Goal: Task Accomplishment & Management: Manage account settings

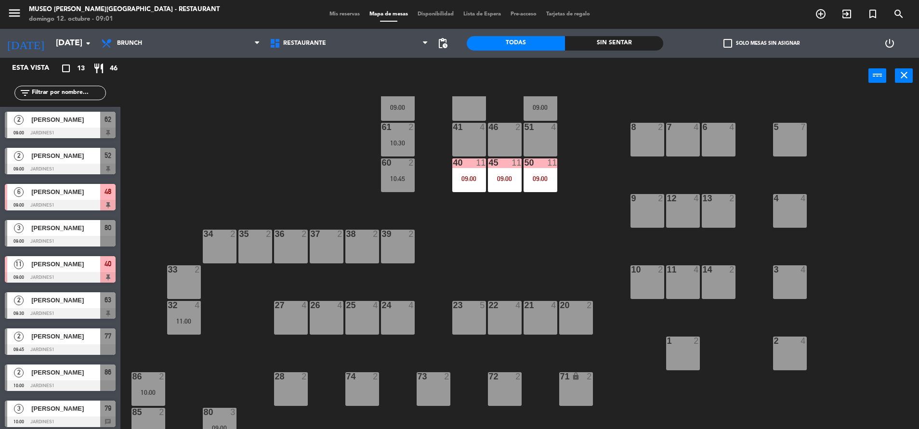
scroll to position [95, 0]
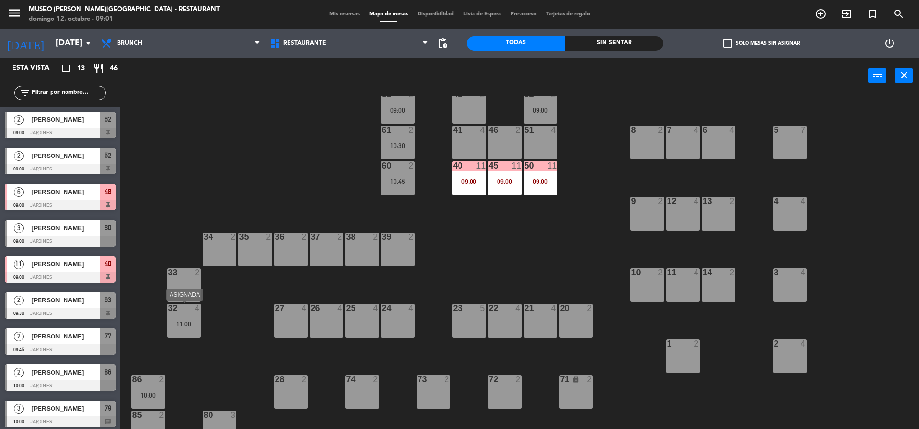
click at [173, 314] on div "32 4 11:00" at bounding box center [184, 321] width 34 height 34
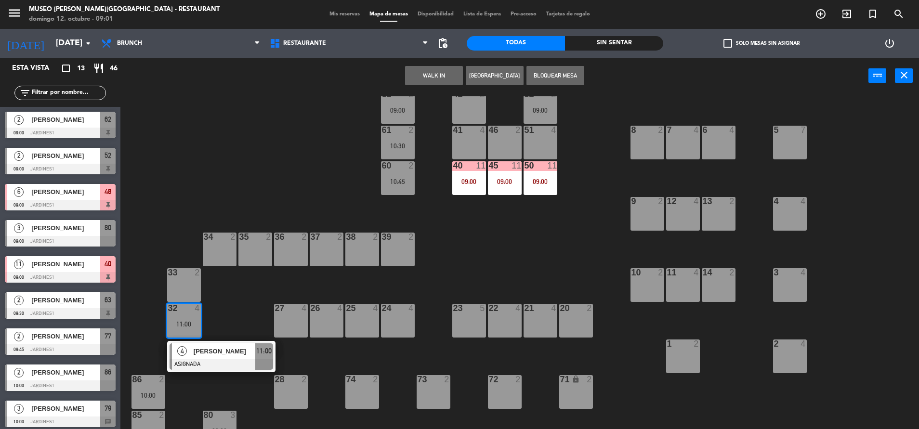
click at [476, 135] on div "41 4" at bounding box center [469, 131] width 34 height 10
click at [410, 75] on button "Mover" at bounding box center [404, 75] width 58 height 19
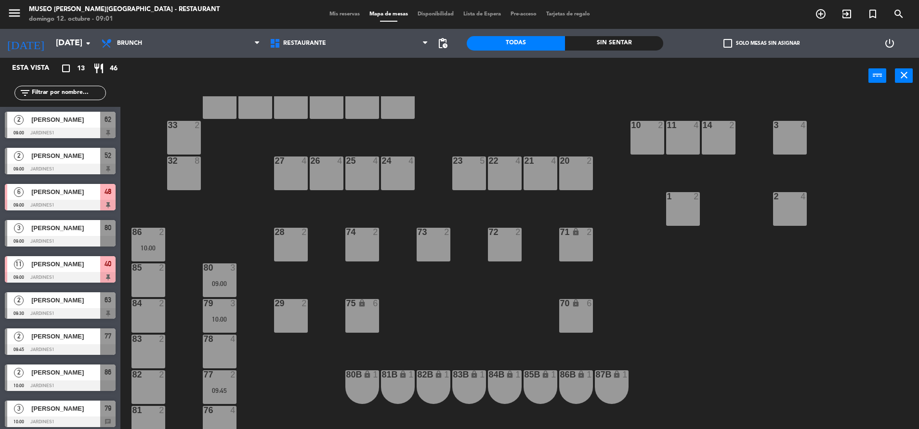
scroll to position [249, 0]
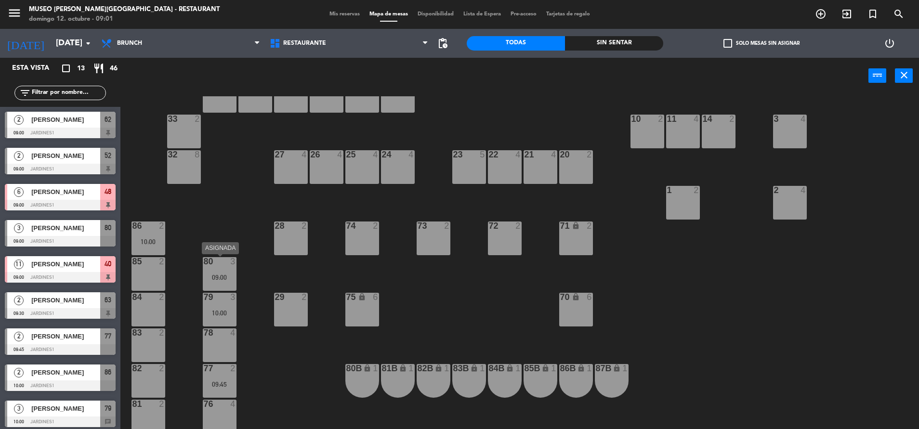
click at [227, 278] on div "09:00" at bounding box center [220, 277] width 34 height 7
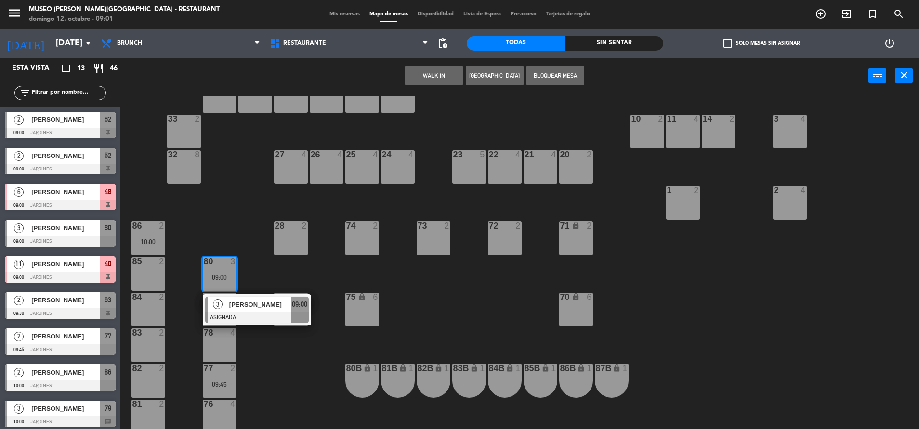
scroll to position [0, 0]
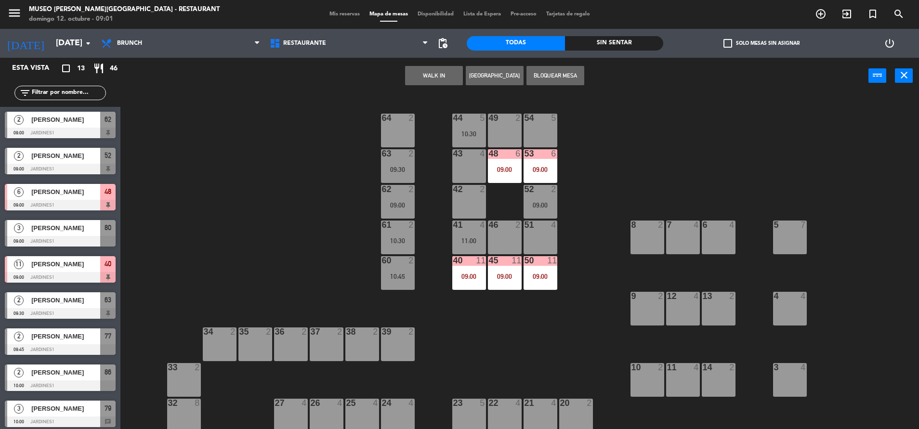
click at [473, 165] on div "43 4" at bounding box center [469, 166] width 34 height 34
click at [401, 78] on button "Mover" at bounding box center [404, 75] width 58 height 19
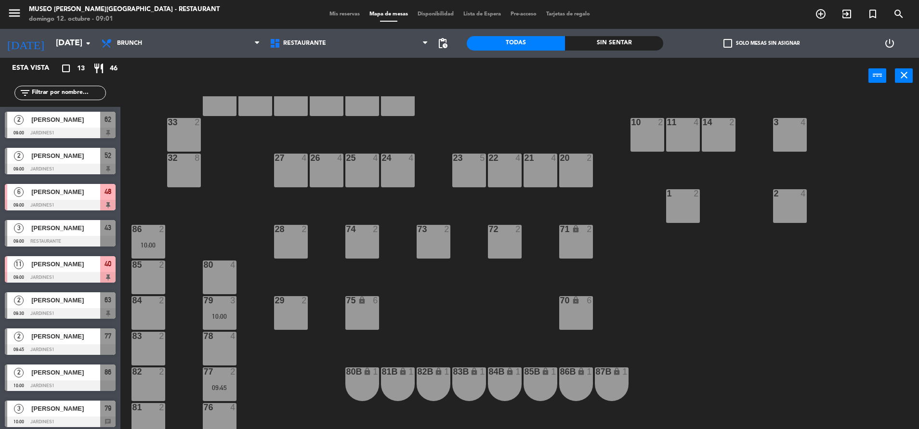
scroll to position [267, 0]
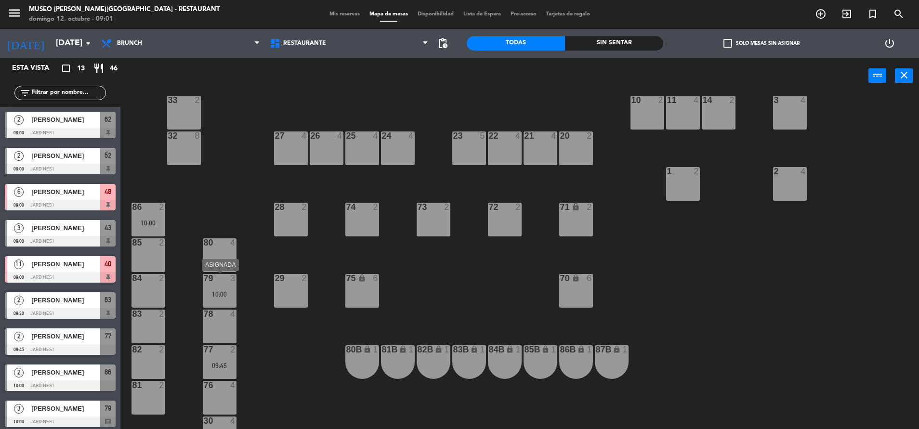
click at [223, 302] on div "79 3 10:00" at bounding box center [220, 291] width 34 height 34
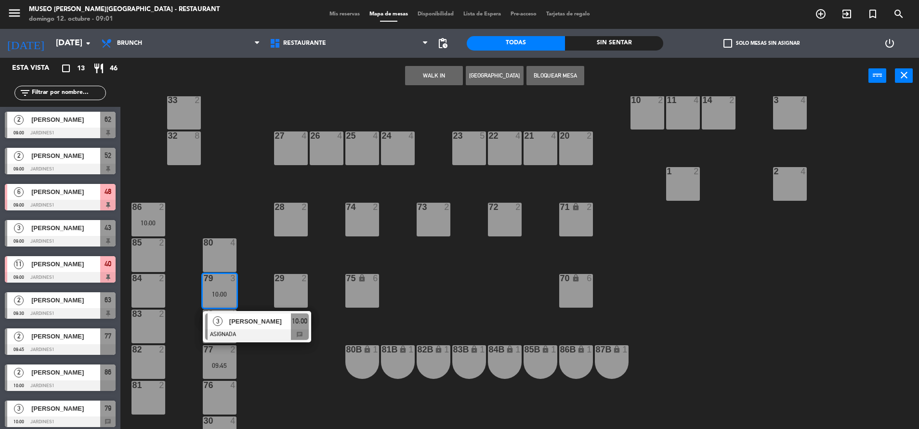
click at [468, 145] on div "23 5" at bounding box center [469, 148] width 34 height 34
click at [402, 75] on button "Mover" at bounding box center [404, 75] width 58 height 19
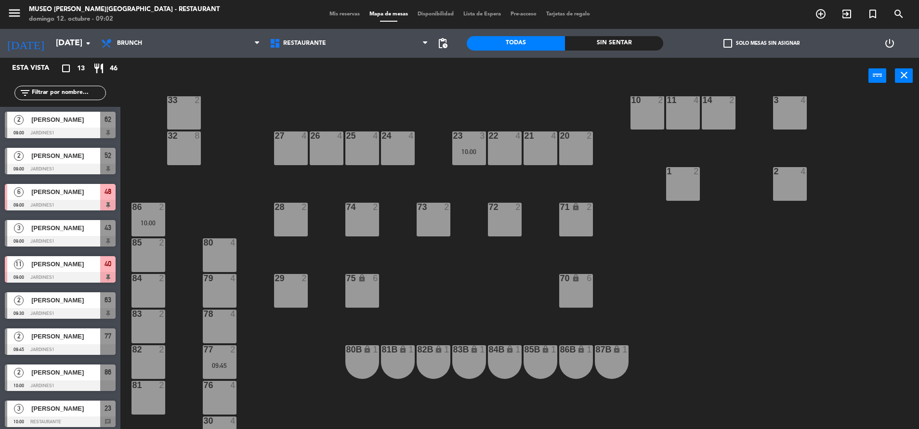
click at [229, 355] on div "77 2" at bounding box center [220, 350] width 34 height 10
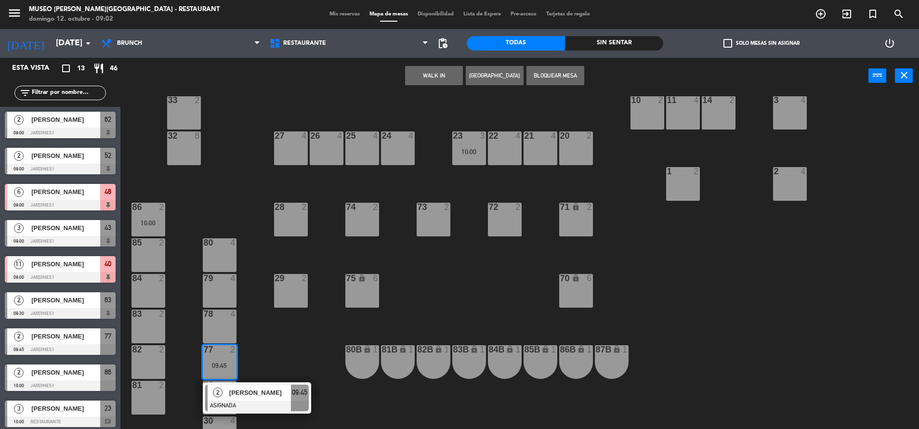
scroll to position [0, 0]
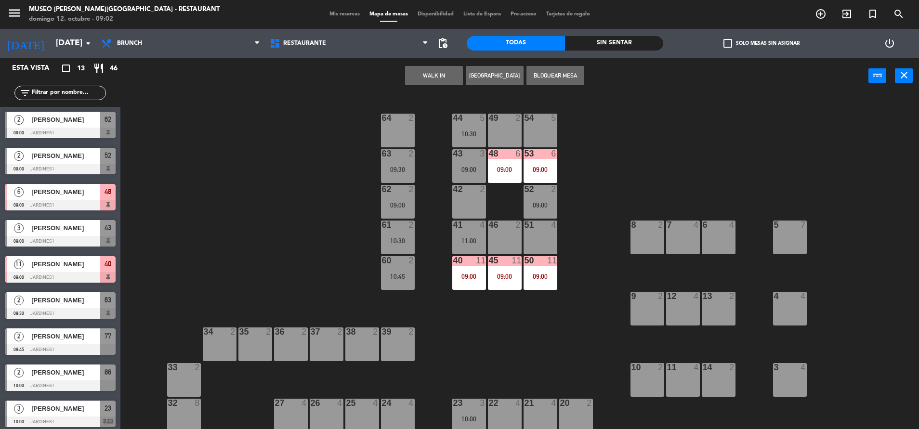
click at [471, 198] on div "42 2" at bounding box center [469, 202] width 34 height 34
click at [416, 74] on button "Mover" at bounding box center [404, 75] width 58 height 19
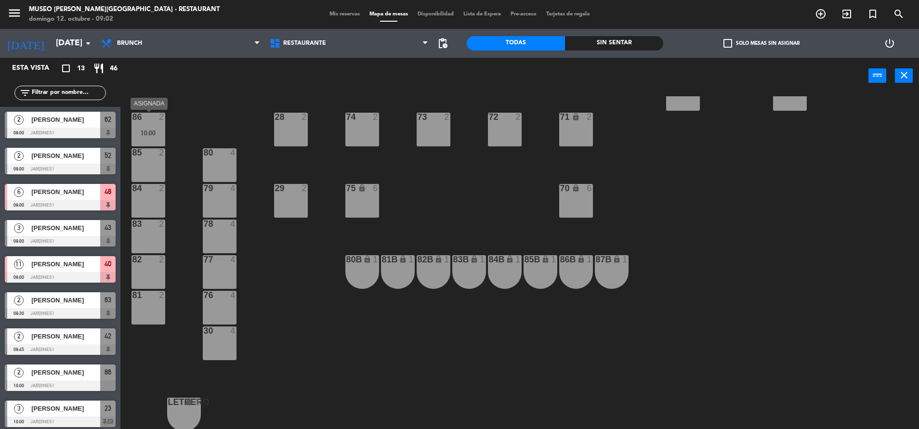
click at [158, 119] on div "2" at bounding box center [164, 117] width 16 height 9
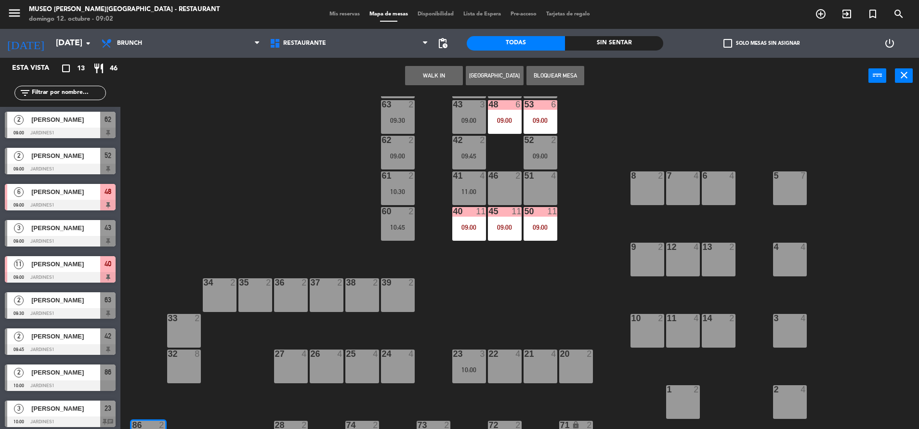
scroll to position [0, 0]
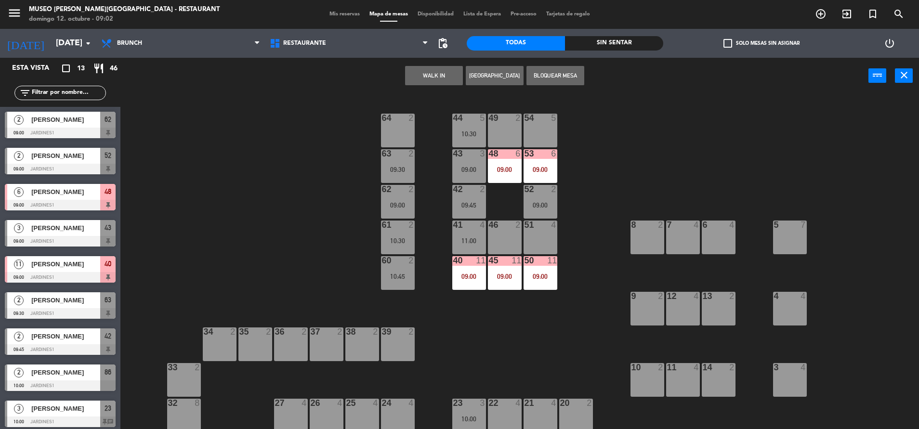
click at [386, 135] on div "64 2" at bounding box center [398, 131] width 34 height 34
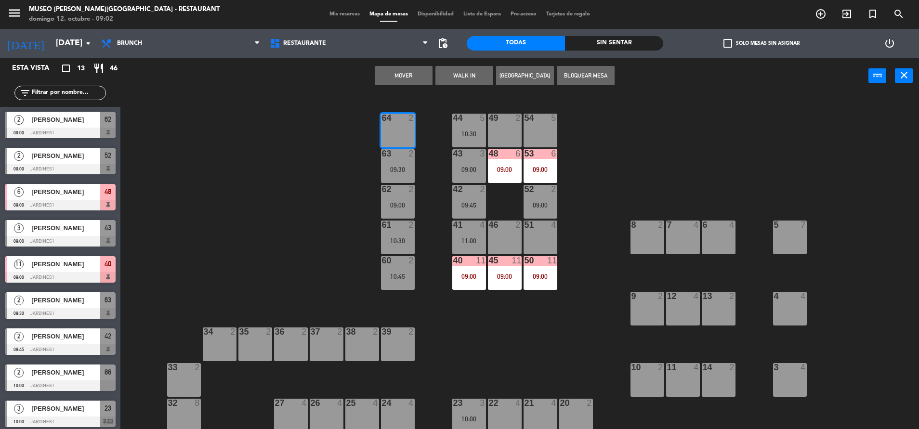
click at [410, 70] on button "Mover" at bounding box center [404, 75] width 58 height 19
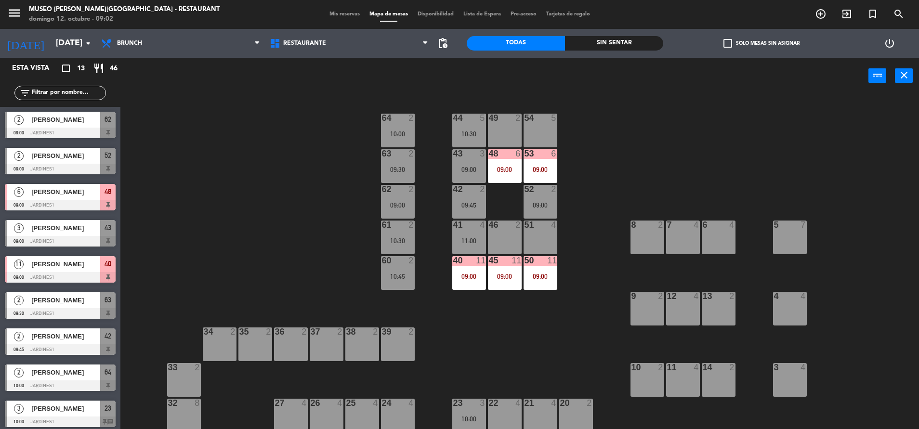
click at [57, 96] on input "text" at bounding box center [68, 93] width 75 height 11
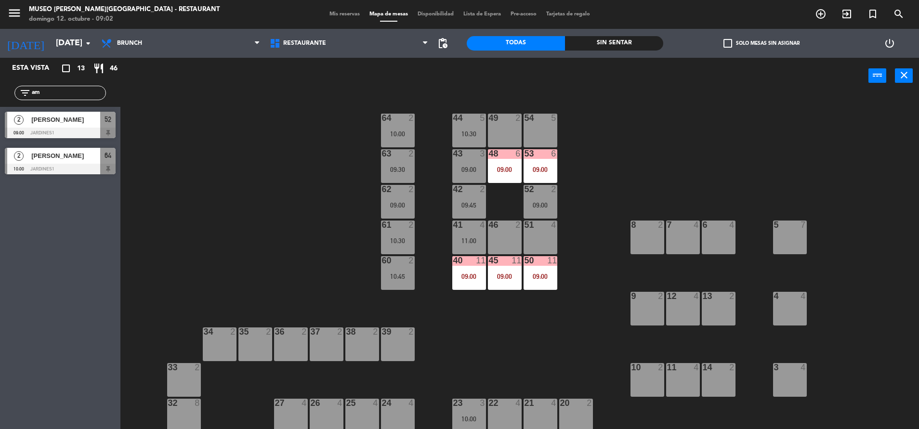
type input "am"
click at [67, 118] on span "Amber Clark" at bounding box center [65, 120] width 69 height 10
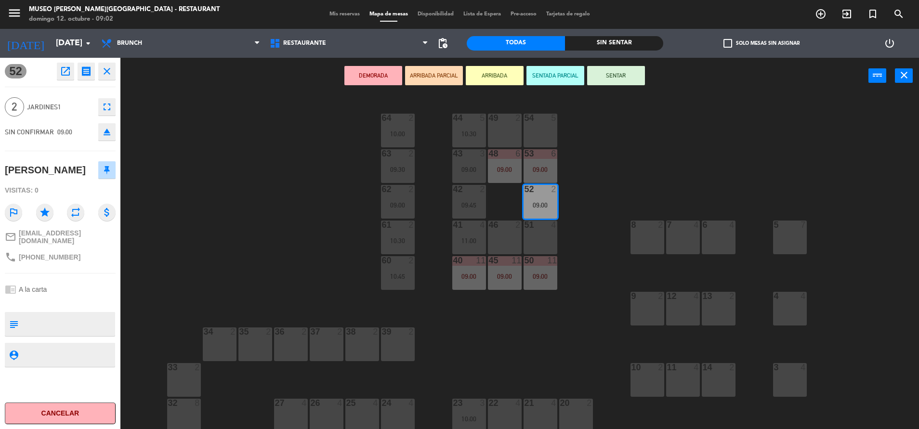
click at [442, 76] on button "ARRIBADA PARCIAL" at bounding box center [434, 75] width 58 height 19
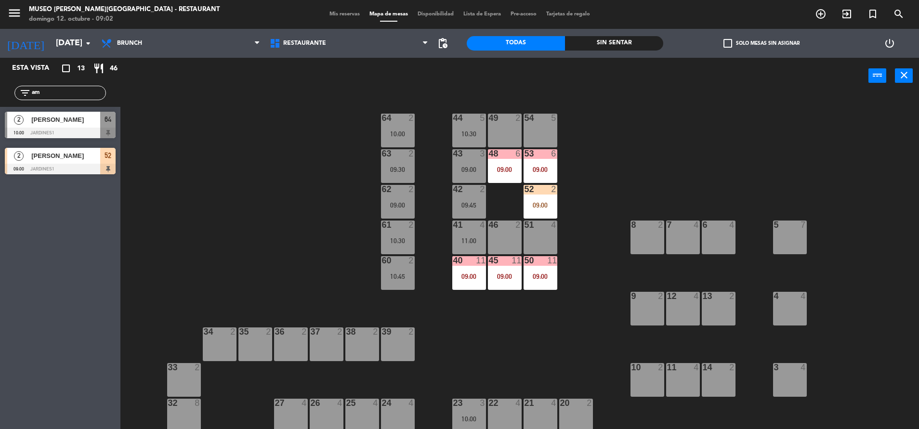
click at [105, 159] on span "52" at bounding box center [108, 156] width 7 height 12
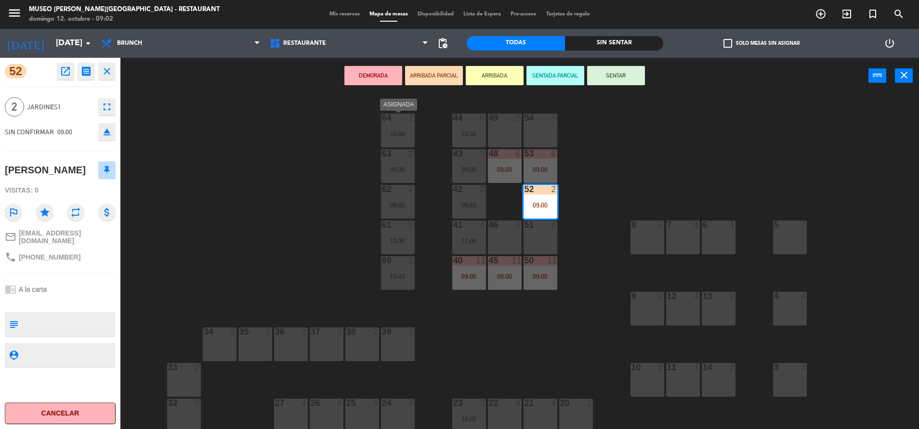
click at [396, 133] on div "10:00" at bounding box center [398, 134] width 34 height 7
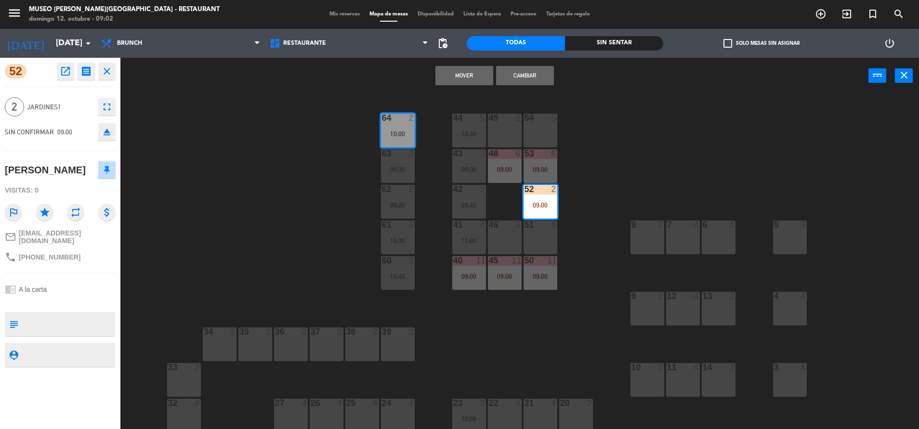
click at [524, 77] on button "Cambiar" at bounding box center [525, 75] width 58 height 19
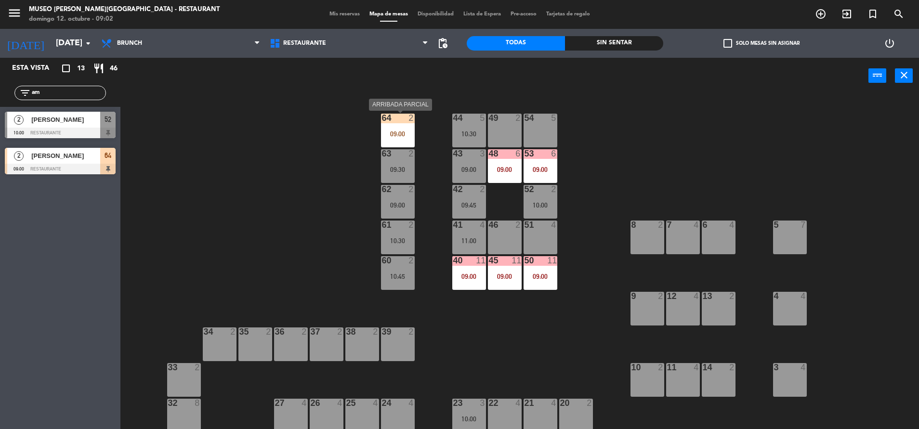
click at [410, 128] on div "64 2 09:00" at bounding box center [398, 131] width 34 height 34
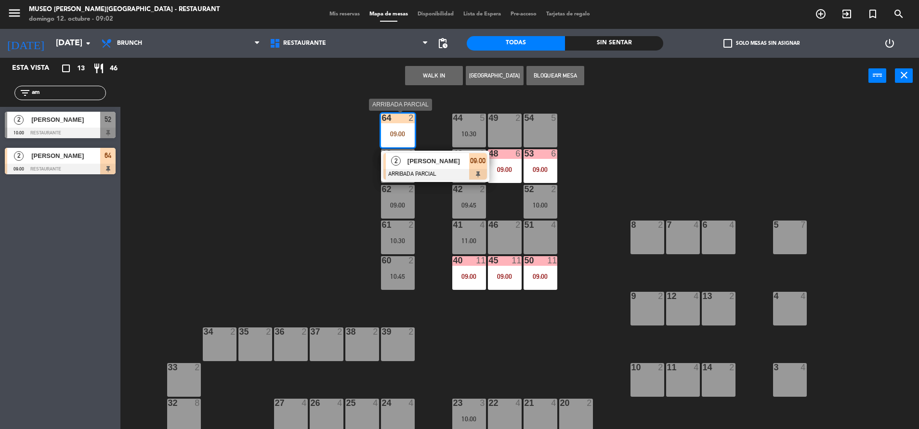
click at [439, 171] on div at bounding box center [435, 174] width 104 height 11
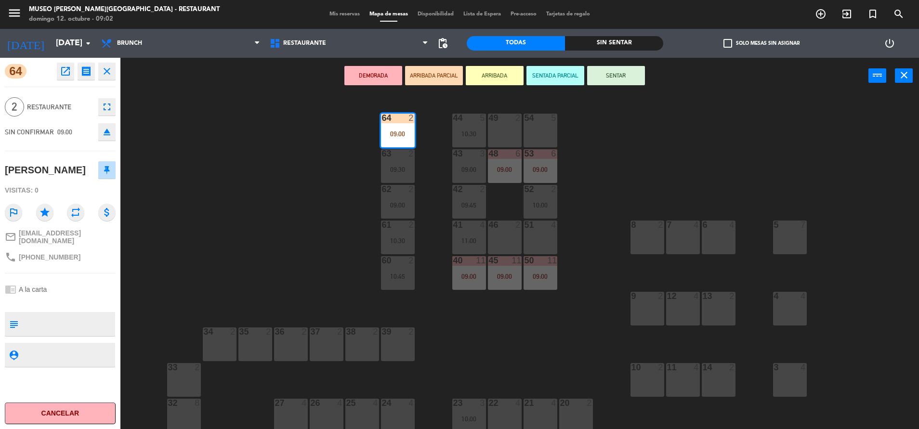
click at [56, 324] on textarea at bounding box center [68, 324] width 92 height 20
type textarea "m64|"
click at [62, 300] on div at bounding box center [60, 302] width 111 height 7
click at [615, 78] on button "SENTAR" at bounding box center [616, 75] width 58 height 19
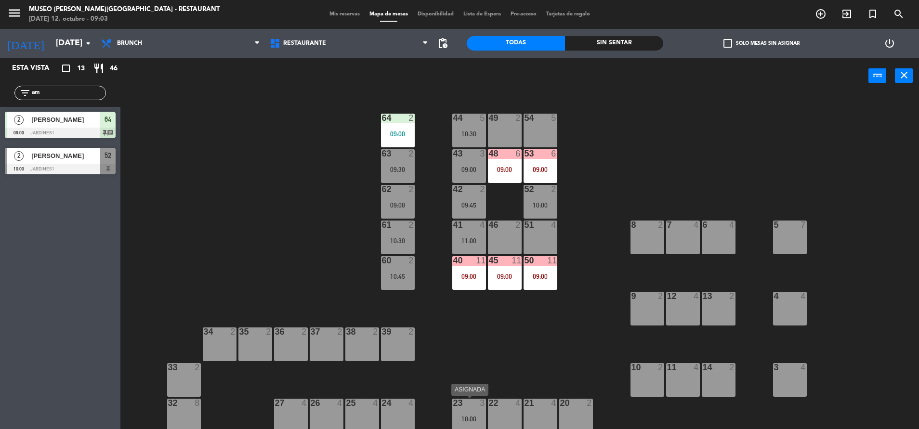
click at [478, 416] on div "10:00" at bounding box center [469, 419] width 34 height 7
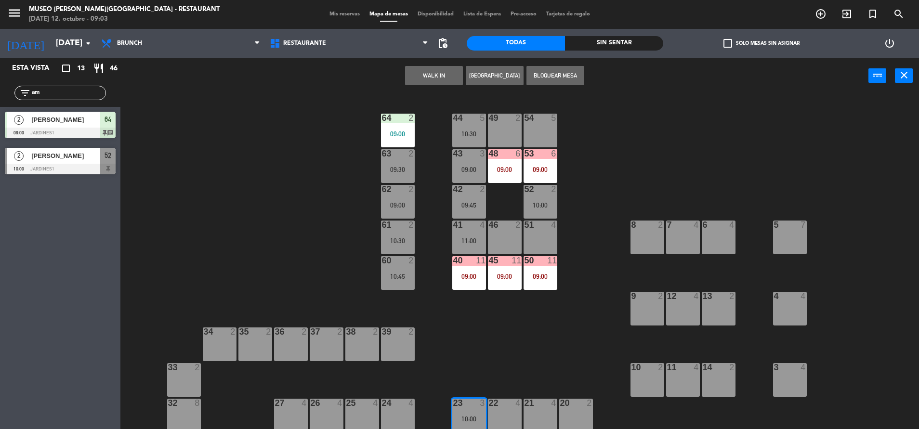
click at [538, 253] on div "51 4" at bounding box center [541, 238] width 34 height 34
click at [391, 76] on button "Mover" at bounding box center [404, 75] width 58 height 19
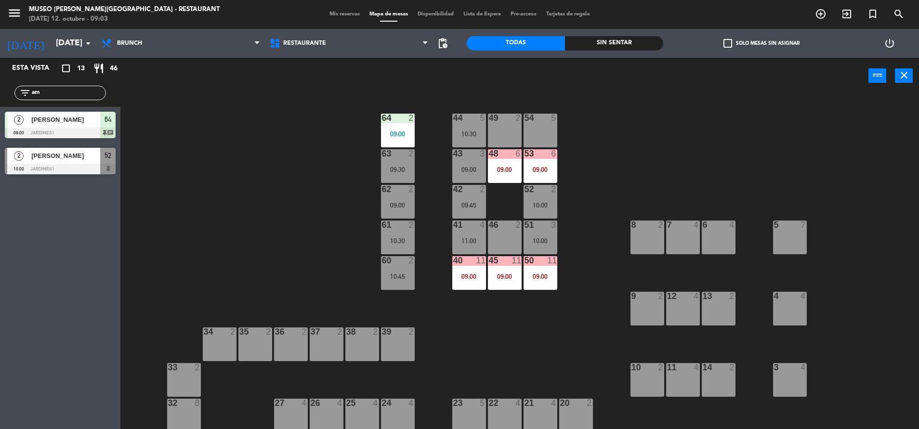
click at [302, 166] on div "44 5 10:30 49 2 54 5 64 2 09:00 48 6 09:00 53 6 09:00 63 2 09:30 43 3 09:00 62 …" at bounding box center [524, 263] width 789 height 335
drag, startPoint x: 96, startPoint y: 92, endPoint x: 0, endPoint y: 136, distance: 106.0
click at [0, 136] on html "close × Museo Larco Café - Restaurant × chrome_reader_mode Listado de Reservas …" at bounding box center [459, 214] width 919 height 429
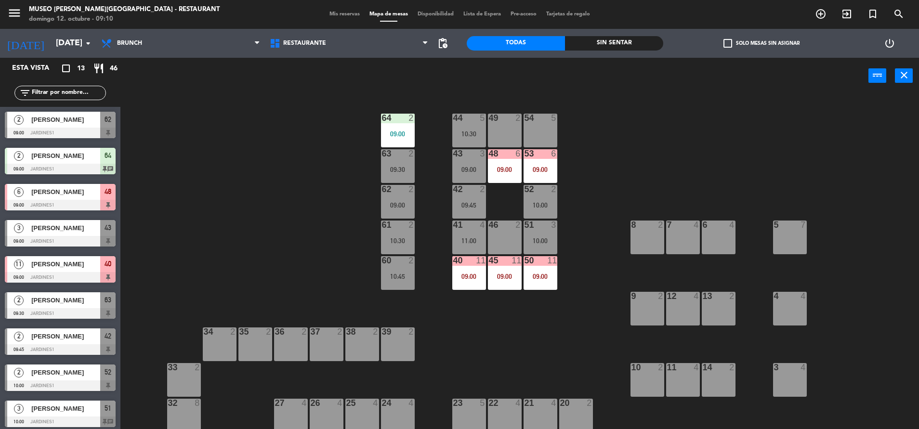
type input "j"
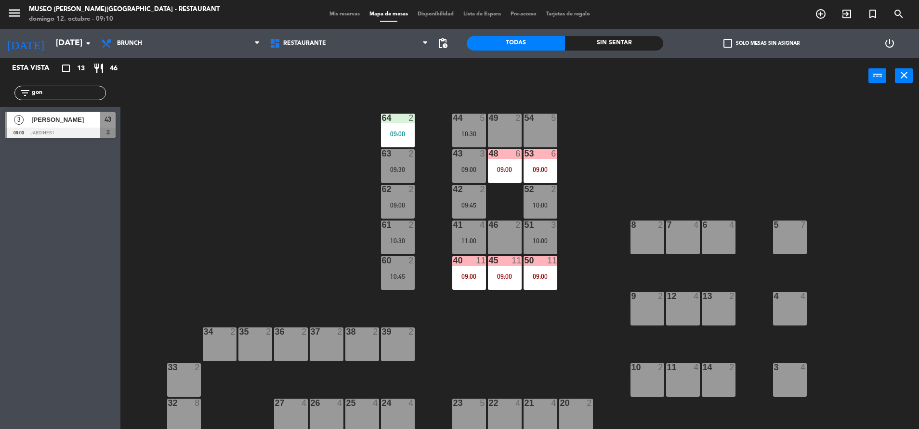
type input "gon"
click at [54, 120] on span "[PERSON_NAME]" at bounding box center [65, 120] width 69 height 10
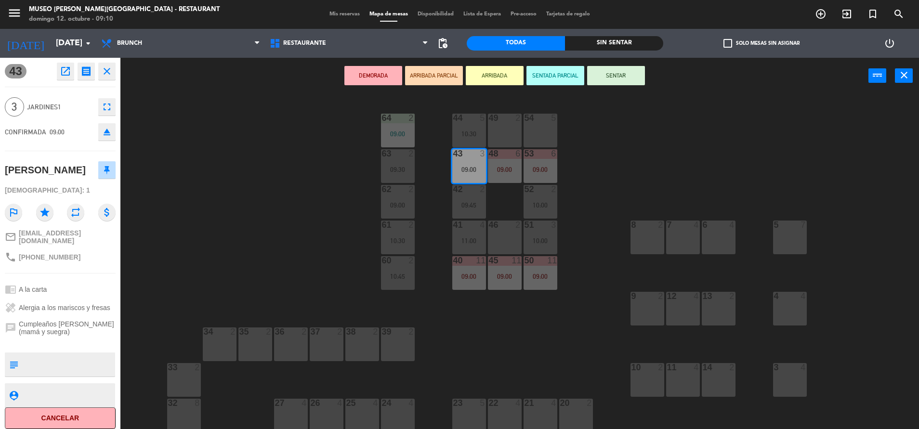
click at [438, 87] on div "DEMORADA ARRIBADA PARCIAL ARRIBADA SENTADA PARCIAL SENTAR power_input close" at bounding box center [494, 76] width 748 height 37
click at [436, 82] on button "ARRIBADA PARCIAL" at bounding box center [434, 75] width 58 height 19
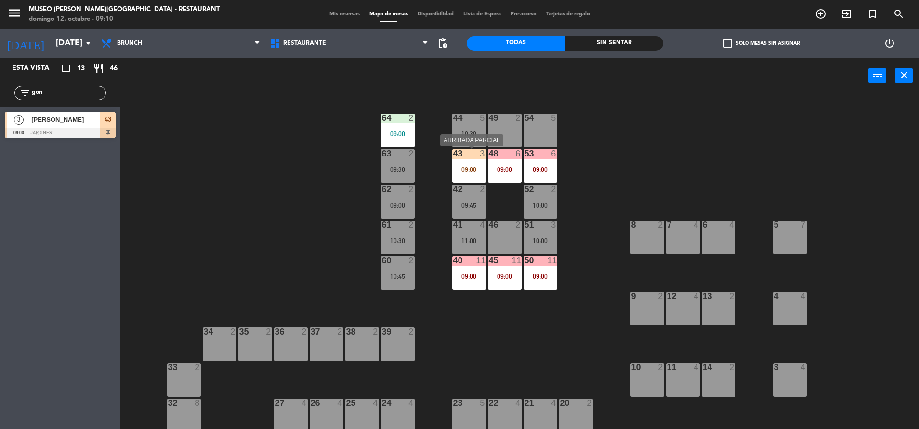
click at [474, 165] on div "43 3 09:00" at bounding box center [469, 166] width 34 height 34
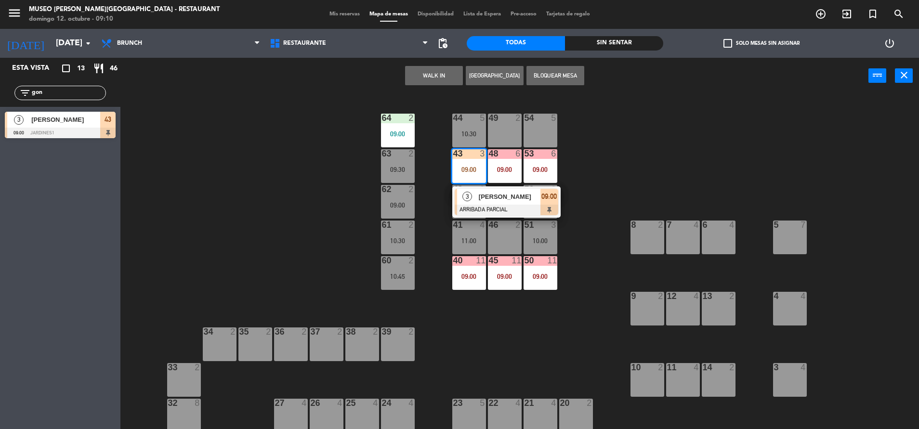
click at [498, 212] on div at bounding box center [507, 210] width 104 height 11
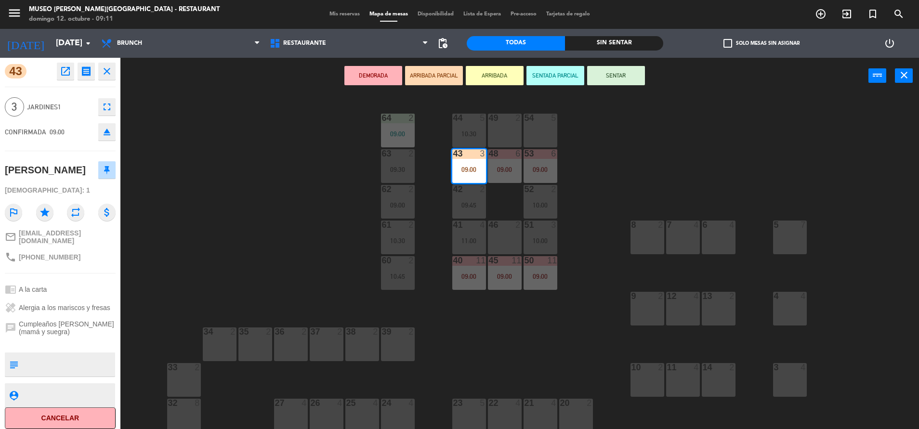
click at [62, 375] on textarea at bounding box center [68, 365] width 92 height 20
type textarea "m43|"
click at [63, 310] on div "healing Alergia a los mariscos y fresas" at bounding box center [60, 308] width 111 height 18
click at [279, 251] on div "44 5 10:30 49 2 54 5 64 2 09:00 48 6 09:00 53 6 09:00 63 2 09:30 43 3 09:00 62 …" at bounding box center [524, 263] width 789 height 335
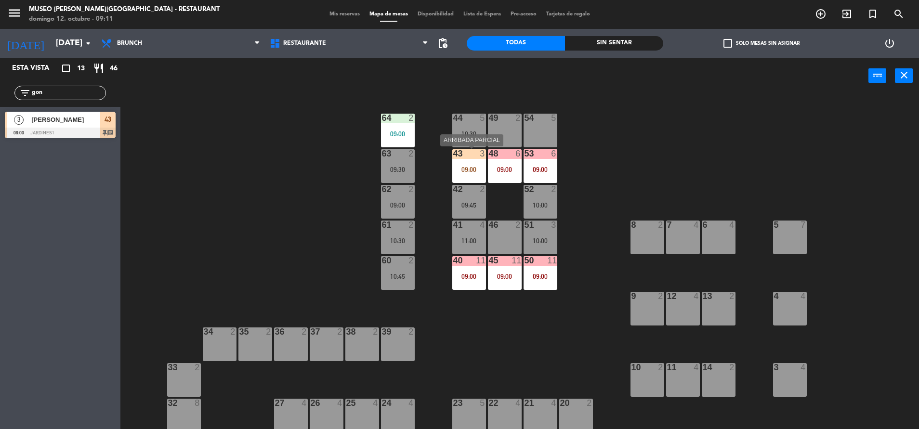
click at [461, 162] on div "43 3 09:00" at bounding box center [469, 166] width 34 height 34
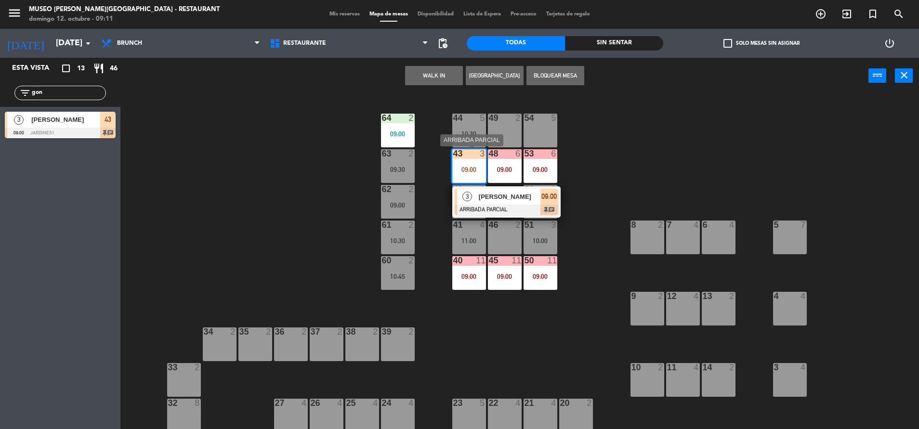
click at [493, 192] on span "[PERSON_NAME]" at bounding box center [510, 197] width 62 height 10
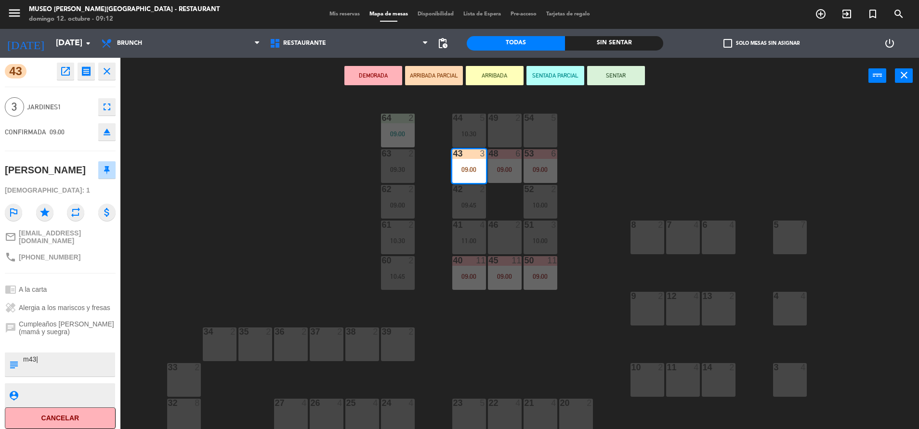
click at [73, 373] on textarea at bounding box center [68, 365] width 92 height 20
type textarea "m43| info a [PERSON_NAME]"
click at [69, 329] on div "chat Cumpleaños de Lucy (mamá y suegra)" at bounding box center [60, 328] width 111 height 22
click at [69, 299] on div "chrome_reader_mode A la carta" at bounding box center [60, 289] width 111 height 18
click at [554, 83] on button "SENTADA PARCIAL" at bounding box center [555, 75] width 58 height 19
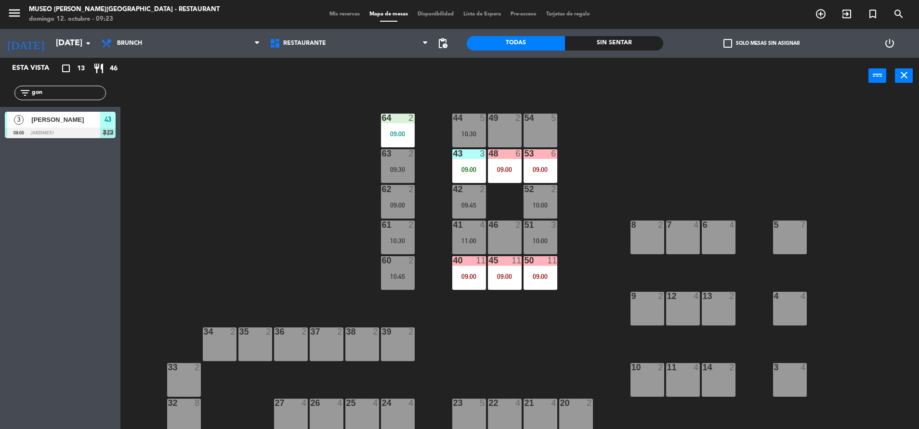
click at [525, 339] on div "44 5 10:30 49 2 54 5 64 2 09:00 48 6 09:00 53 6 09:00 63 2 09:30 43 3 09:00 62 …" at bounding box center [524, 263] width 789 height 335
click at [320, 182] on div "44 5 10:30 49 2 54 5 64 2 09:00 48 6 09:00 53 6 09:00 63 2 09:30 43 3 09:00 62 …" at bounding box center [524, 263] width 789 height 335
click at [471, 150] on div at bounding box center [469, 153] width 16 height 9
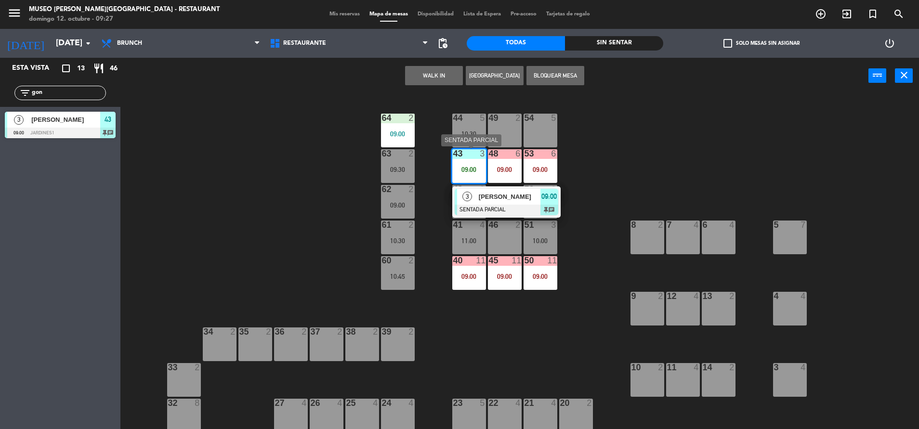
click at [516, 200] on span "[PERSON_NAME]" at bounding box center [510, 197] width 62 height 10
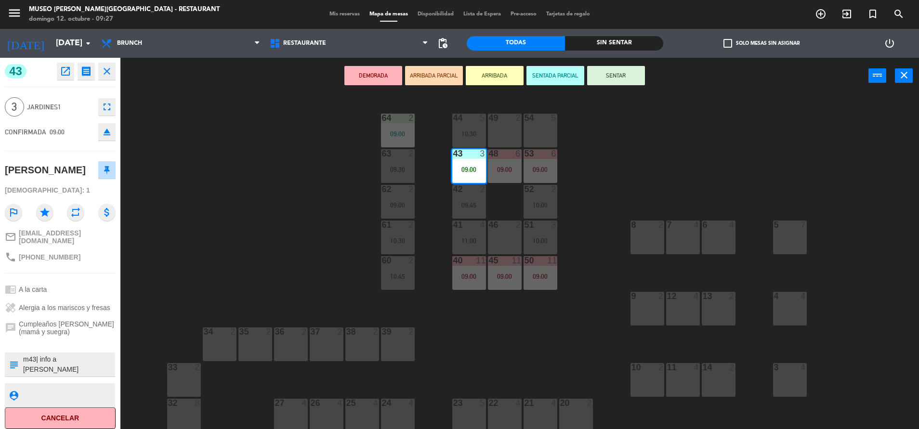
click at [546, 356] on div "44 5 10:30 49 2 54 5 64 2 09:00 48 6 09:00 53 6 09:00 63 2 09:30 43 3 09:00 62 …" at bounding box center [524, 263] width 789 height 335
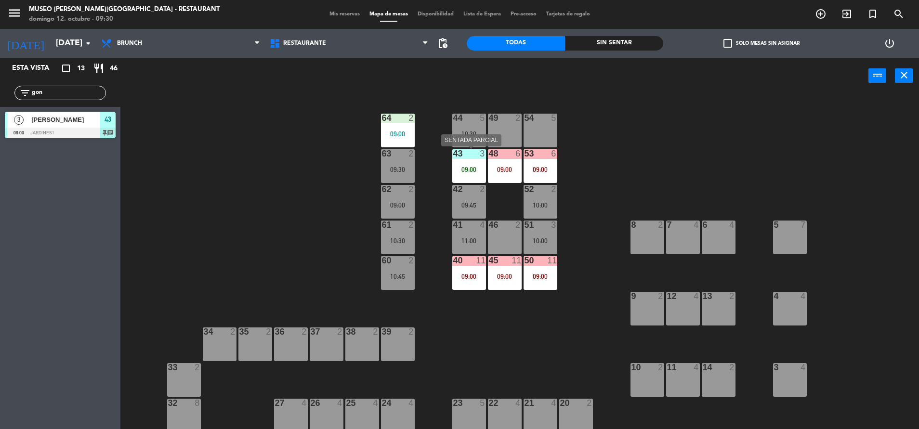
click at [475, 162] on div "43 3 09:00" at bounding box center [469, 166] width 34 height 34
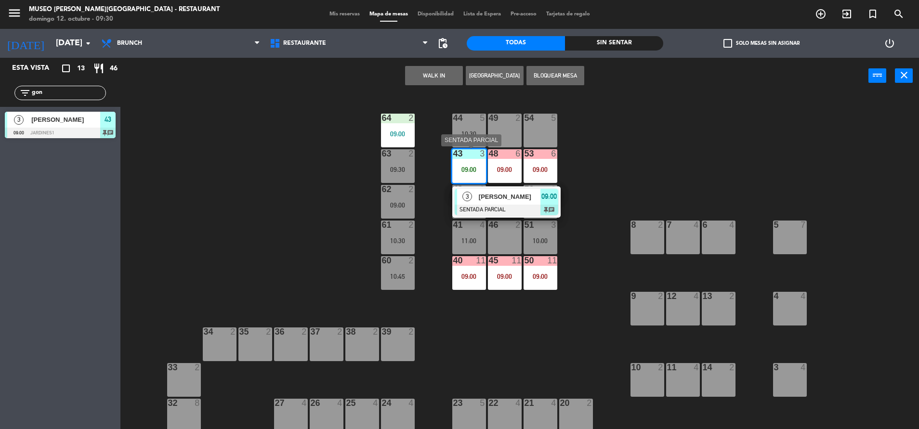
click at [516, 203] on div "[PERSON_NAME]" at bounding box center [509, 197] width 63 height 16
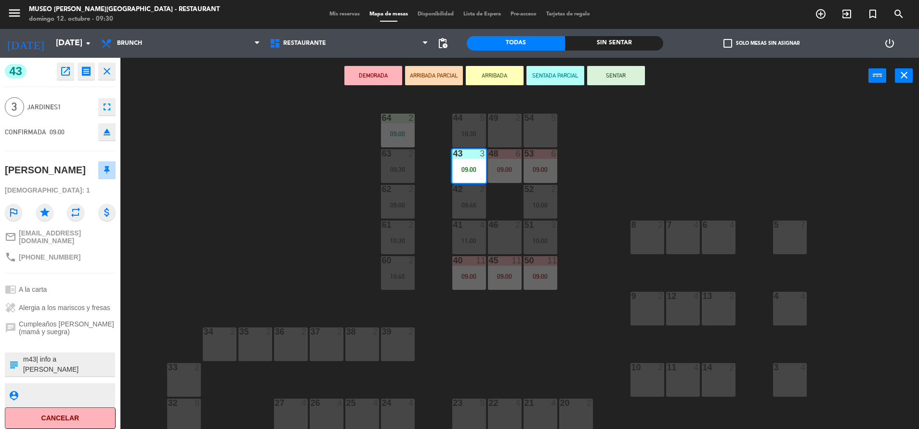
click at [550, 329] on div "44 5 10:30 49 2 54 5 64 2 09:00 48 6 09:00 53 6 09:00 63 2 09:30 43 3 09:00 62 …" at bounding box center [524, 263] width 789 height 335
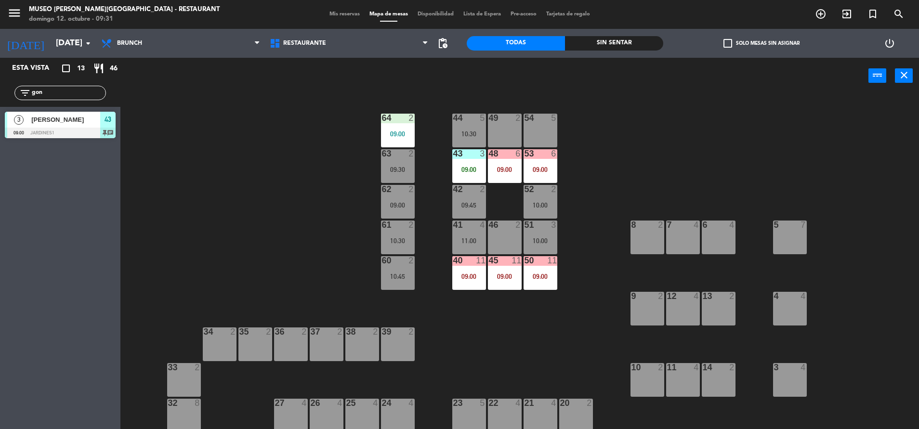
drag, startPoint x: 66, startPoint y: 89, endPoint x: -3, endPoint y: 108, distance: 70.9
click at [0, 108] on html "close × Museo Larco Café - Restaurant × chrome_reader_mode Listado de Reservas …" at bounding box center [459, 214] width 919 height 429
type input "c"
type input "al"
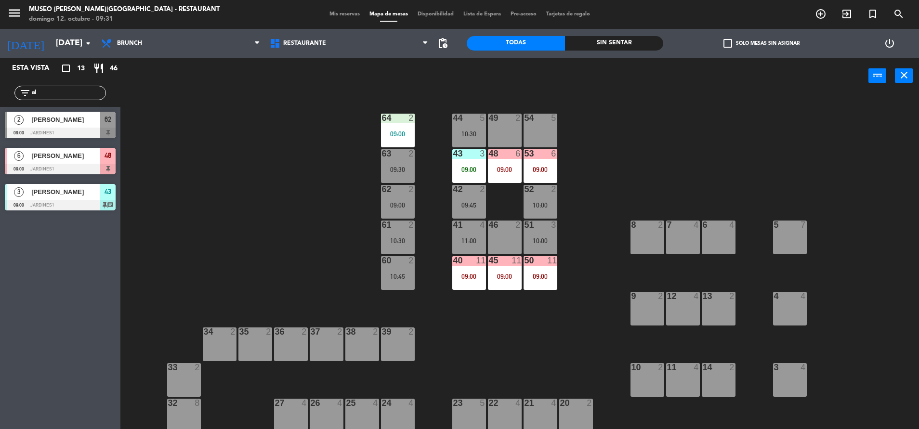
drag, startPoint x: 50, startPoint y: 92, endPoint x: -3, endPoint y: 117, distance: 58.4
click at [0, 117] on html "close × Museo Larco Café - Restaurant × chrome_reader_mode Listado de Reservas …" at bounding box center [459, 214] width 919 height 429
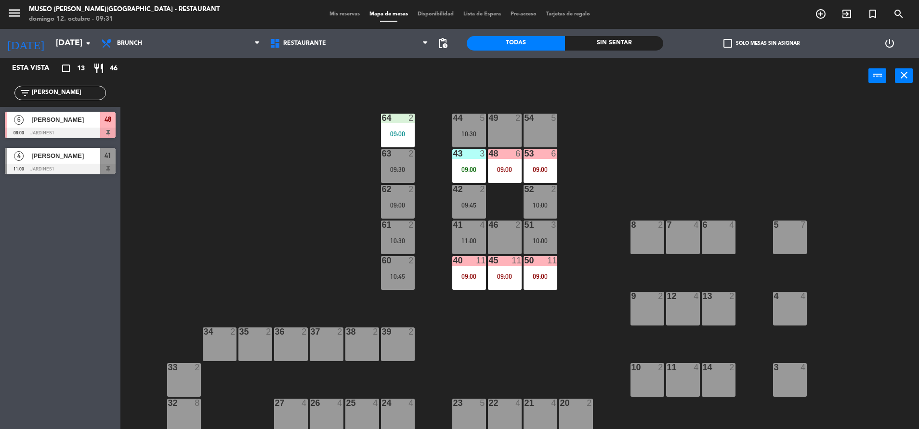
type input "ana"
click at [84, 113] on div "[PERSON_NAME]" at bounding box center [65, 120] width 70 height 16
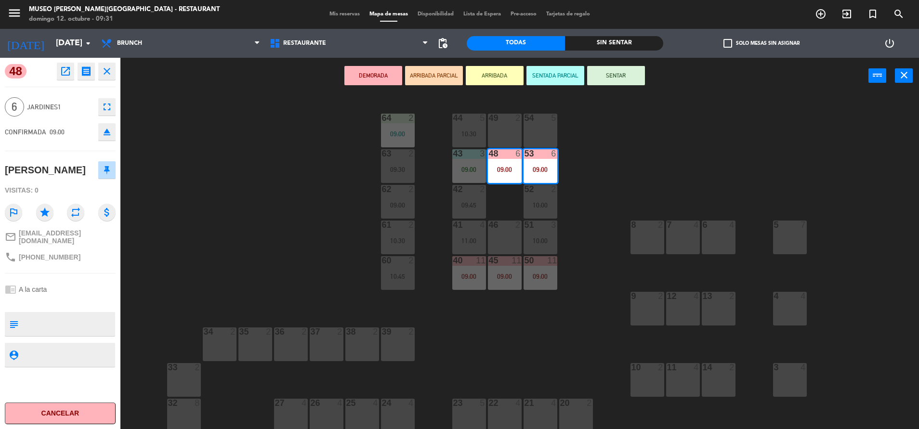
click at [434, 76] on button "ARRIBADA PARCIAL" at bounding box center [434, 75] width 58 height 19
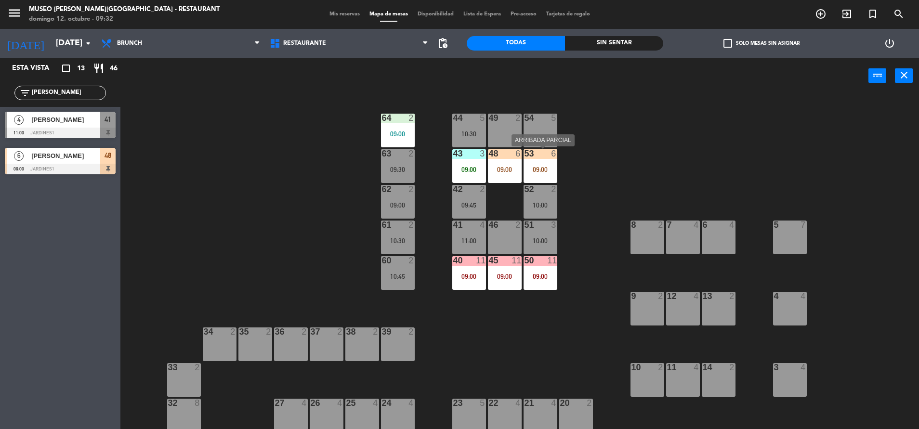
click at [542, 167] on div "09:00" at bounding box center [541, 169] width 34 height 7
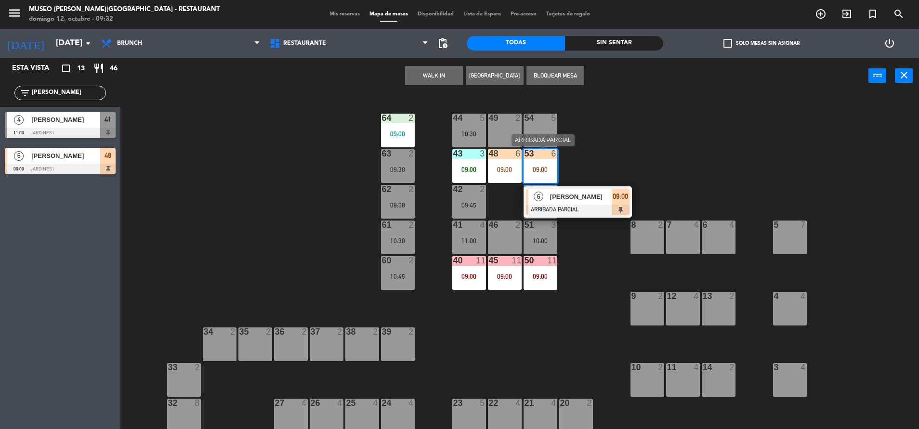
click at [565, 197] on span "[PERSON_NAME]" at bounding box center [581, 197] width 62 height 10
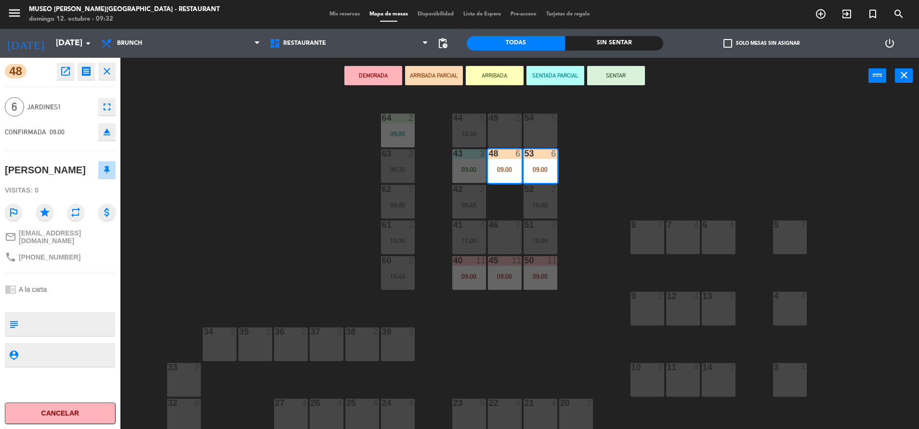
click at [53, 326] on textarea at bounding box center [68, 324] width 92 height 20
type textarea "m48-53|"
click at [64, 302] on div "48 open_in_new receipt 9:00 AM dom., 12 oct. 6 personas Ana Alberto Mesa 48+53 …" at bounding box center [60, 243] width 120 height 371
click at [76, 325] on textarea at bounding box center [68, 324] width 92 height 20
click at [84, 271] on div "48 open_in_new receipt 9:00 AM dom., 12 oct. 6 personas Ana Alberto Mesa 48+53 …" at bounding box center [60, 243] width 120 height 371
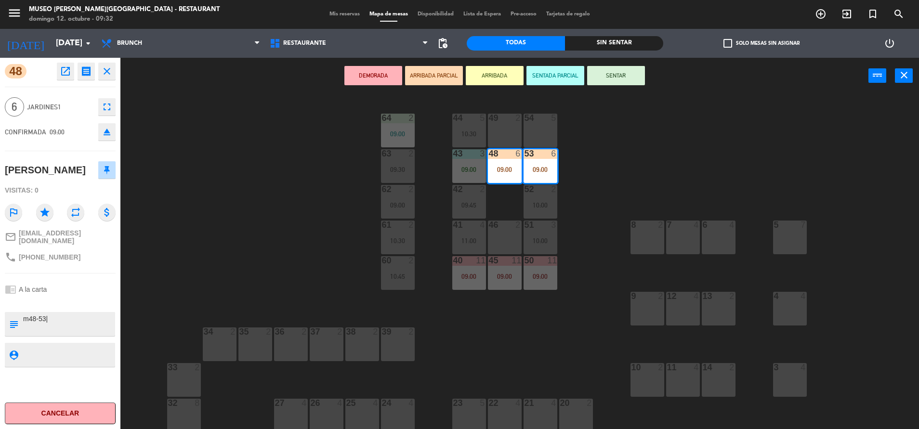
click at [554, 67] on button "SENTADA PARCIAL" at bounding box center [555, 75] width 58 height 19
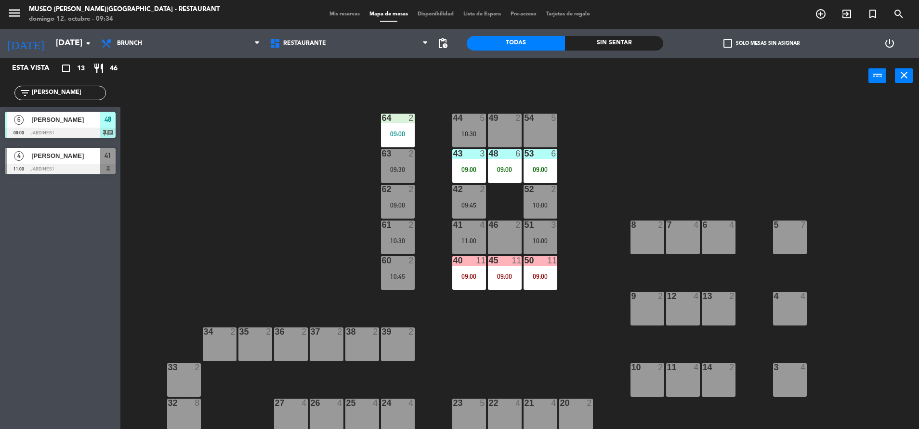
click at [344, 223] on div "44 5 10:30 49 2 54 5 64 2 09:00 48 6 09:00 53 6 09:00 63 2 09:30 43 3 09:00 62 …" at bounding box center [524, 263] width 789 height 335
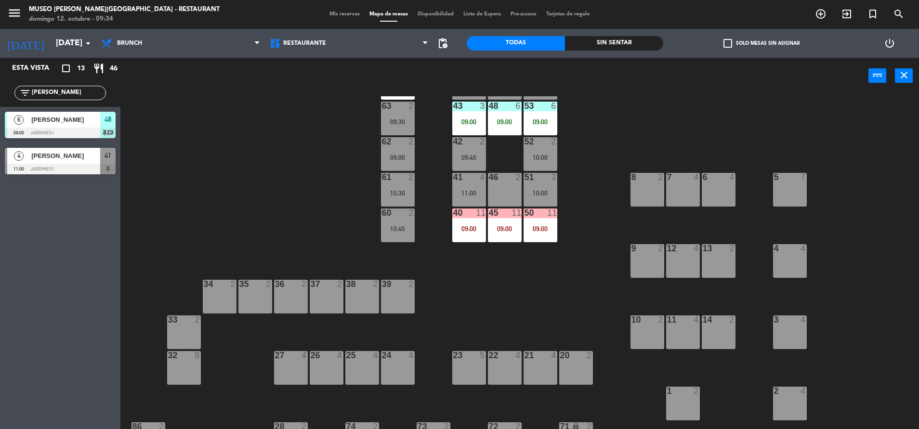
scroll to position [49, 0]
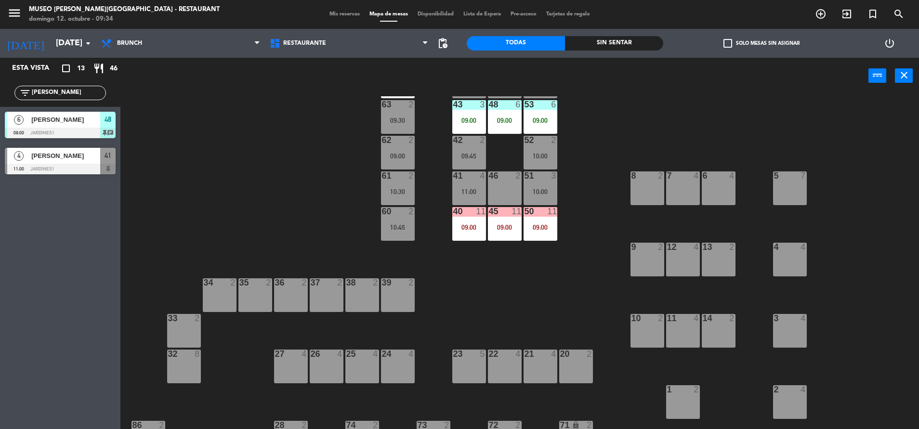
click at [583, 374] on div "20 2" at bounding box center [576, 367] width 34 height 34
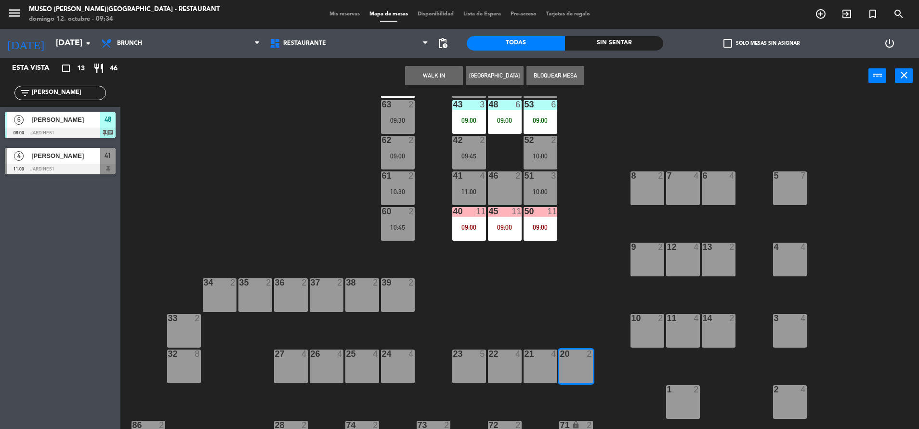
click at [558, 74] on button "Bloquear Mesa" at bounding box center [555, 75] width 58 height 19
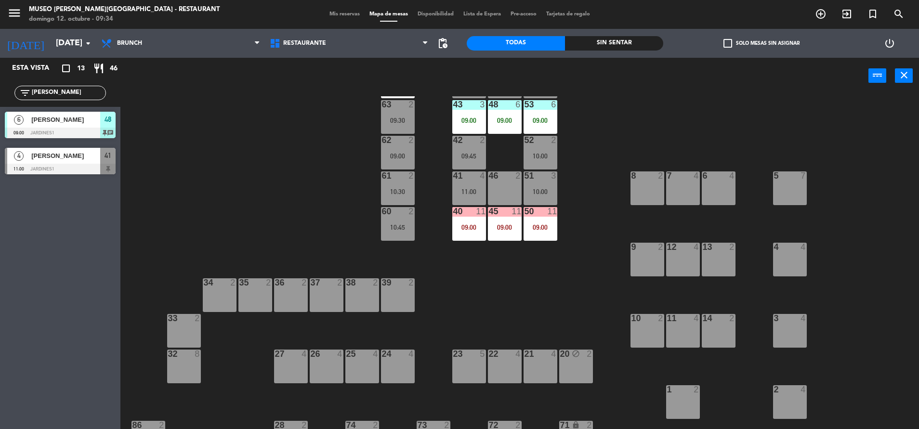
scroll to position [0, 0]
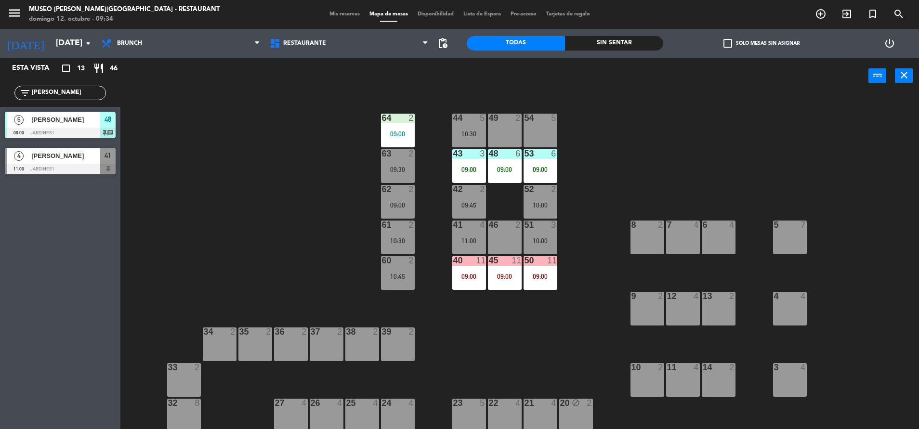
click at [456, 171] on div "09:00" at bounding box center [469, 169] width 34 height 7
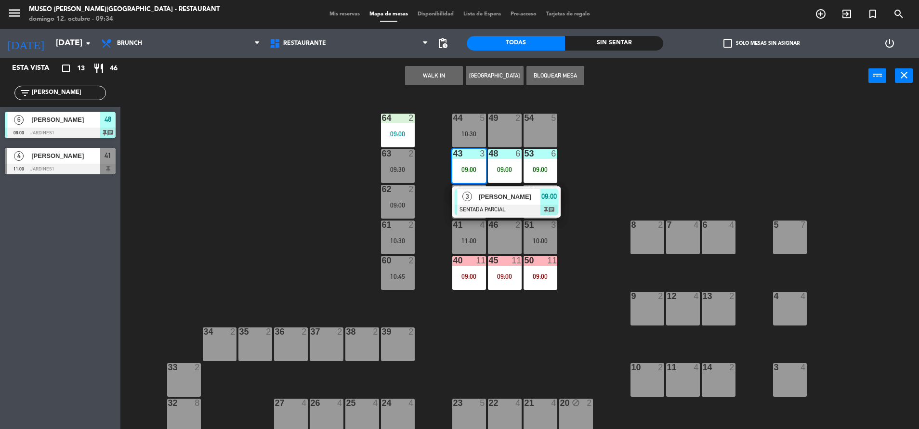
click at [486, 192] on span "[PERSON_NAME]" at bounding box center [510, 197] width 62 height 10
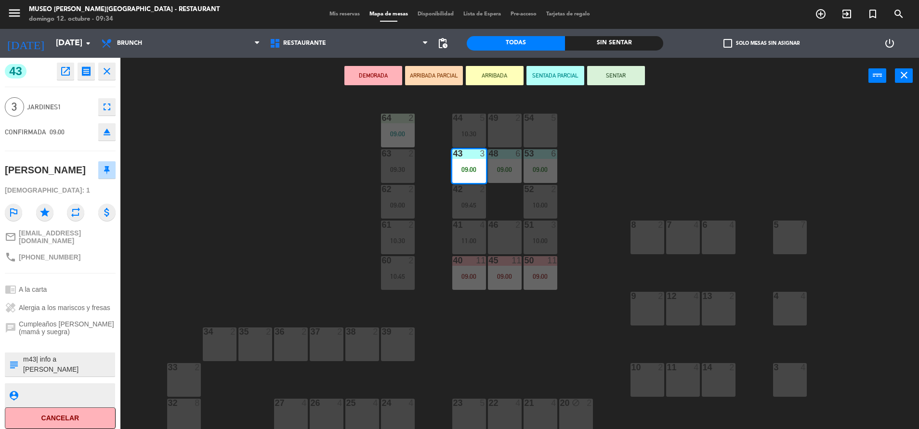
click at [629, 68] on button "SENTAR" at bounding box center [616, 75] width 58 height 19
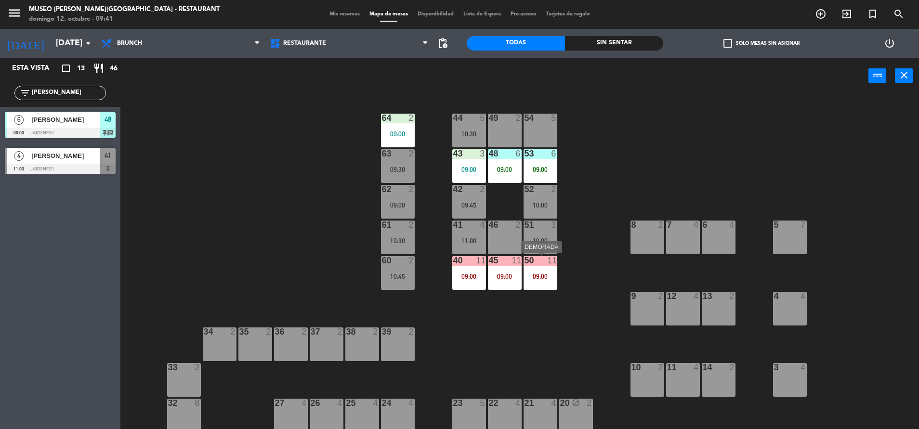
click at [524, 272] on div "50 11 09:00" at bounding box center [541, 273] width 34 height 34
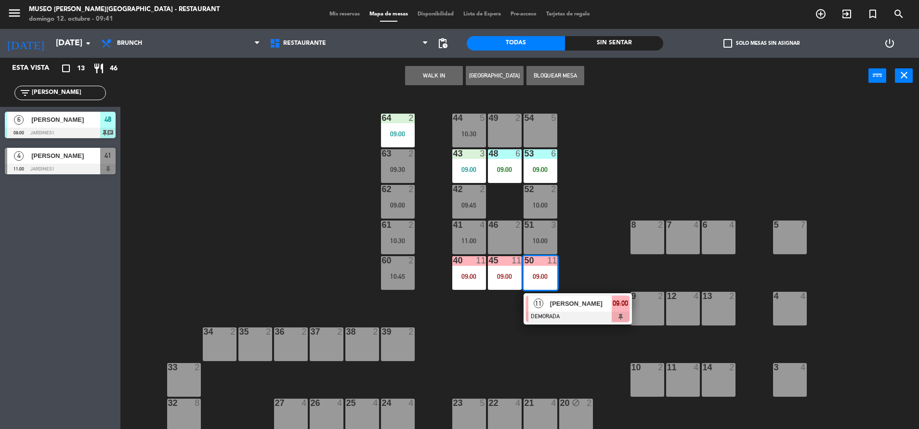
click at [258, 222] on div "44 5 10:30 49 2 54 5 64 2 09:00 48 6 09:00 53 6 09:00 63 2 09:30 43 3 09:00 62 …" at bounding box center [524, 263] width 789 height 335
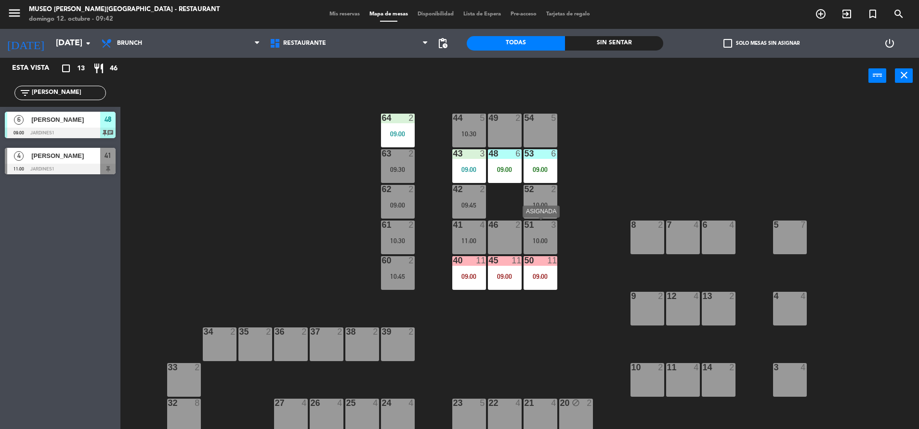
click at [543, 242] on div "10:00" at bounding box center [541, 240] width 34 height 7
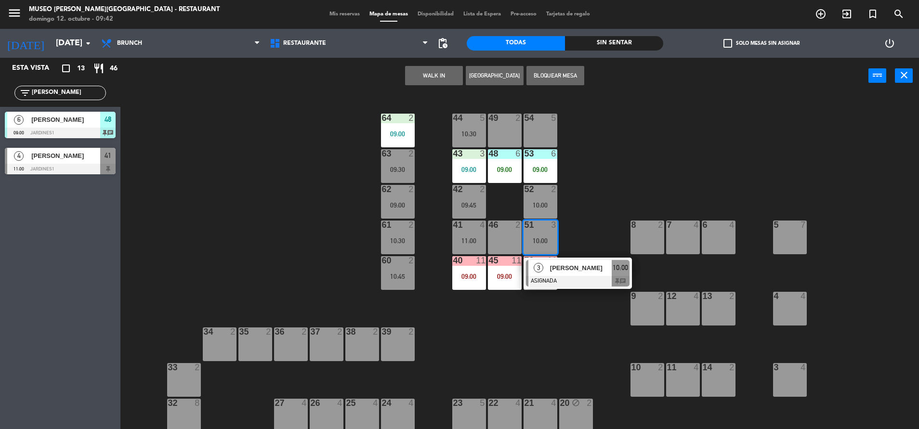
click at [538, 127] on div "54 5" at bounding box center [541, 131] width 34 height 34
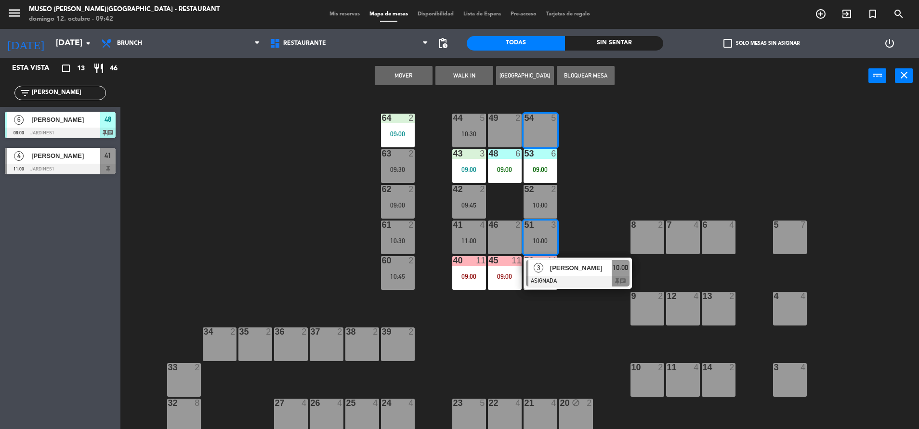
click at [407, 67] on button "Mover" at bounding box center [404, 75] width 58 height 19
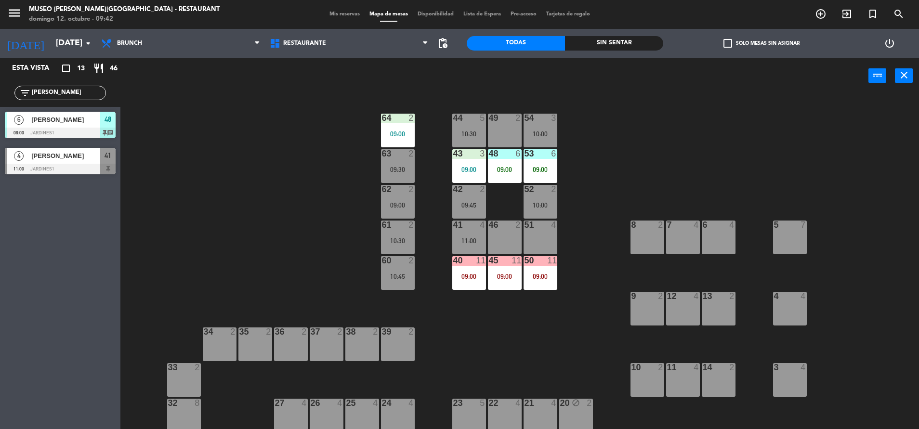
click at [537, 228] on div at bounding box center [540, 225] width 16 height 9
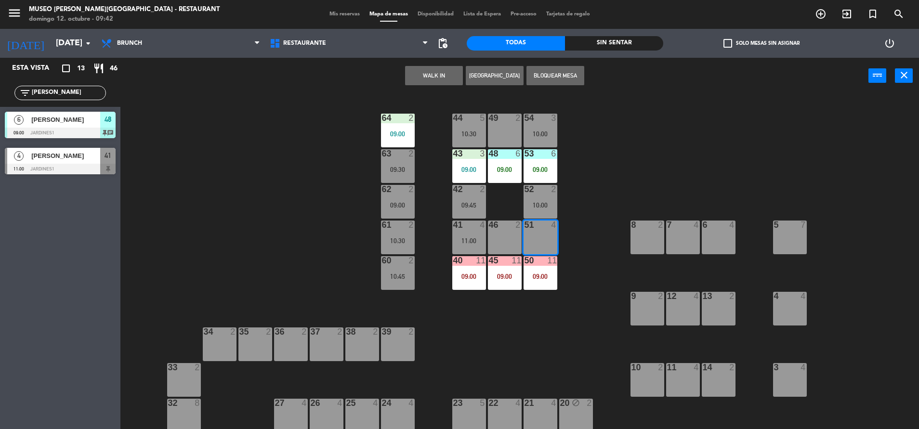
click at [422, 73] on button "WALK IN" at bounding box center [434, 75] width 58 height 19
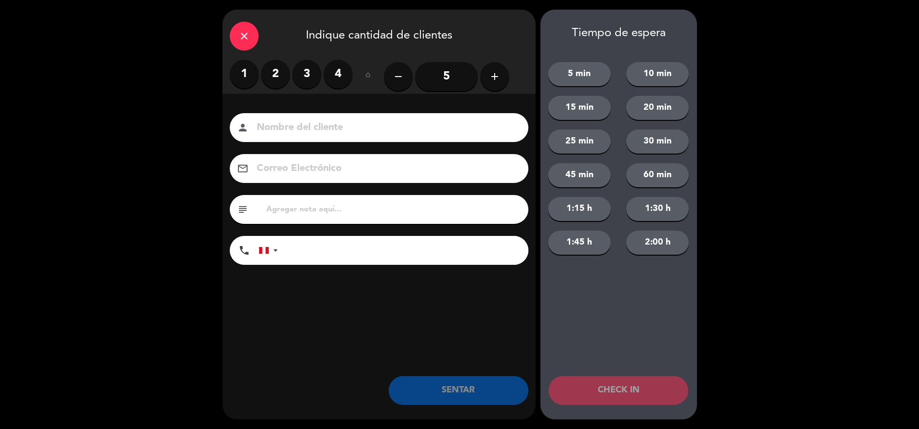
click at [306, 81] on label "3" at bounding box center [306, 74] width 29 height 29
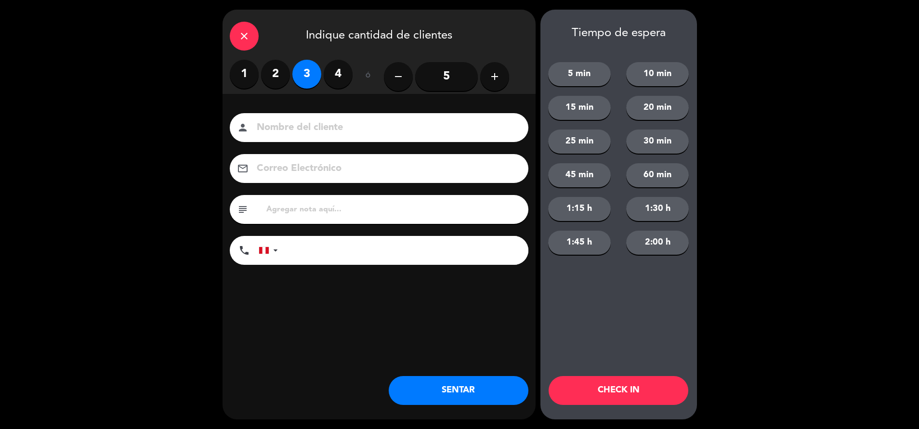
click at [296, 208] on input "text" at bounding box center [393, 209] width 256 height 13
type input "m51|"
click at [447, 392] on button "SENTAR" at bounding box center [459, 390] width 140 height 29
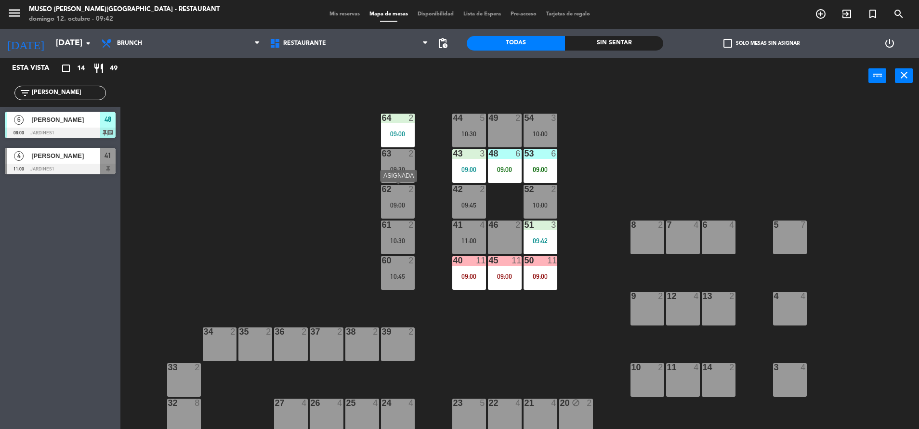
click at [401, 200] on div "62 2 09:00" at bounding box center [398, 202] width 34 height 34
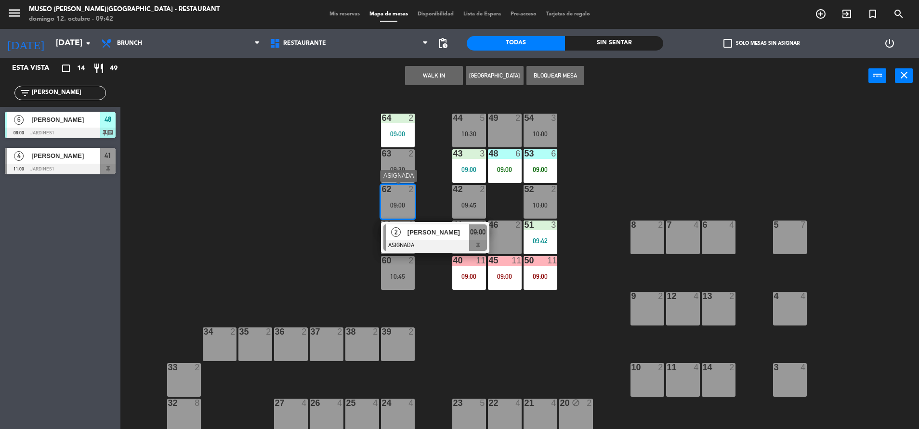
click at [436, 238] on div "Aldahir André Solís Basauri" at bounding box center [438, 232] width 63 height 16
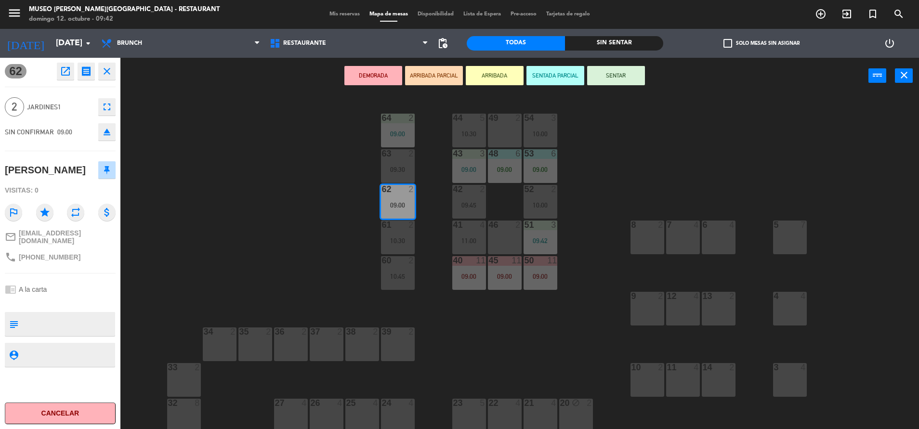
click at [68, 67] on icon "open_in_new" at bounding box center [66, 72] width 12 height 12
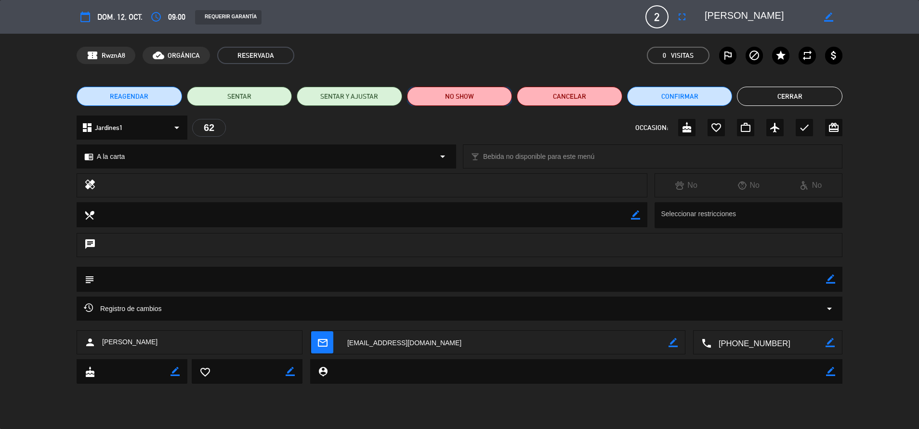
click at [484, 91] on button "NO SHOW" at bounding box center [459, 96] width 105 height 19
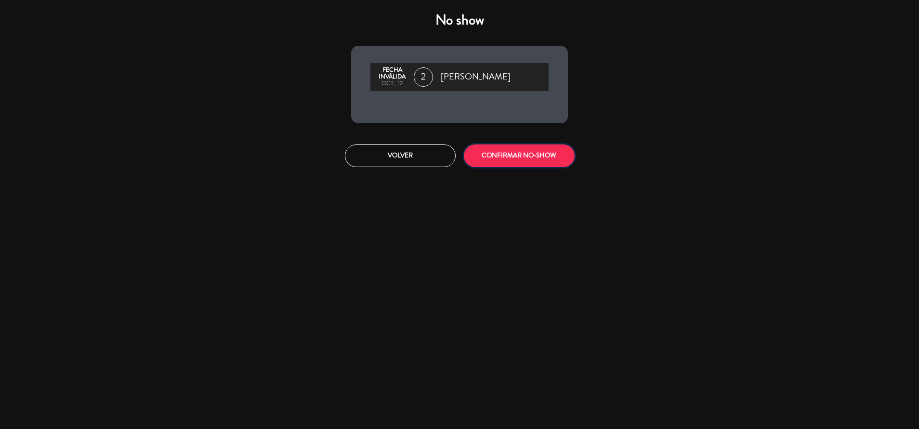
click at [523, 155] on button "CONFIRMAR NO-SHOW" at bounding box center [519, 156] width 111 height 23
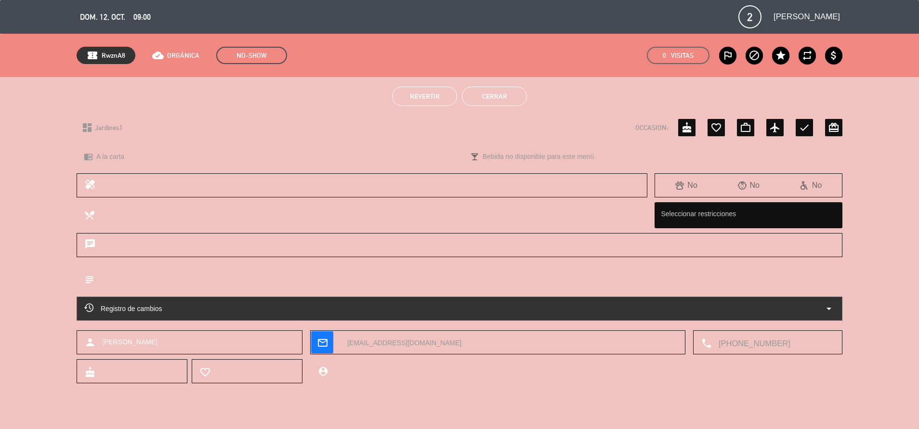
click at [487, 100] on button "Cerrar" at bounding box center [494, 96] width 65 height 19
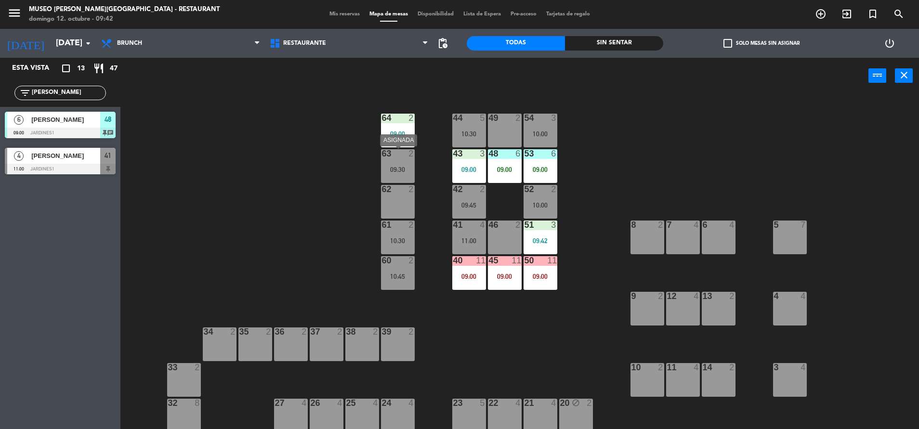
click at [400, 167] on div "09:30" at bounding box center [398, 169] width 34 height 7
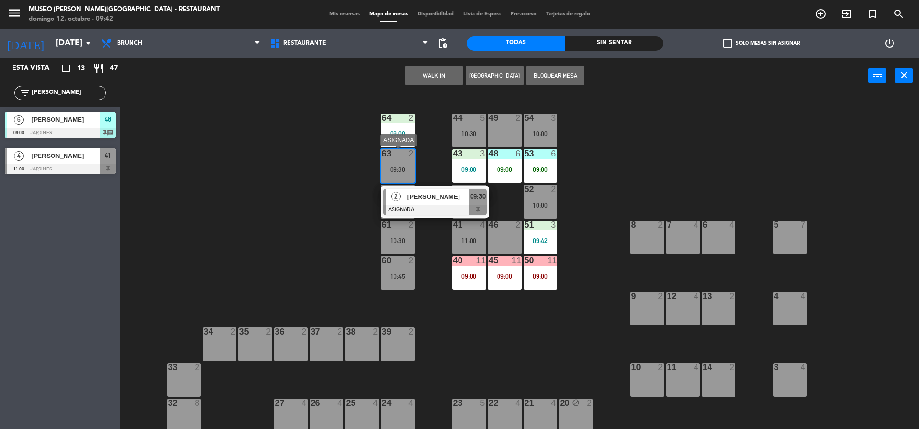
click at [462, 213] on div at bounding box center [435, 210] width 104 height 11
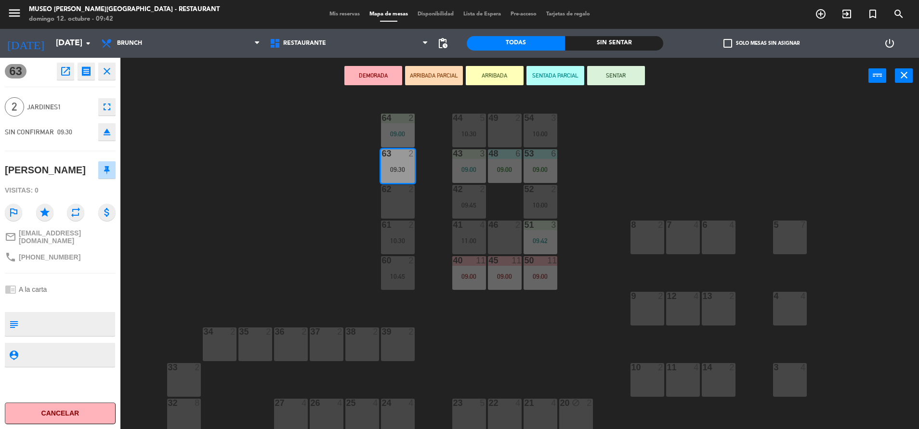
click at [359, 66] on button "DEMORADA" at bounding box center [373, 75] width 58 height 19
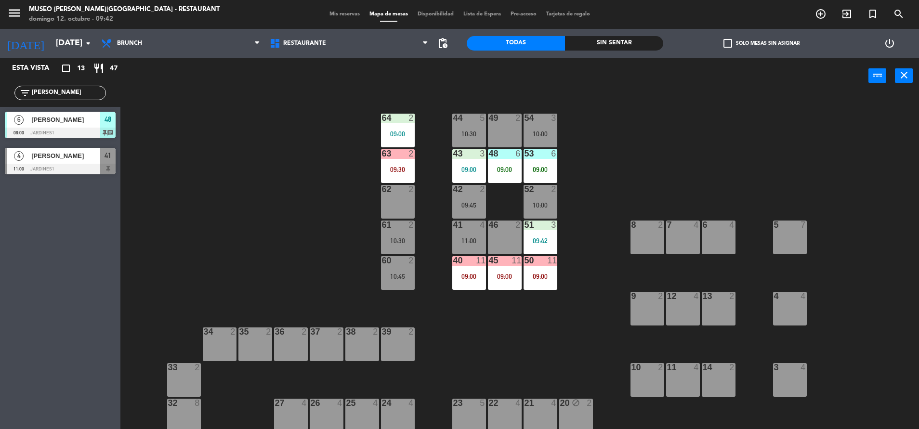
click at [466, 194] on div "42 2" at bounding box center [469, 190] width 34 height 10
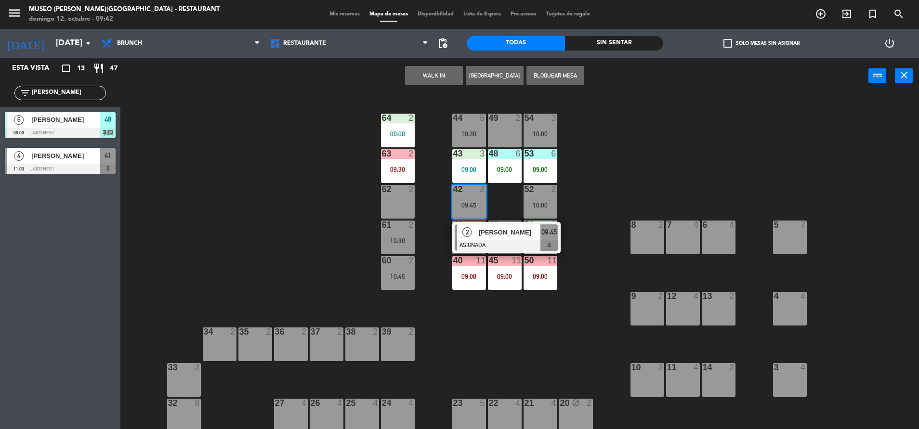
click at [407, 202] on div "62 2" at bounding box center [398, 202] width 34 height 34
click at [397, 81] on button "Mover" at bounding box center [404, 75] width 58 height 19
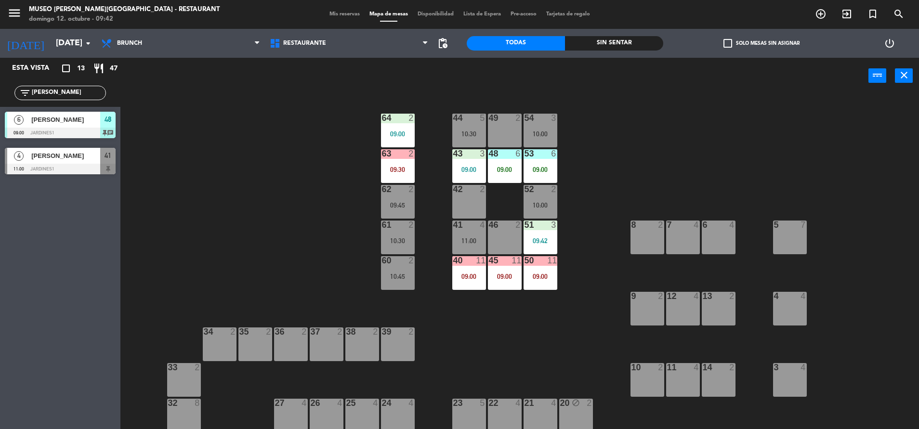
click at [398, 247] on div "61 2 10:30" at bounding box center [398, 238] width 34 height 34
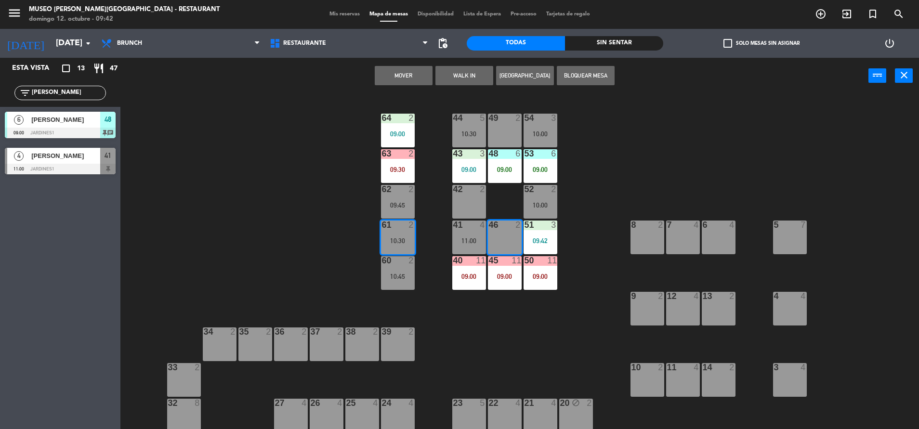
click at [408, 78] on button "Mover" at bounding box center [404, 75] width 58 height 19
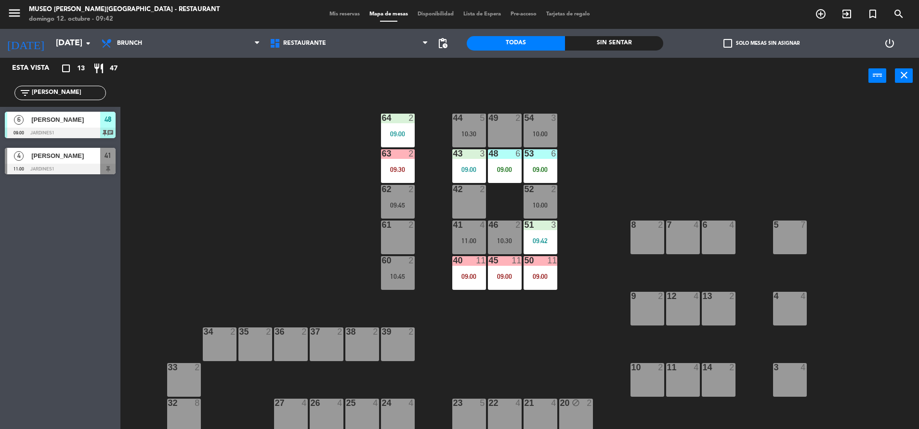
click at [397, 234] on div "61 2" at bounding box center [398, 238] width 34 height 34
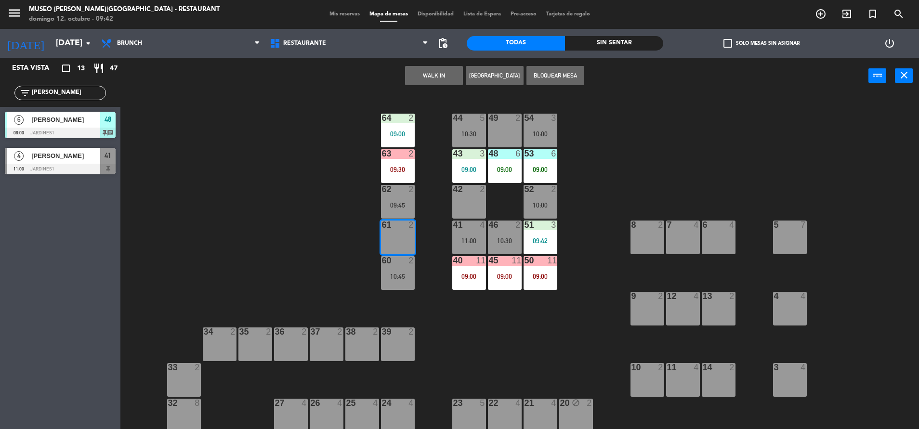
click at [411, 64] on div "WALK IN Crear Reserva Bloquear Mesa power_input close" at bounding box center [494, 76] width 748 height 37
click at [411, 69] on button "WALK IN" at bounding box center [434, 75] width 58 height 19
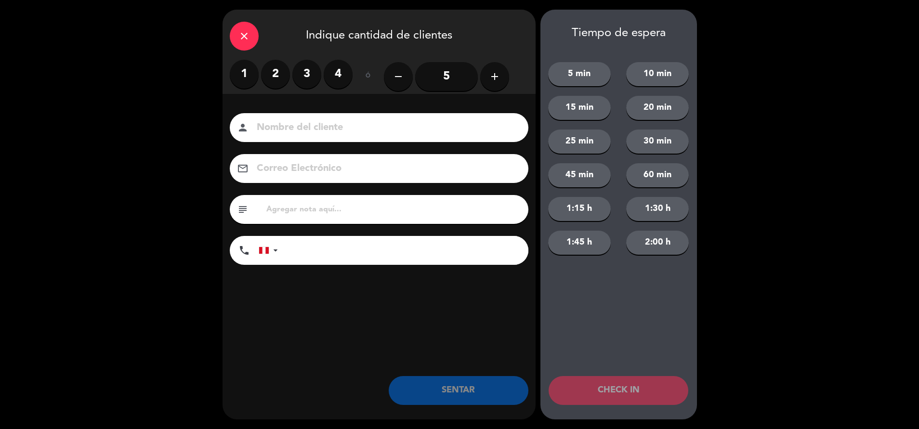
click at [278, 81] on label "2" at bounding box center [275, 74] width 29 height 29
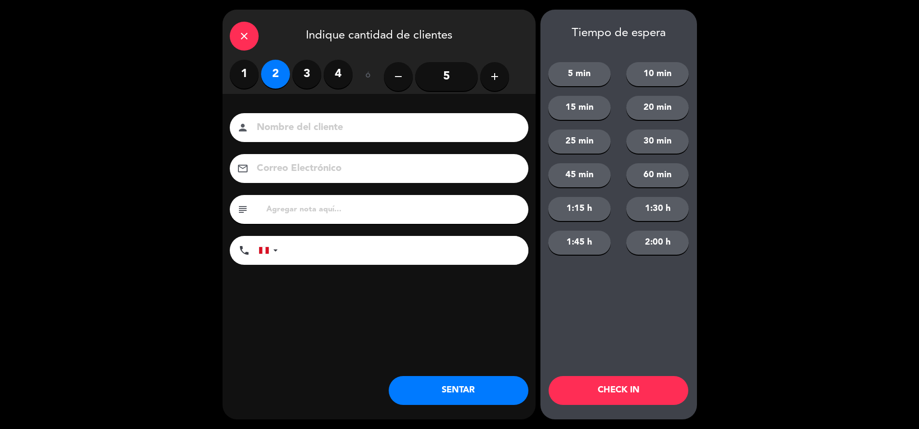
click at [315, 210] on input "text" at bounding box center [393, 209] width 256 height 13
type input "m61|"
click at [423, 384] on button "SENTAR" at bounding box center [459, 390] width 140 height 29
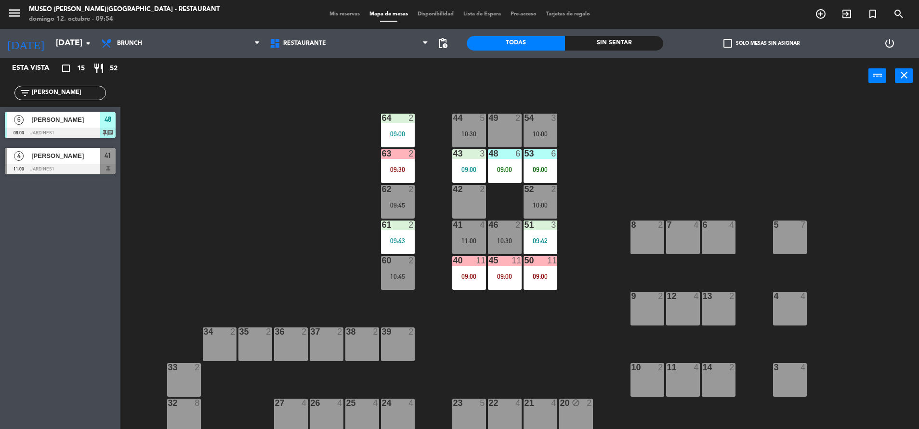
click at [560, 267] on div "44 5 10:30 49 2 54 3 10:00 64 2 09:00 48 6 09:00 53 6 09:00 63 2 09:30 43 3 09:…" at bounding box center [524, 263] width 789 height 335
click at [543, 276] on div "09:00" at bounding box center [541, 276] width 34 height 7
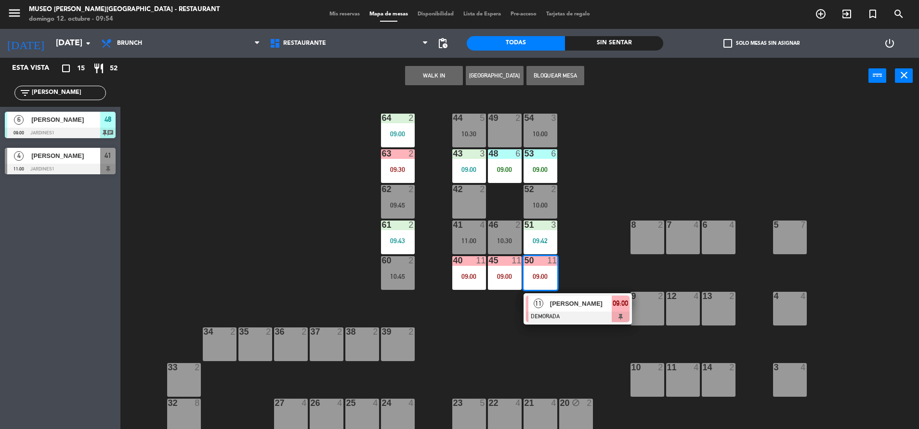
click at [592, 303] on span "Noris Aquino" at bounding box center [581, 304] width 62 height 10
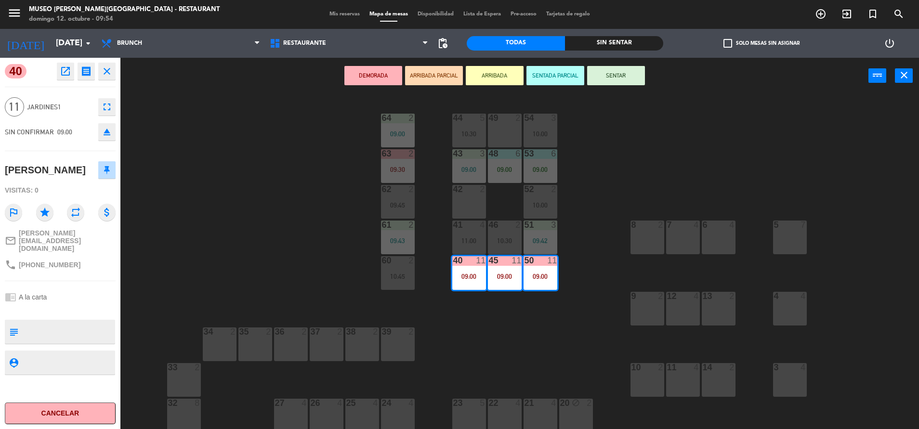
click at [284, 197] on div "44 5 10:30 49 2 54 3 10:00 64 2 09:00 48 6 09:00 53 6 09:00 63 2 09:30 43 3 09:…" at bounding box center [524, 263] width 789 height 335
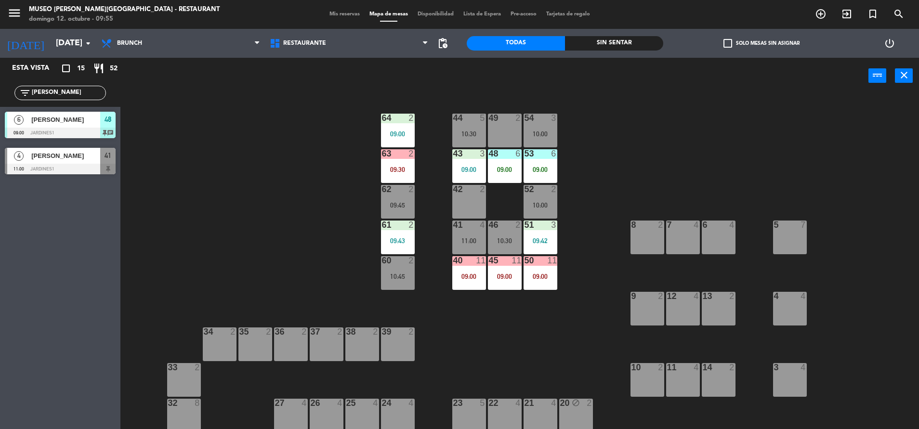
click at [558, 154] on div "6" at bounding box center [556, 153] width 16 height 9
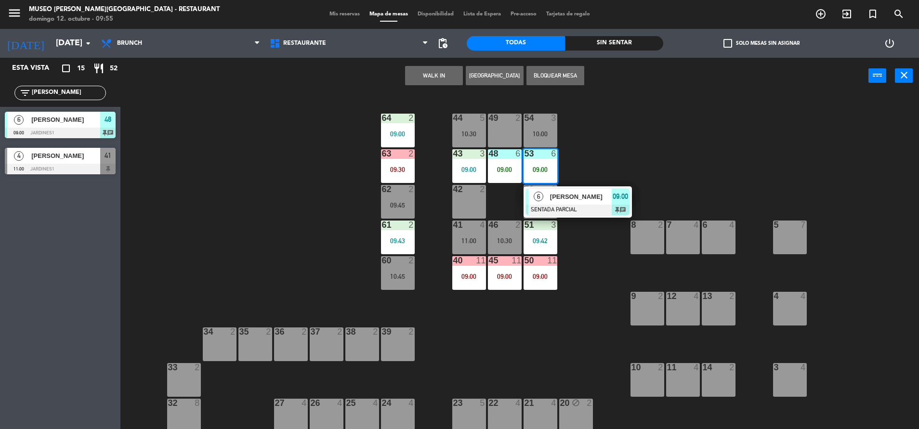
click at [591, 205] on div at bounding box center [578, 210] width 104 height 11
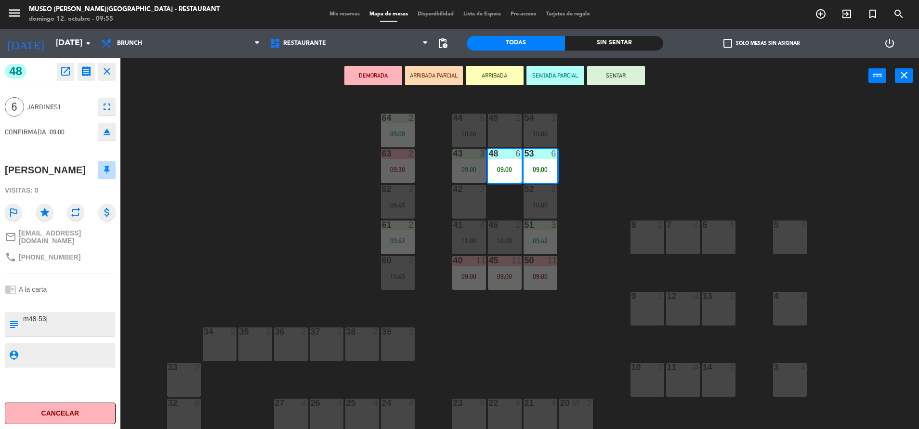
click at [623, 80] on button "SENTAR" at bounding box center [616, 75] width 58 height 19
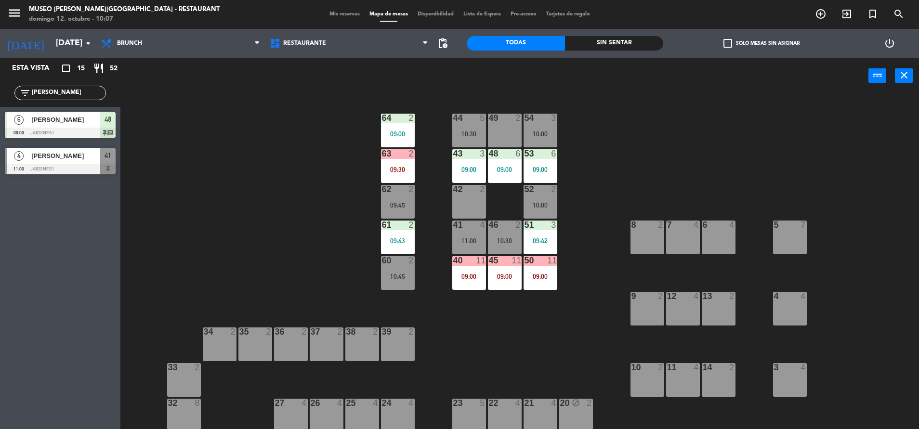
click at [214, 208] on div "44 5 10:30 49 2 54 3 10:00 64 2 09:00 48 6 09:00 53 6 09:00 63 2 09:30 43 3 09:…" at bounding box center [524, 263] width 789 height 335
drag, startPoint x: 92, startPoint y: 96, endPoint x: 0, endPoint y: 112, distance: 92.8
click at [0, 112] on html "close × Museo Larco Café - Restaurant × chrome_reader_mode Listado de Reservas …" at bounding box center [459, 214] width 919 height 429
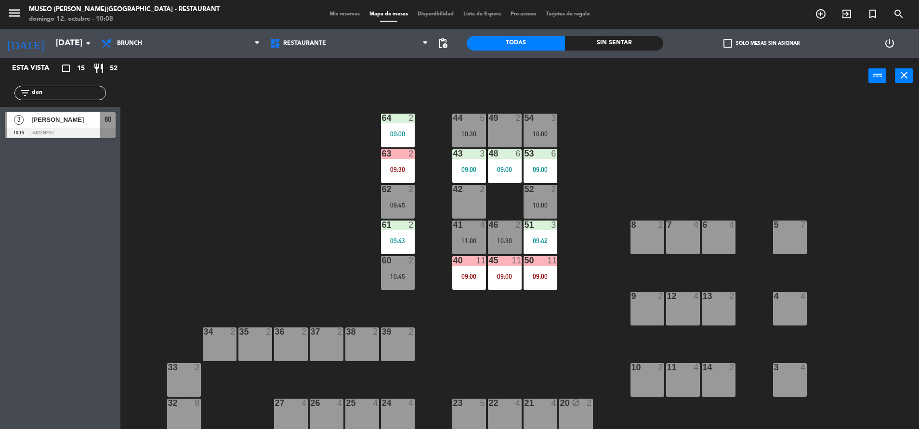
type input "den"
click at [76, 122] on span "[PERSON_NAME]" at bounding box center [65, 120] width 69 height 10
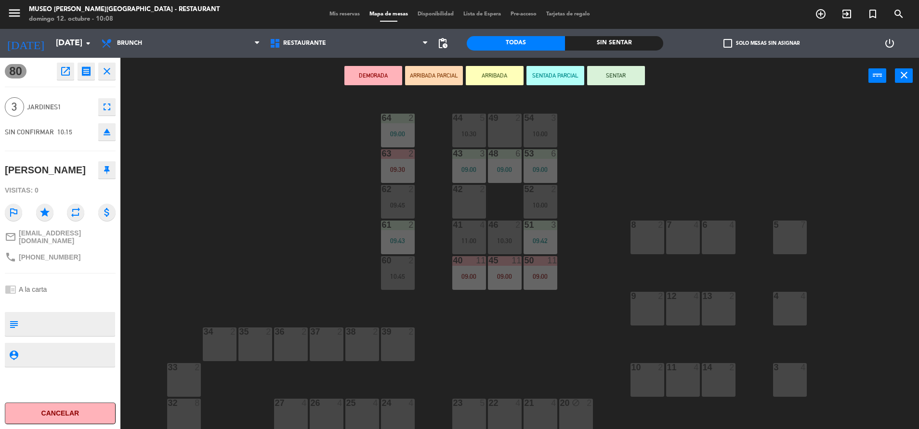
click at [441, 77] on button "ARRIBADA PARCIAL" at bounding box center [434, 75] width 58 height 19
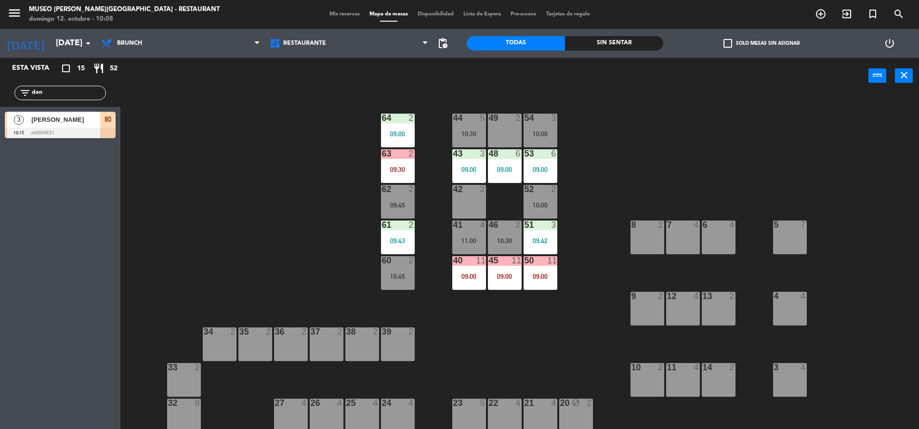
click at [108, 134] on div at bounding box center [60, 133] width 111 height 11
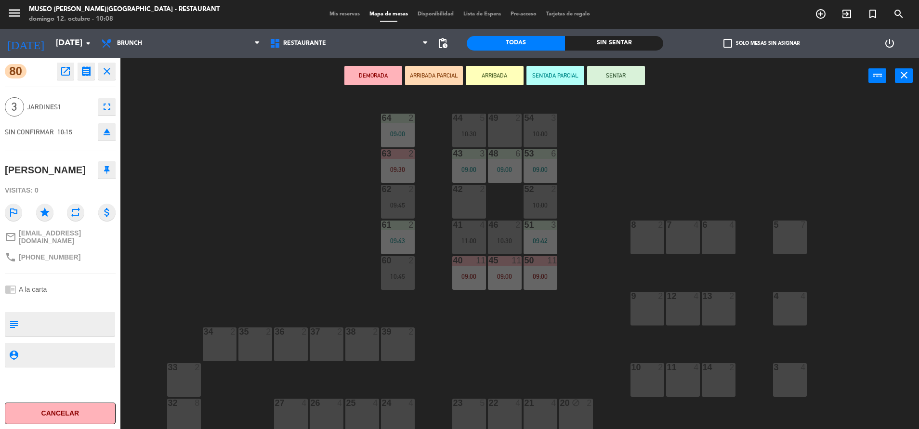
click at [328, 217] on div "44 5 10:30 49 2 54 3 10:00 64 2 09:00 48 6 09:00 53 6 09:00 63 2 09:30 43 3 09:…" at bounding box center [524, 263] width 789 height 335
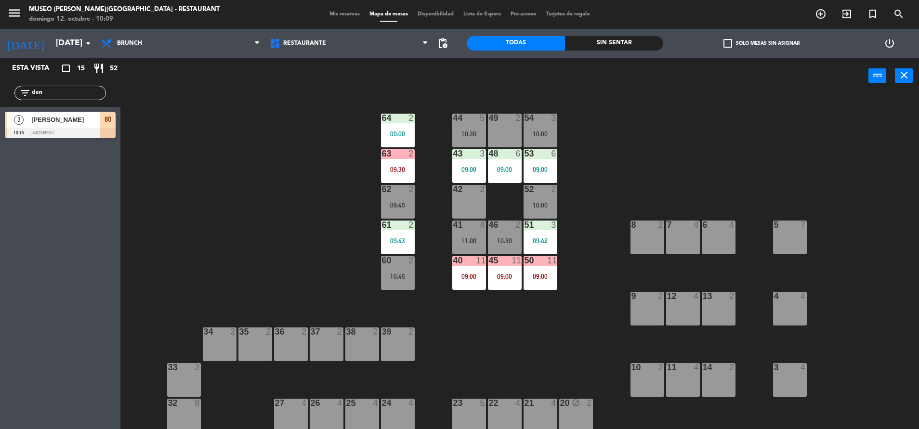
click at [94, 124] on span "[PERSON_NAME]" at bounding box center [65, 120] width 69 height 10
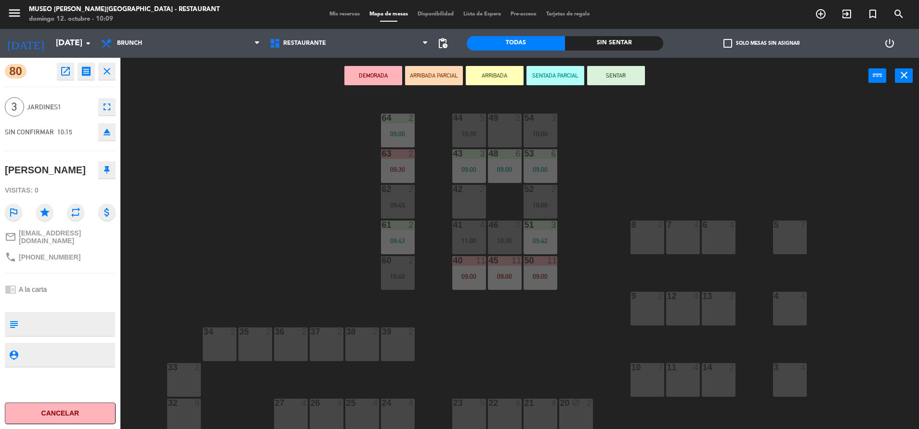
click at [470, 235] on div "41 4 11:00" at bounding box center [469, 238] width 34 height 34
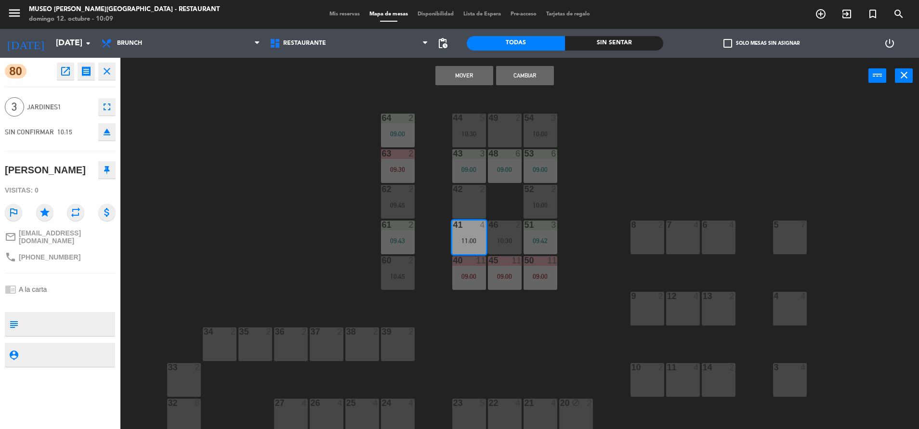
click at [513, 75] on button "Cambiar" at bounding box center [525, 75] width 58 height 19
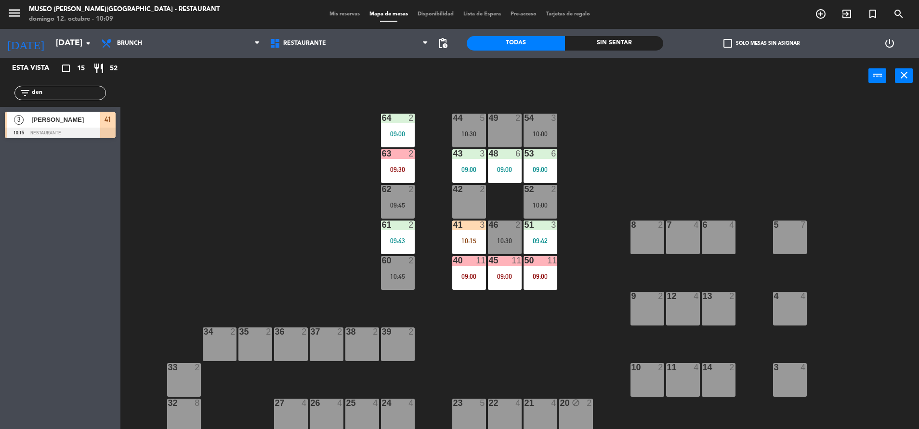
click at [497, 283] on div "45 11 09:00" at bounding box center [505, 273] width 34 height 34
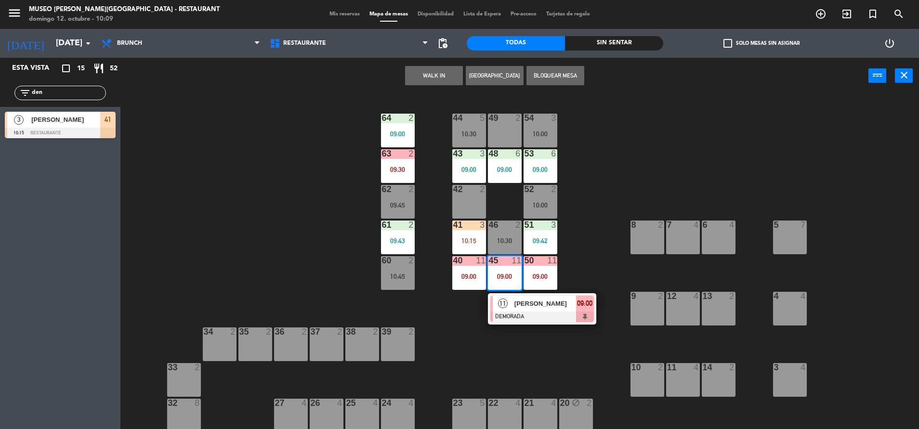
click at [548, 302] on span "Noris Aquino" at bounding box center [545, 304] width 62 height 10
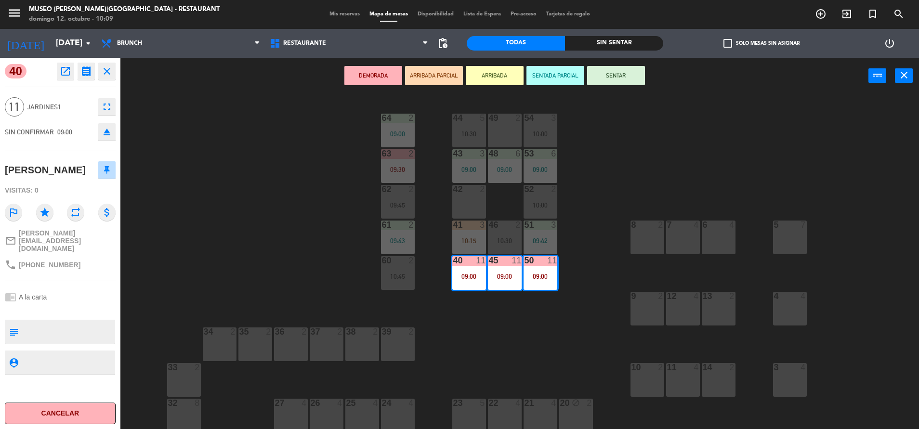
click at [69, 75] on icon "open_in_new" at bounding box center [66, 72] width 12 height 12
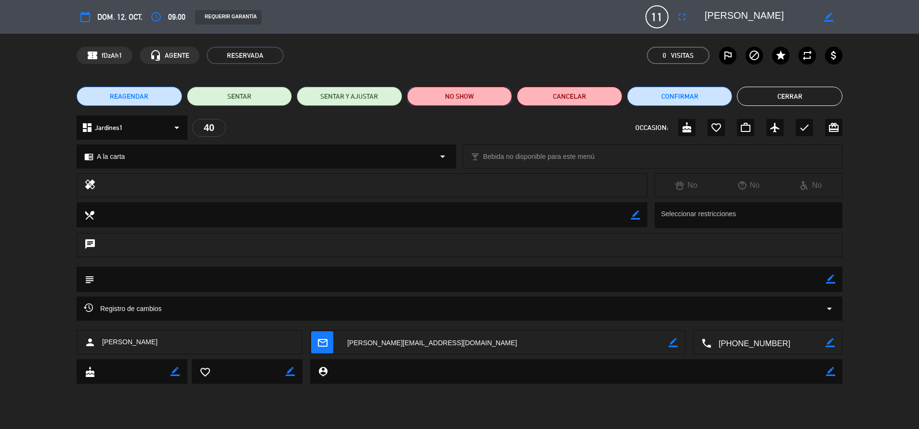
click at [439, 91] on button "NO SHOW" at bounding box center [459, 96] width 105 height 19
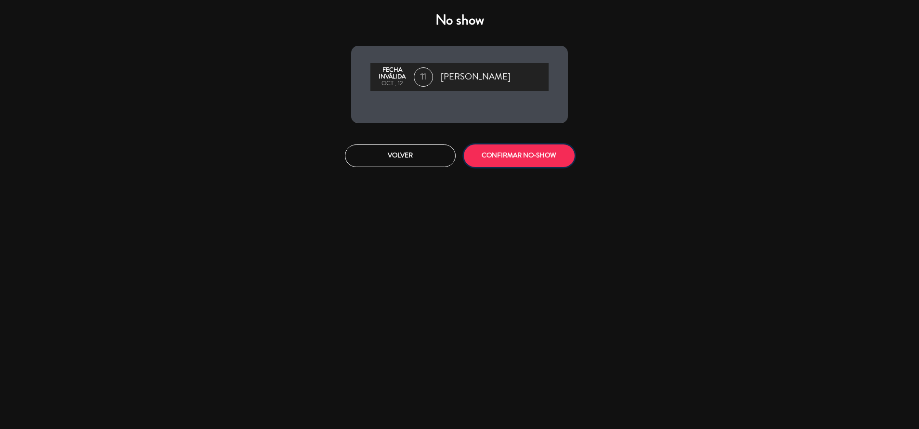
click at [482, 162] on button "CONFIRMAR NO-SHOW" at bounding box center [519, 156] width 111 height 23
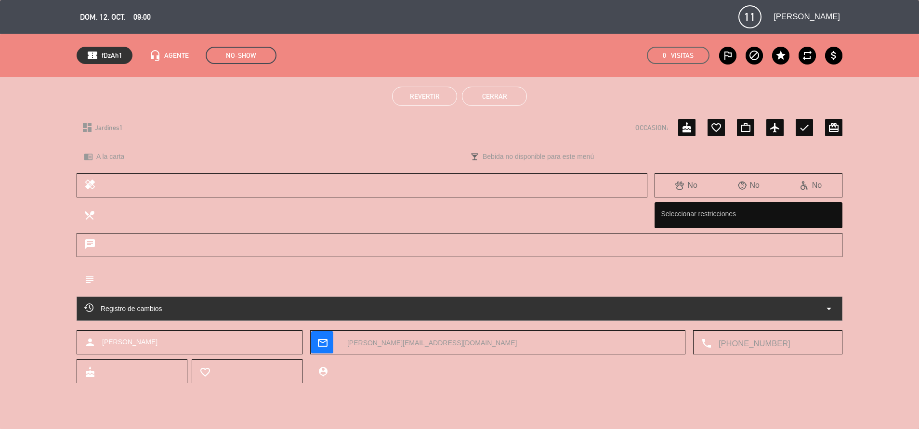
click at [496, 103] on button "Cerrar" at bounding box center [494, 96] width 65 height 19
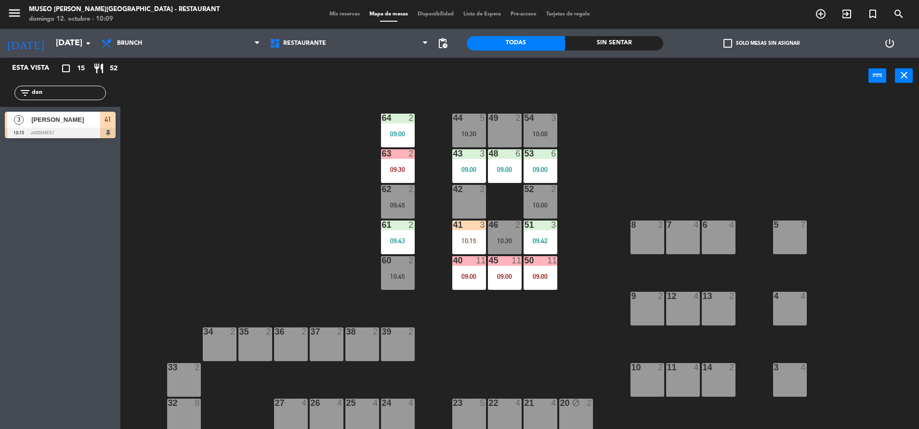
click at [469, 243] on div "10:15" at bounding box center [469, 240] width 34 height 7
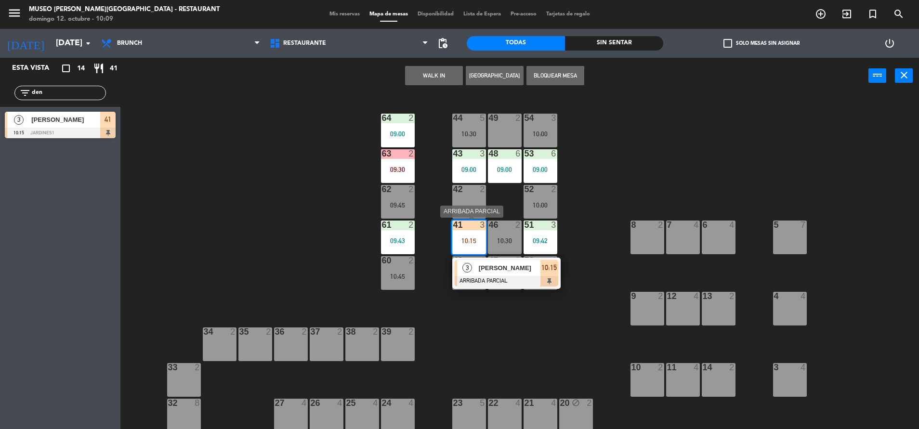
click at [469, 280] on div at bounding box center [507, 281] width 104 height 11
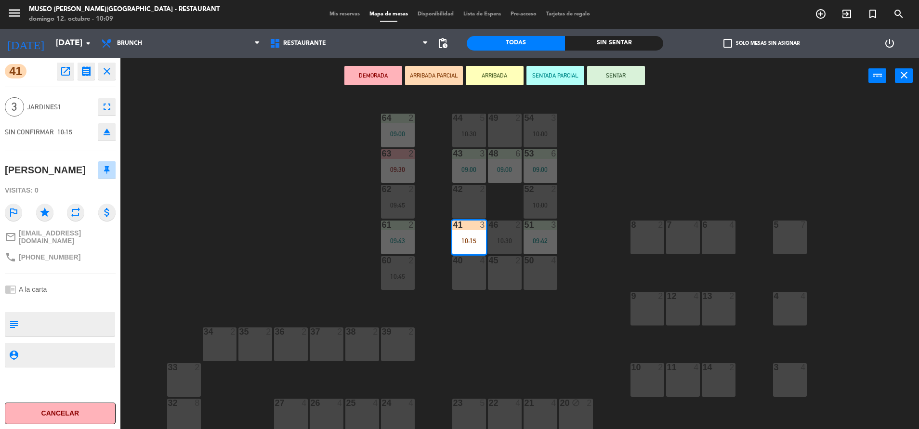
click at [57, 312] on div at bounding box center [68, 324] width 92 height 24
click at [63, 316] on textarea at bounding box center [68, 324] width 92 height 20
type textarea "m41|"
click at [59, 281] on div "chrome_reader_mode A la carta" at bounding box center [60, 289] width 111 height 18
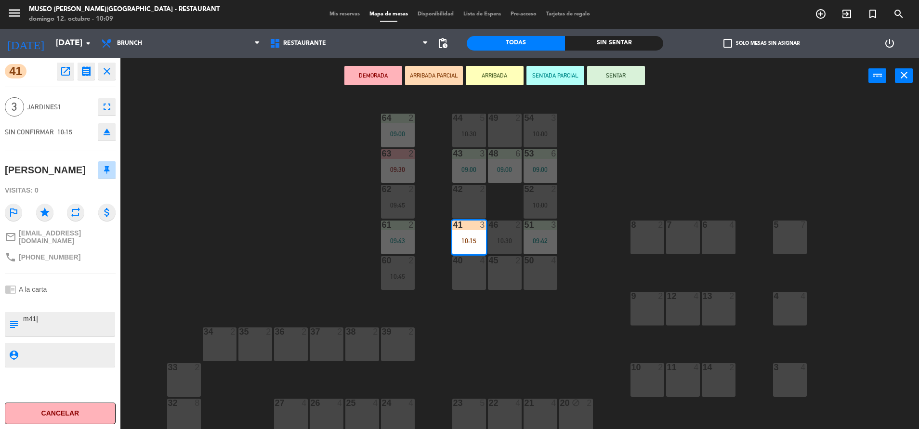
click at [631, 78] on button "SENTAR" at bounding box center [616, 75] width 58 height 19
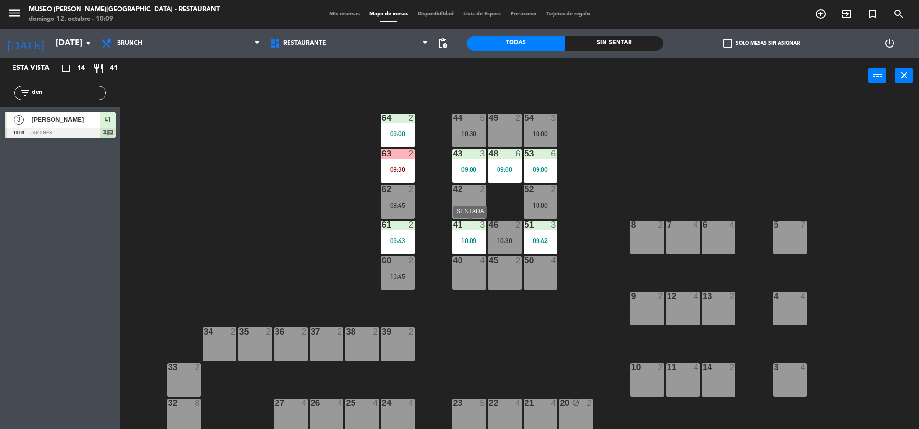
click at [454, 251] on div "41 3 10:09" at bounding box center [469, 238] width 34 height 34
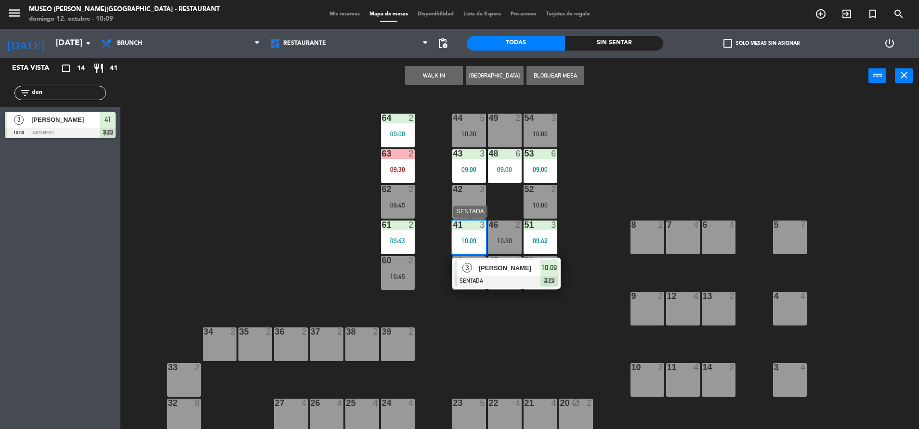
click at [511, 287] on div "3 Denys Dubytskyi SENTADA 10:09 chat" at bounding box center [506, 273] width 108 height 31
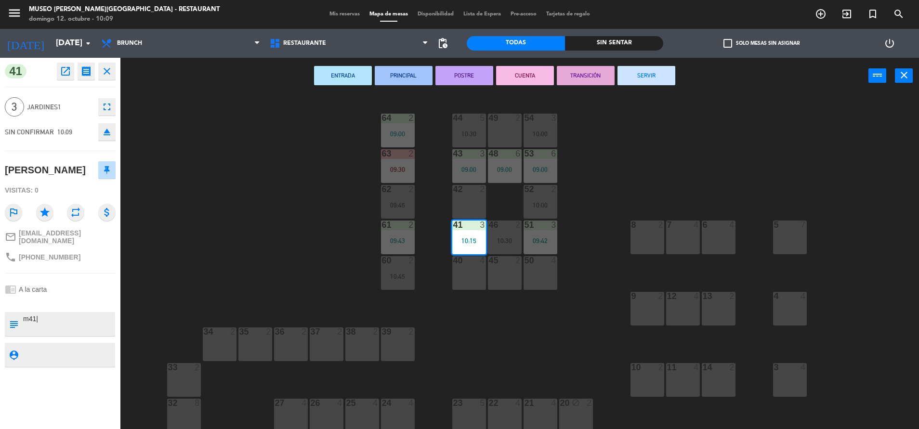
click at [243, 257] on div "44 5 10:30 49 2 54 3 10:00 64 2 09:00 48 6 09:00 53 6 09:00 63 2 09:30 43 3 09:…" at bounding box center [524, 263] width 789 height 335
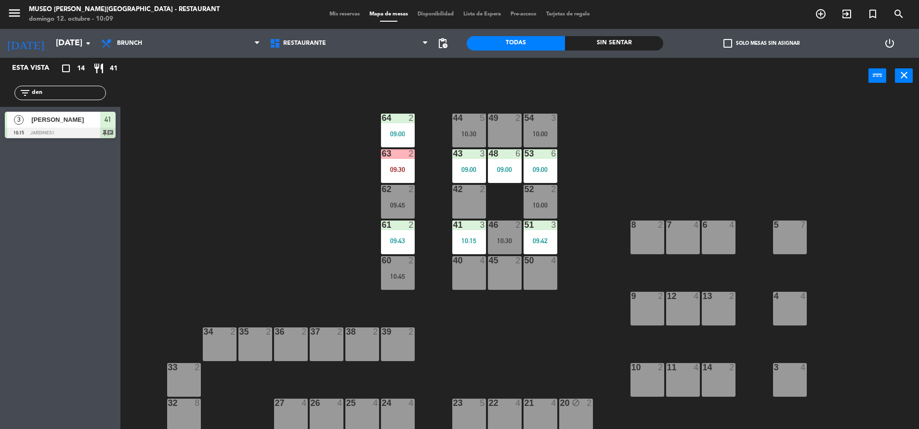
drag, startPoint x: 56, startPoint y: 94, endPoint x: -3, endPoint y: 89, distance: 59.0
click at [0, 89] on html "close × Museo Larco Café - Restaurant × chrome_reader_mode Listado de Reservas …" at bounding box center [459, 214] width 919 height 429
type input "sil"
click at [107, 127] on div "54" at bounding box center [107, 120] width 15 height 16
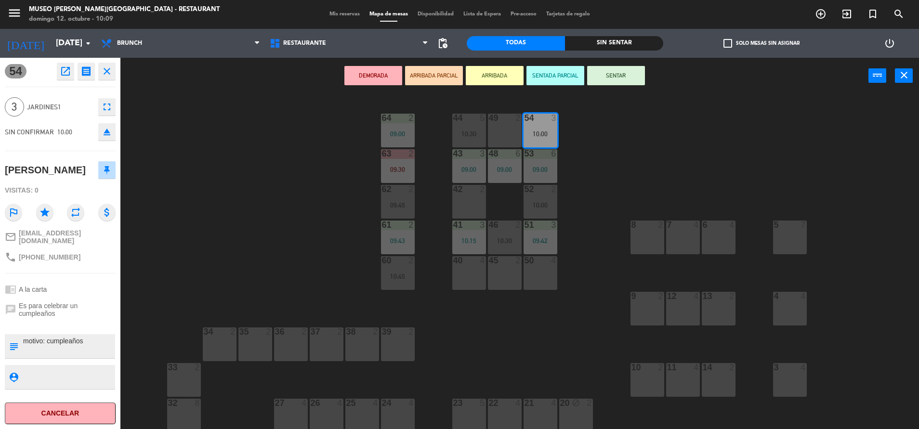
click at [432, 77] on button "ARRIBADA PARCIAL" at bounding box center [434, 75] width 58 height 19
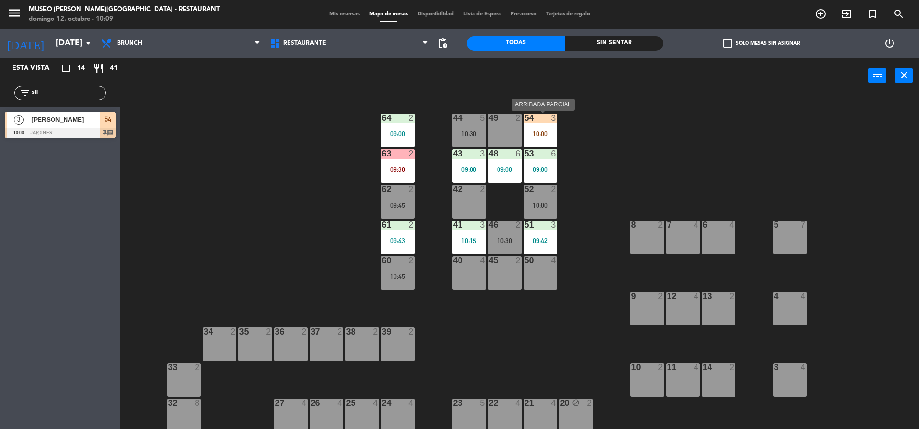
click at [542, 129] on div "54 3 10:00" at bounding box center [541, 131] width 34 height 34
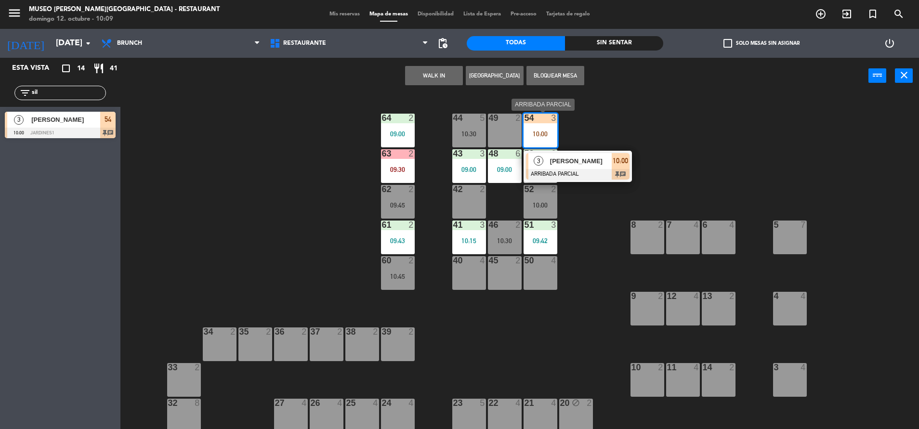
click at [616, 178] on div at bounding box center [578, 174] width 104 height 11
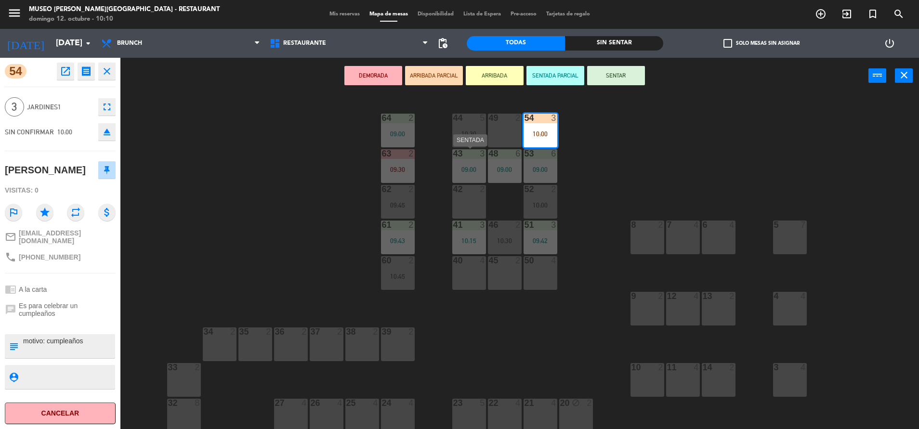
click at [466, 147] on div "44 5 10:30" at bounding box center [469, 131] width 34 height 34
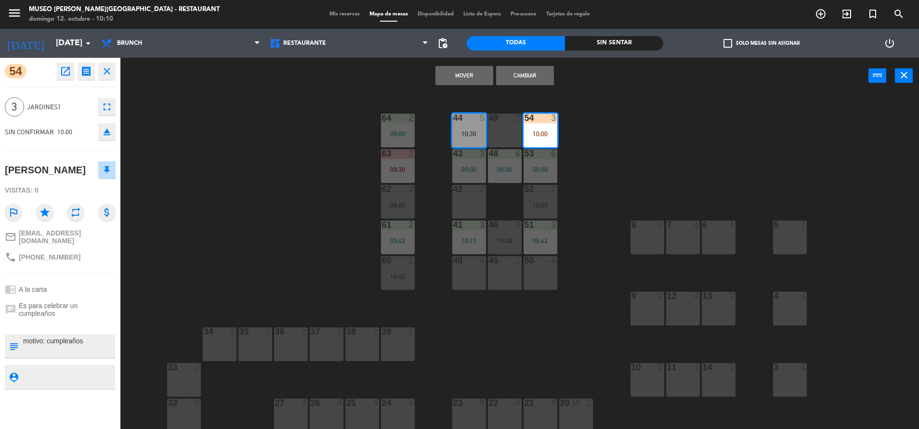
click at [509, 76] on button "Cambiar" at bounding box center [525, 75] width 58 height 19
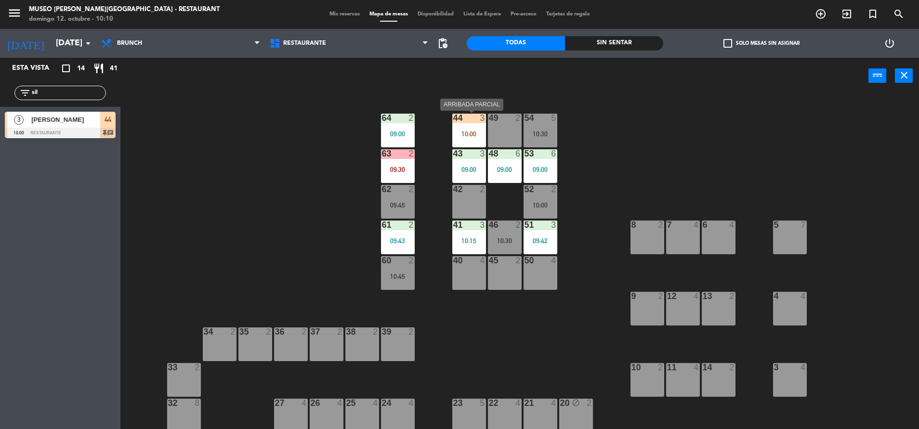
click at [467, 130] on div "44 3 10:00" at bounding box center [469, 131] width 34 height 34
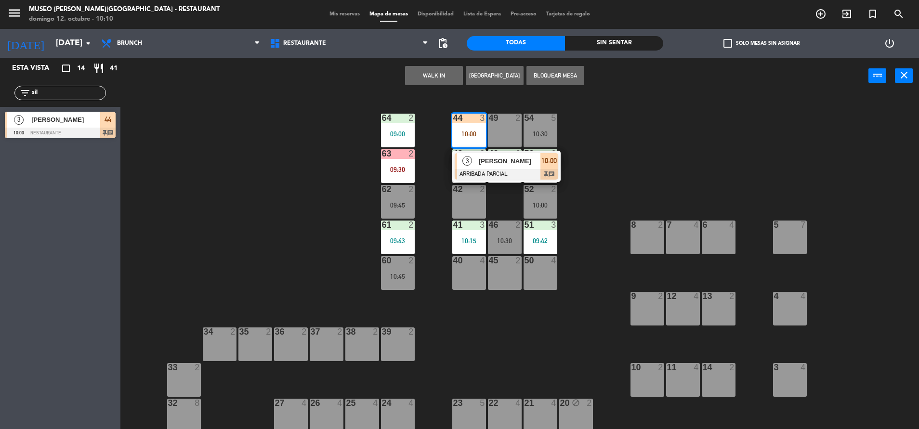
click at [495, 164] on span "[PERSON_NAME]" at bounding box center [510, 161] width 62 height 10
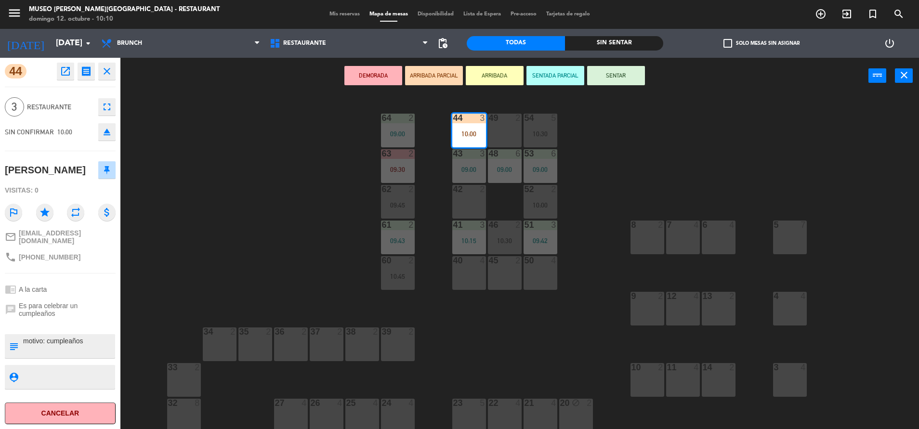
click at [42, 337] on textarea at bounding box center [68, 346] width 92 height 20
type textarea "m44| motivo: cumpleaños"
click at [74, 287] on div "chrome_reader_mode A la carta" at bounding box center [60, 289] width 111 height 18
click at [70, 299] on div "chat Es para celebrar un cumpleaños" at bounding box center [60, 310] width 111 height 22
click at [627, 80] on button "SENTAR" at bounding box center [616, 75] width 58 height 19
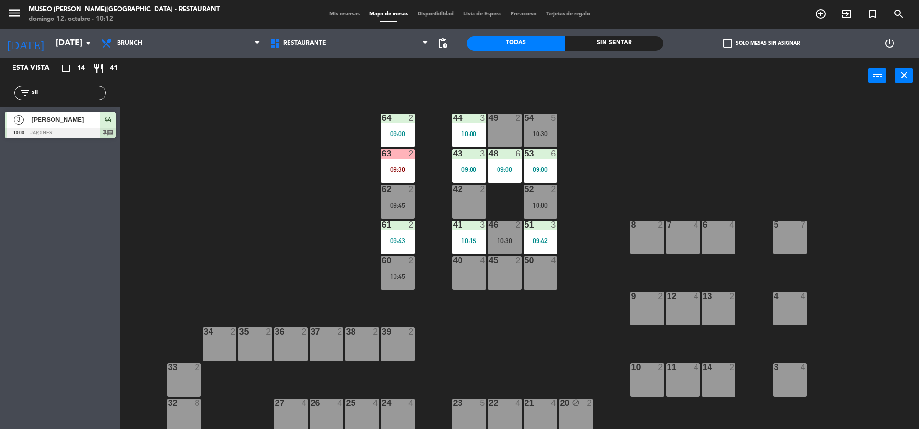
click at [539, 269] on div "50 4" at bounding box center [541, 273] width 34 height 34
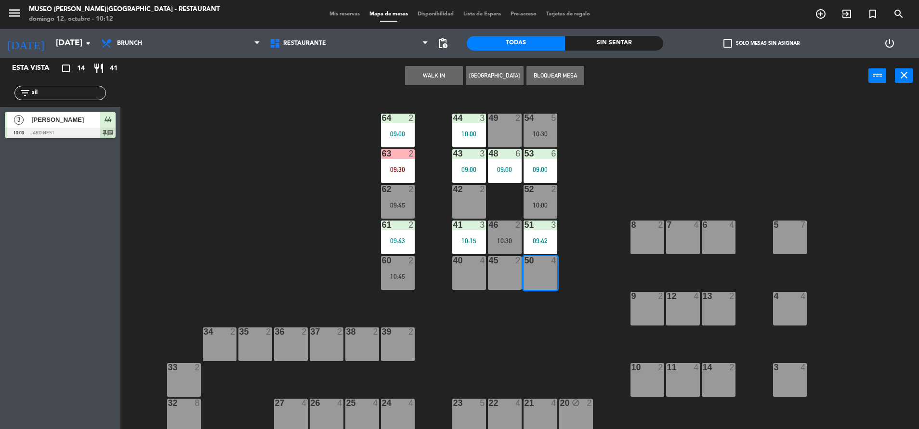
click at [417, 85] on button "WALK IN" at bounding box center [434, 75] width 58 height 19
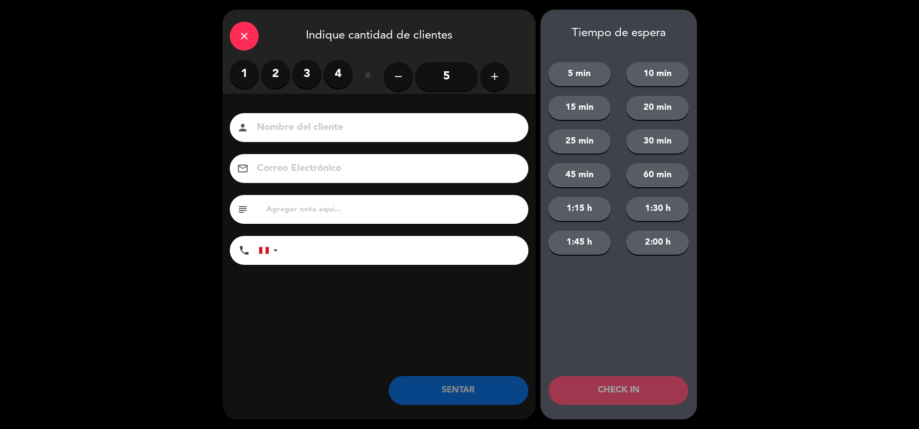
click at [270, 74] on label "2" at bounding box center [275, 74] width 29 height 29
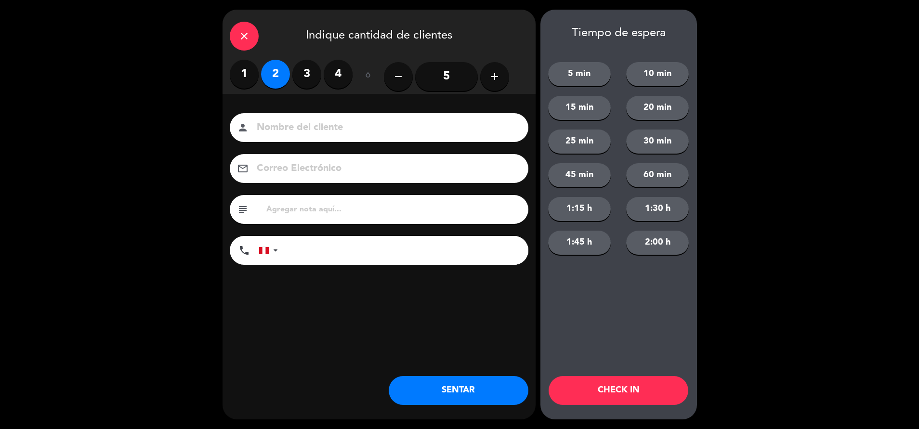
click at [287, 211] on input "text" at bounding box center [393, 209] width 256 height 13
type input "m50|"
click at [481, 390] on button "SENTAR" at bounding box center [459, 390] width 140 height 29
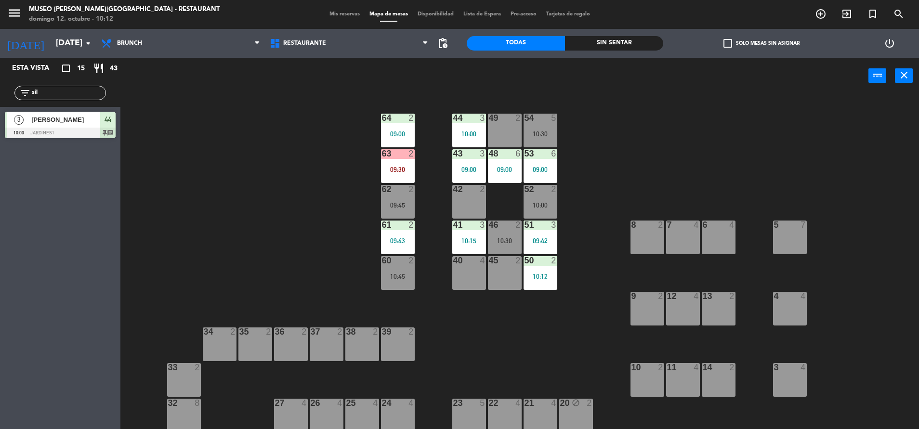
click at [403, 118] on div at bounding box center [398, 118] width 16 height 9
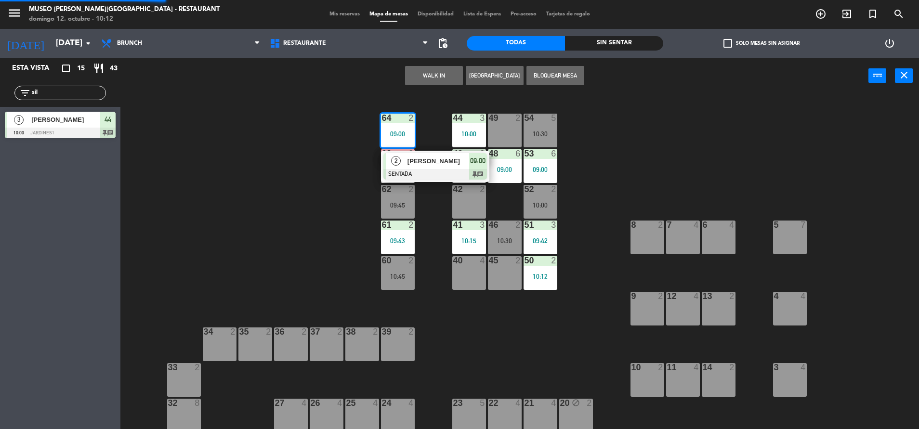
click at [448, 167] on div "Amber Clark" at bounding box center [438, 161] width 63 height 16
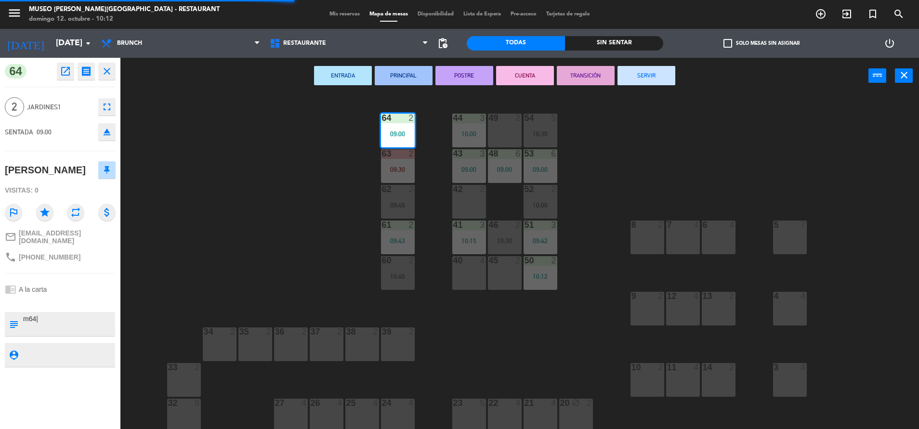
click at [582, 73] on button "TRANSICIÓN" at bounding box center [586, 75] width 58 height 19
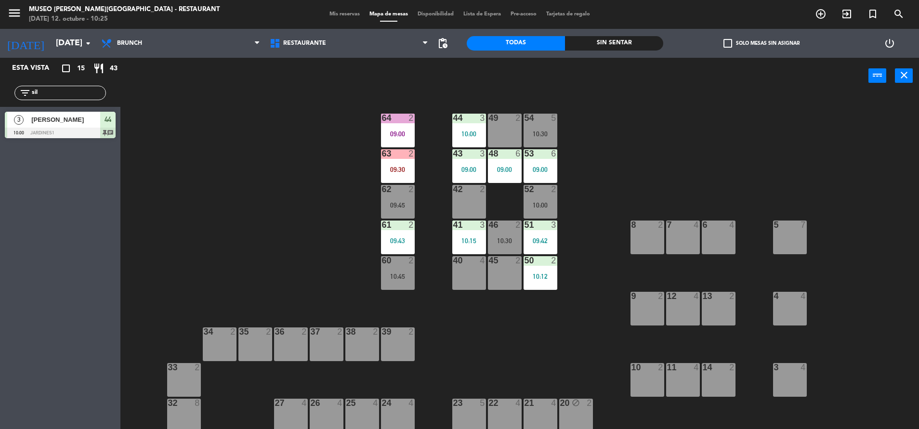
click at [325, 217] on div "44 3 10:00 49 2 54 5 10:30 64 2 09:00 48 6 09:00 53 6 09:00 63 2 09:30 43 3 09:…" at bounding box center [524, 263] width 789 height 335
click at [405, 171] on div "09:30" at bounding box center [398, 169] width 34 height 7
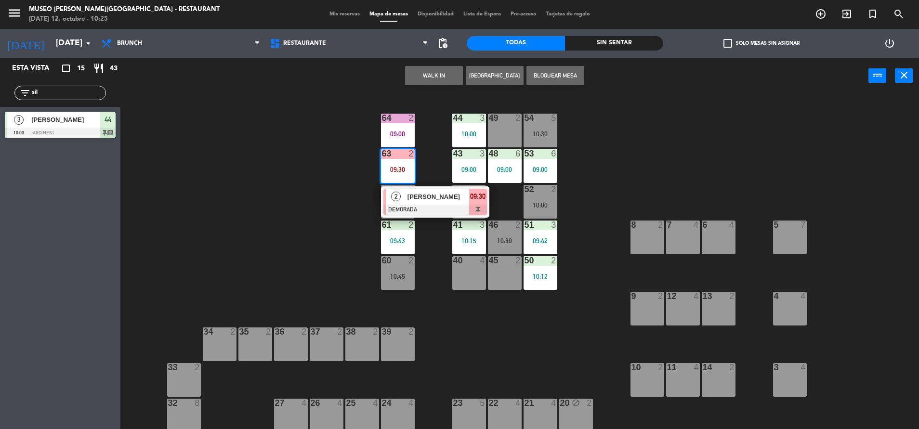
click at [421, 190] on div "Rosa Nicole" at bounding box center [438, 197] width 63 height 16
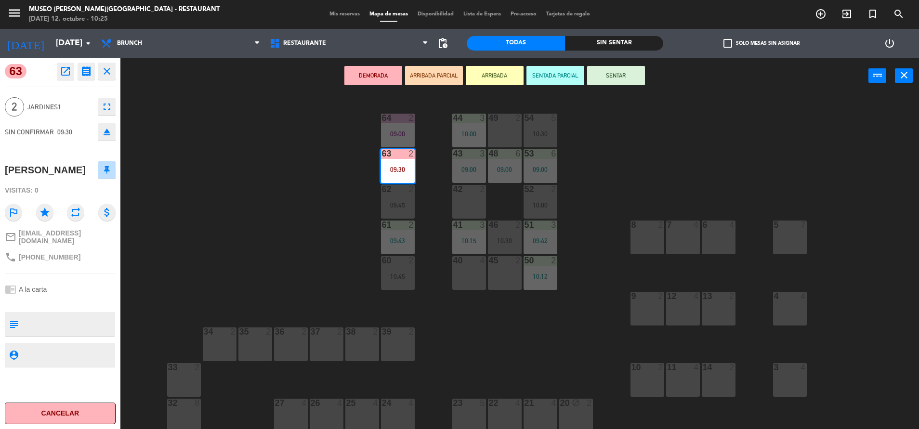
click at [64, 67] on icon "open_in_new" at bounding box center [66, 72] width 12 height 12
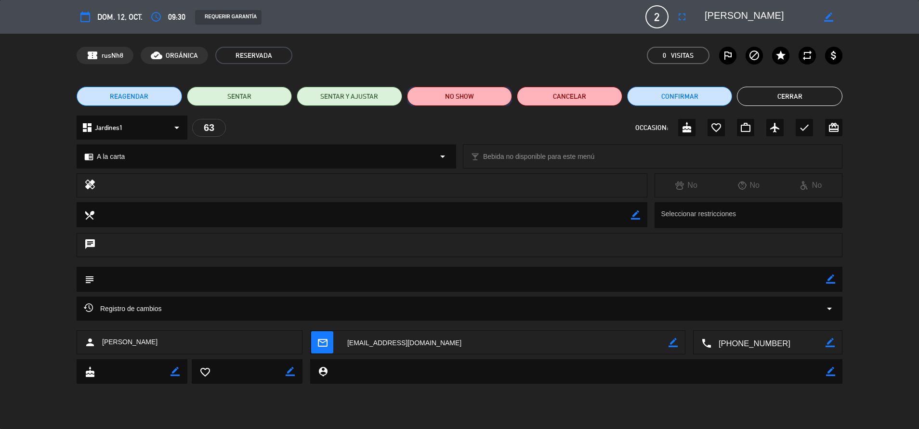
click at [488, 98] on button "NO SHOW" at bounding box center [459, 96] width 105 height 19
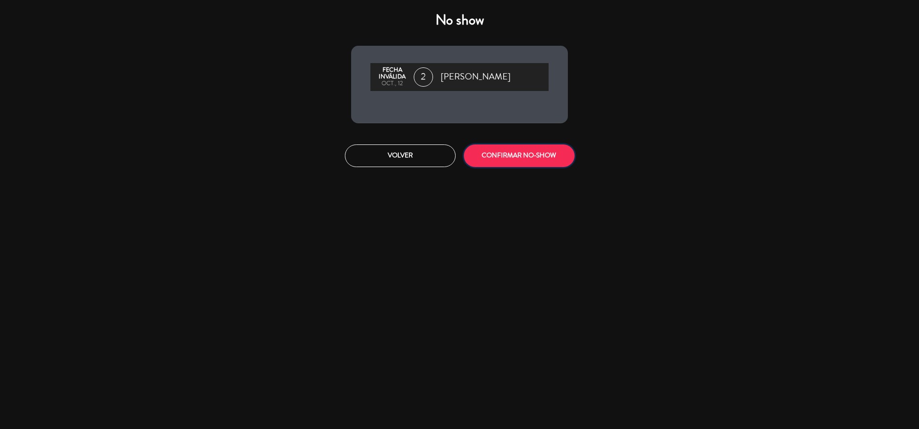
click at [523, 154] on button "CONFIRMAR NO-SHOW" at bounding box center [519, 156] width 111 height 23
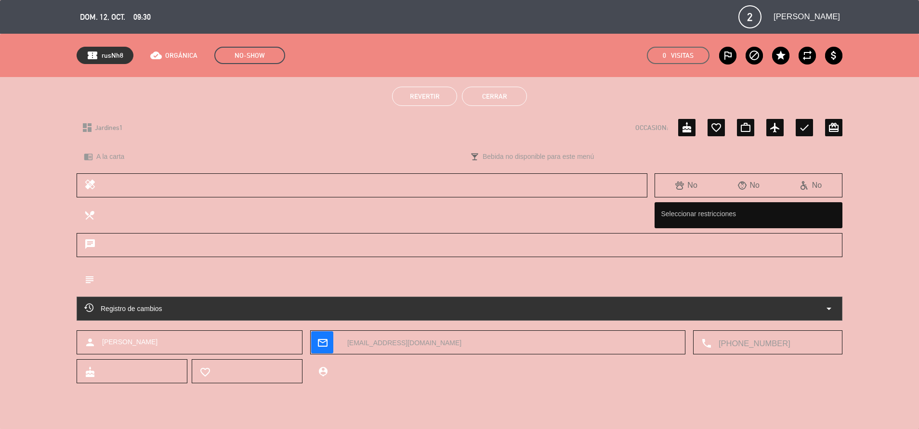
click at [501, 103] on button "Cerrar" at bounding box center [494, 96] width 65 height 19
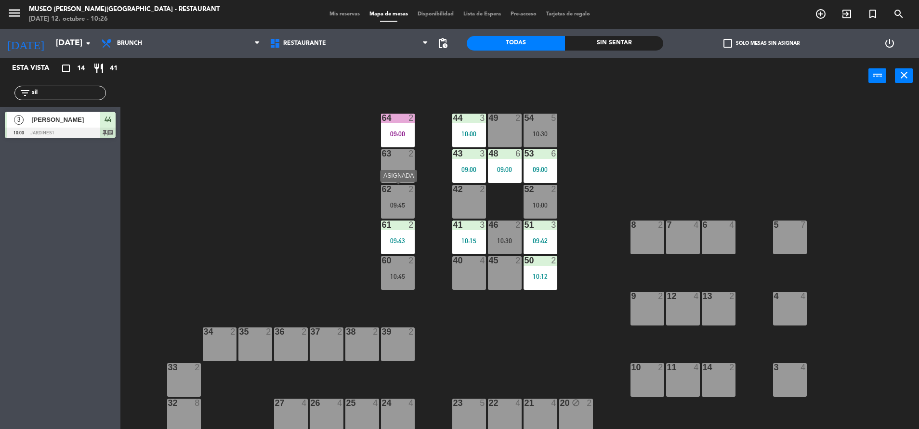
click at [400, 191] on div at bounding box center [398, 189] width 16 height 9
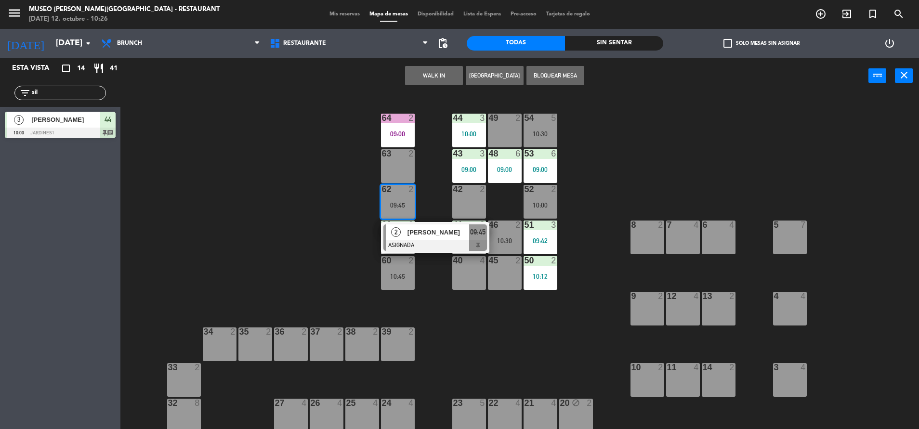
click at [439, 224] on div "Katheryn Brenis" at bounding box center [438, 232] width 63 height 16
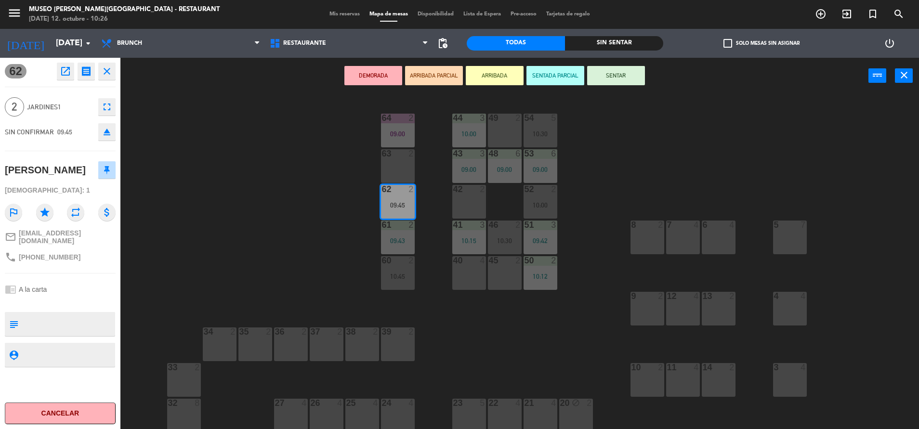
click at [65, 64] on button "open_in_new" at bounding box center [65, 71] width 17 height 17
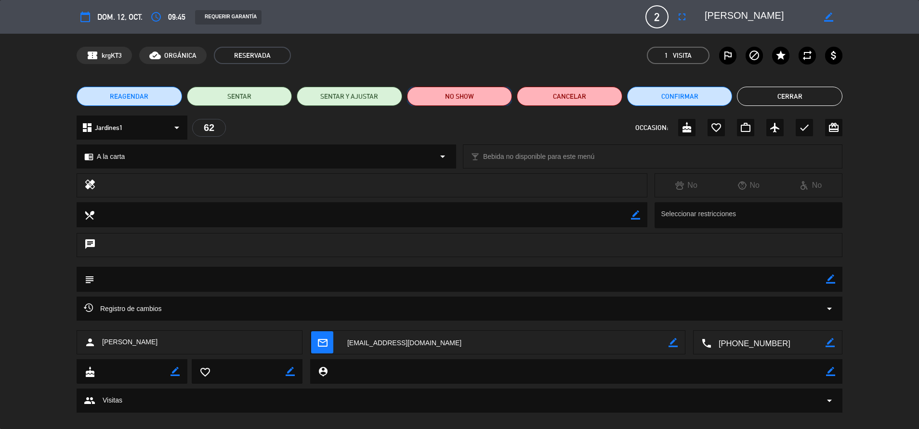
click at [500, 94] on button "NO SHOW" at bounding box center [459, 96] width 105 height 19
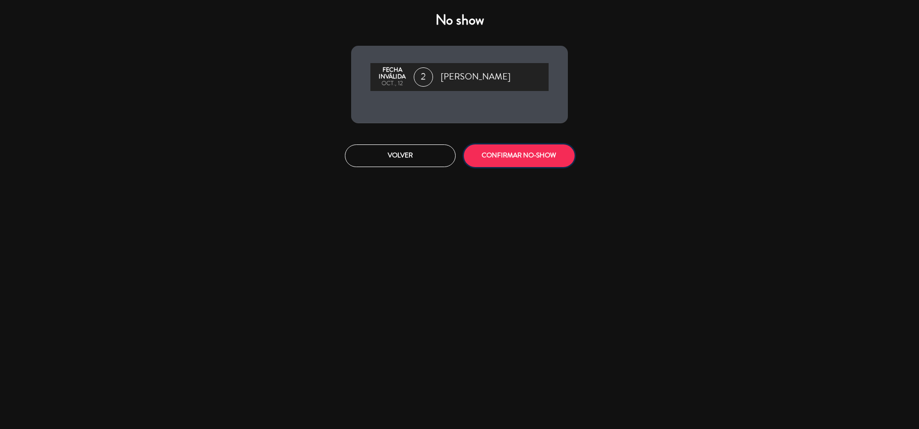
click at [511, 160] on button "CONFIRMAR NO-SHOW" at bounding box center [519, 156] width 111 height 23
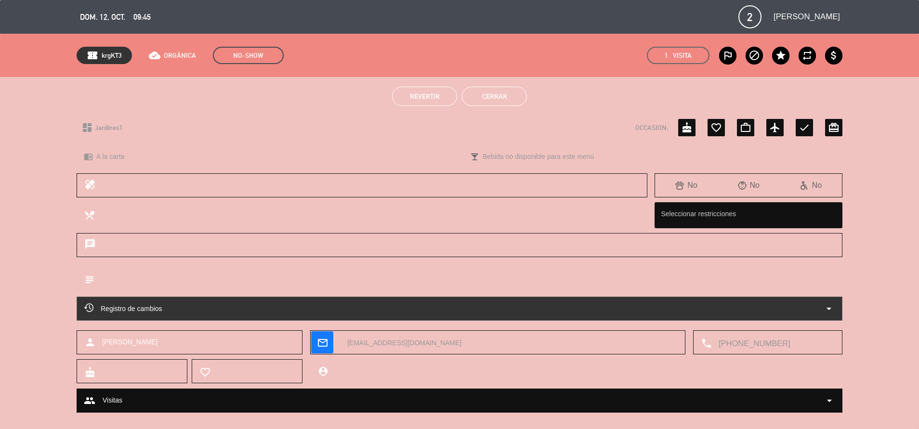
click at [503, 101] on button "Cerrar" at bounding box center [494, 96] width 65 height 19
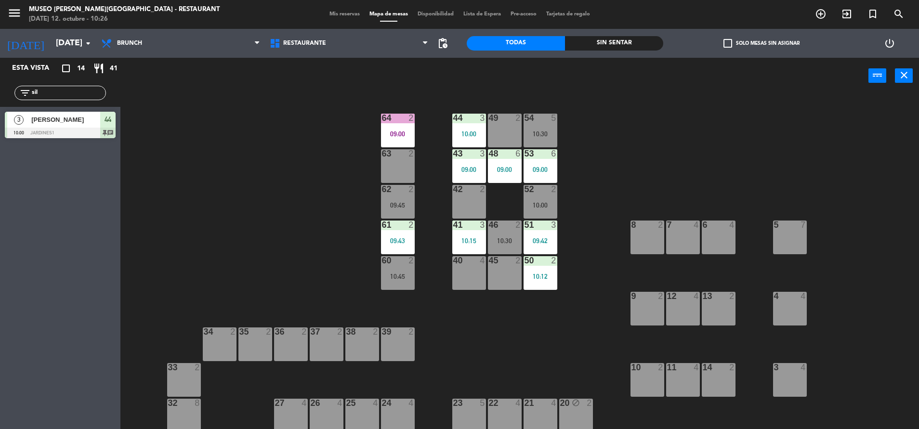
click at [405, 146] on div "64 2 09:00" at bounding box center [398, 131] width 34 height 34
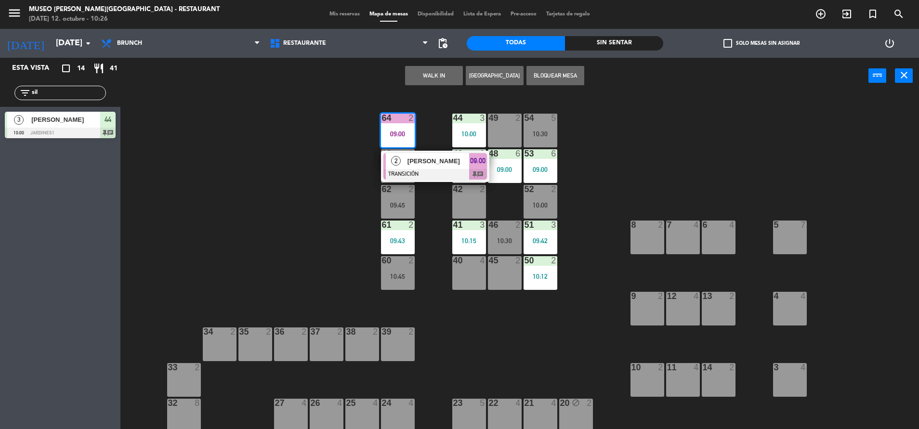
click at [443, 164] on span "Amber Clark" at bounding box center [438, 161] width 62 height 10
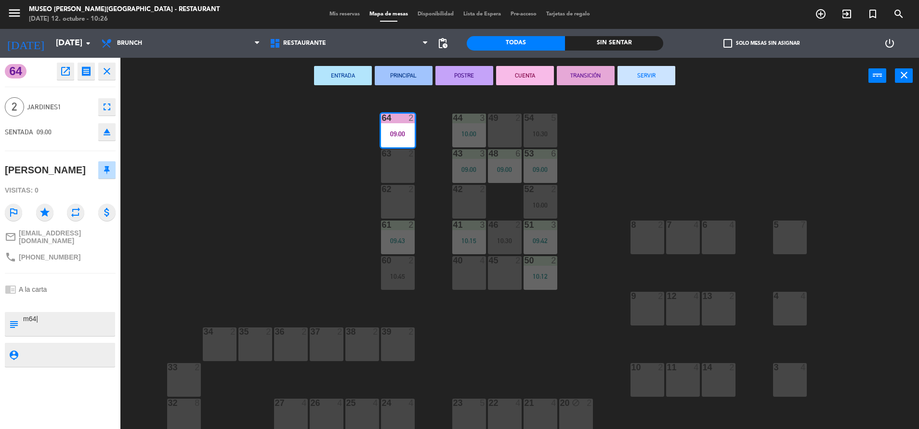
click at [624, 76] on button "SERVIR" at bounding box center [647, 75] width 58 height 19
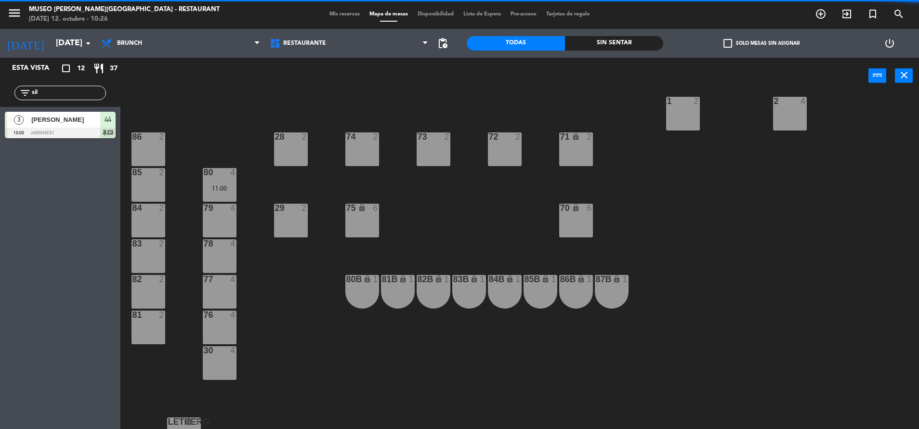
scroll to position [337, 0]
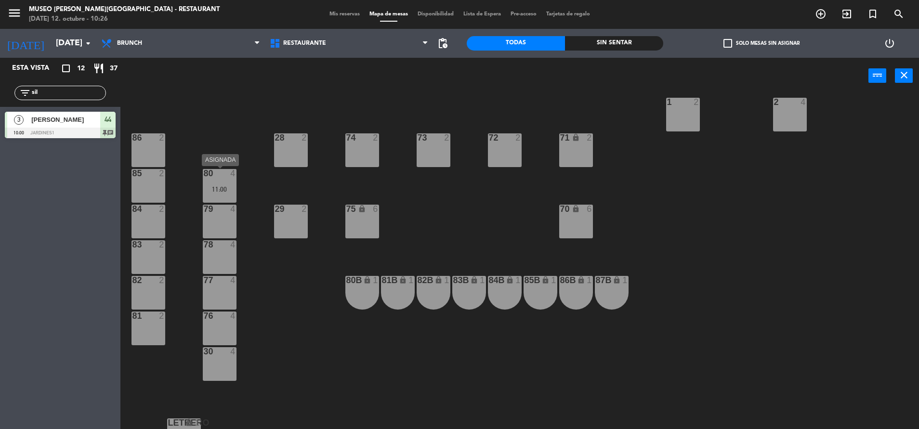
click at [225, 190] on div "11:00" at bounding box center [220, 189] width 34 height 7
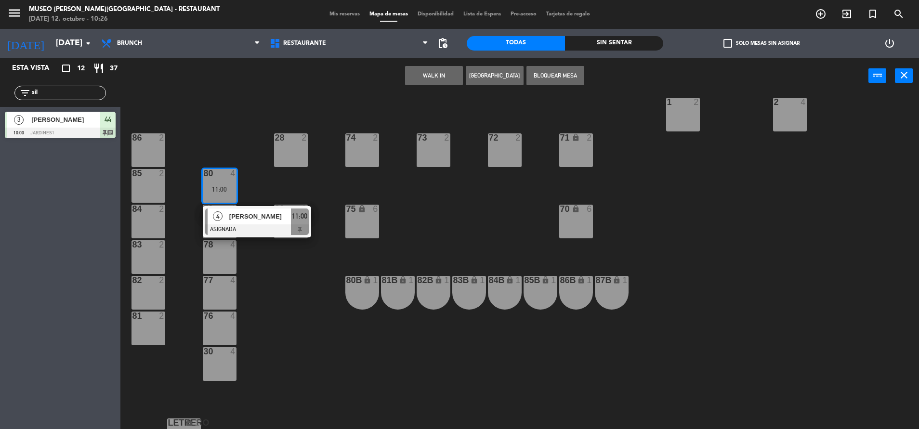
scroll to position [48, 0]
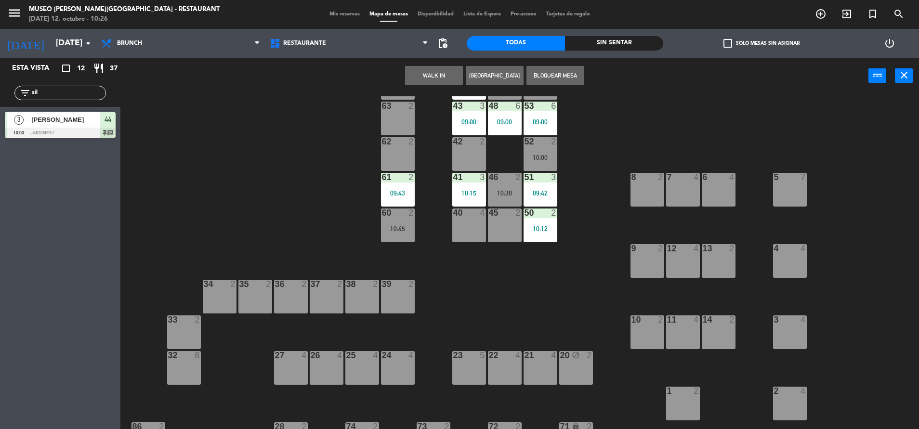
click at [464, 231] on div "40 4" at bounding box center [469, 226] width 34 height 34
click at [391, 77] on button "Mover" at bounding box center [404, 75] width 58 height 19
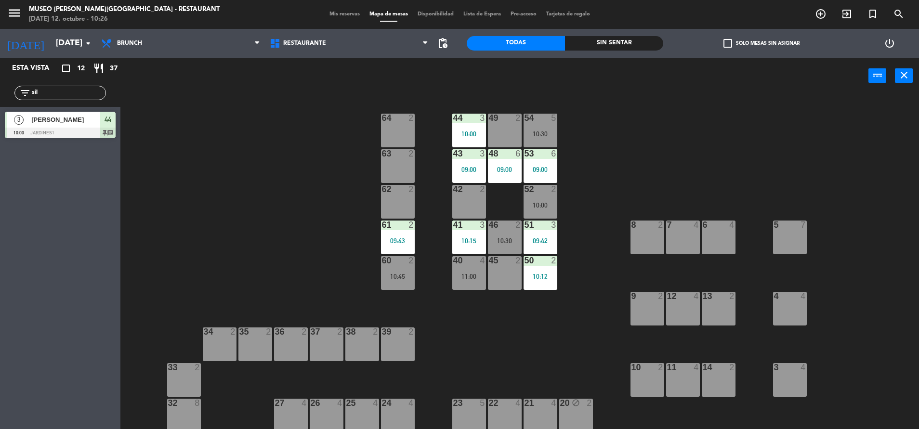
click at [548, 136] on div "10:30" at bounding box center [541, 134] width 34 height 7
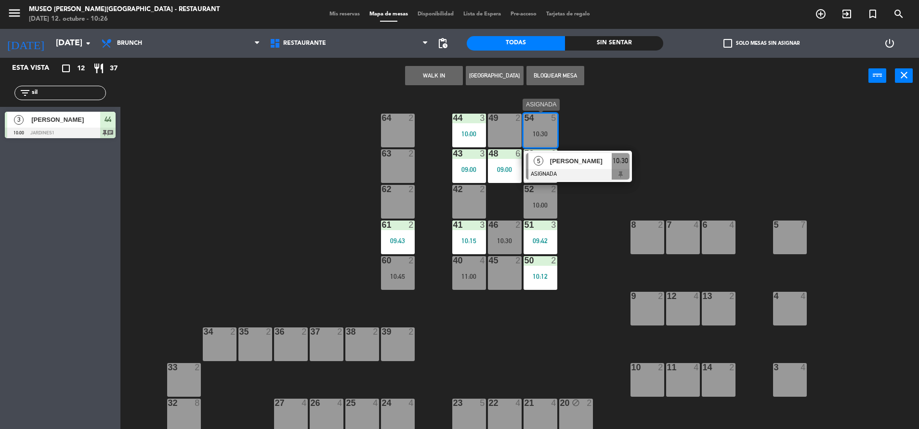
click at [582, 170] on div at bounding box center [578, 174] width 104 height 11
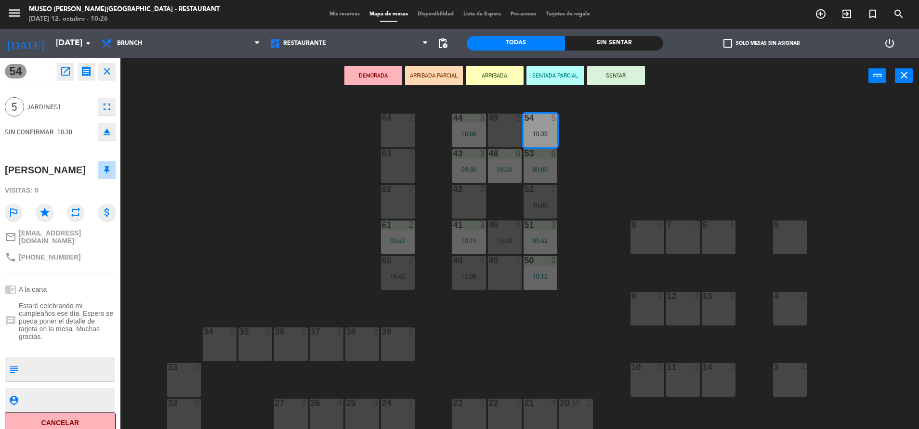
click at [367, 66] on button "DEMORADA" at bounding box center [373, 75] width 58 height 19
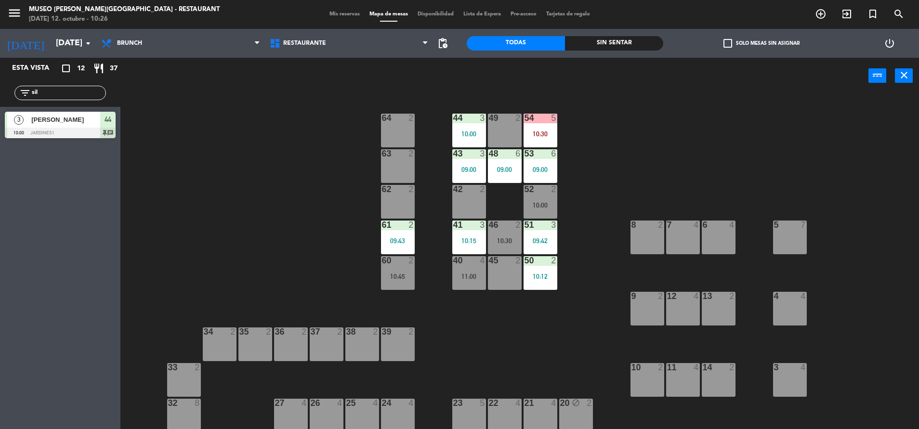
click at [398, 282] on div "60 2 10:45" at bounding box center [398, 273] width 34 height 34
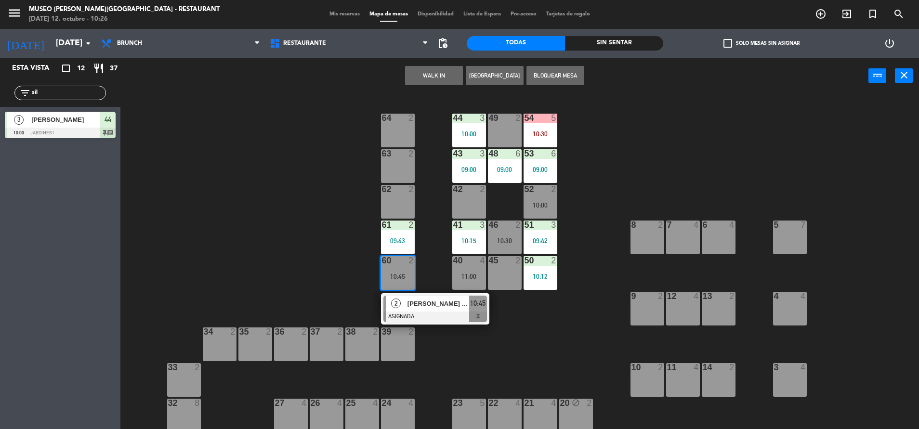
click at [434, 300] on span "[PERSON_NAME] [GEOGRAPHIC_DATA]" at bounding box center [438, 304] width 62 height 10
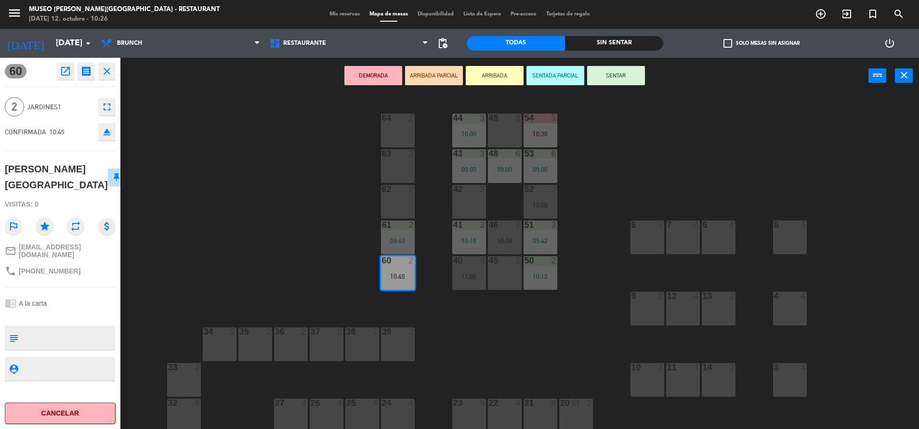
click at [359, 75] on button "DEMORADA" at bounding box center [373, 75] width 58 height 19
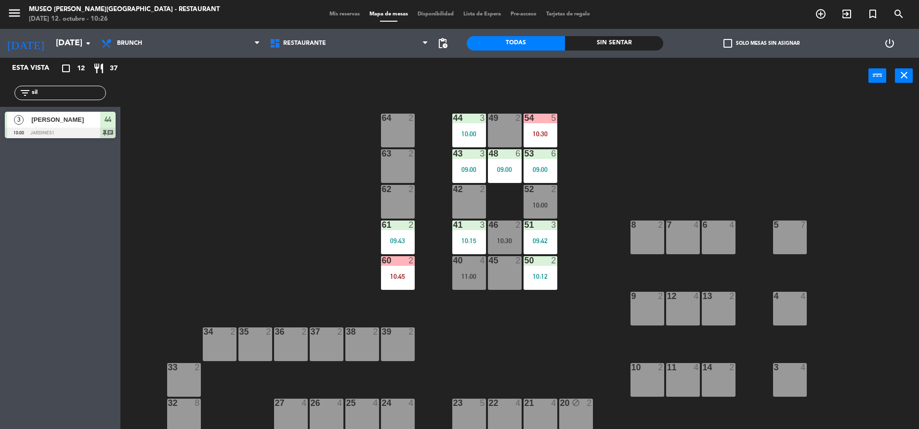
click at [538, 203] on div "10:00" at bounding box center [541, 205] width 34 height 7
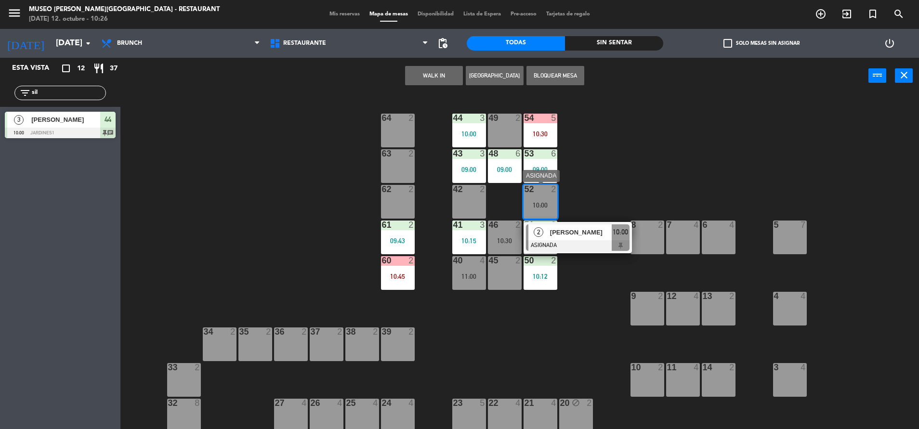
click at [574, 234] on span "Camila Paredes" at bounding box center [581, 232] width 62 height 10
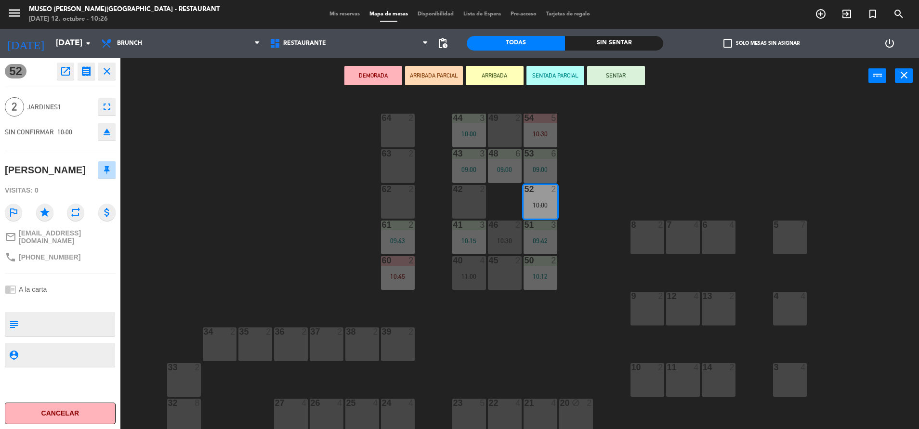
click at [383, 79] on button "DEMORADA" at bounding box center [373, 75] width 58 height 19
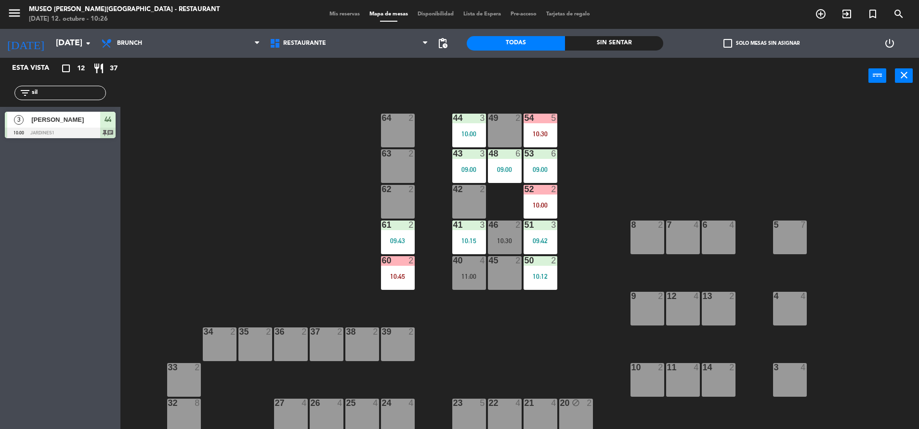
click at [505, 240] on div "10:30" at bounding box center [505, 240] width 34 height 7
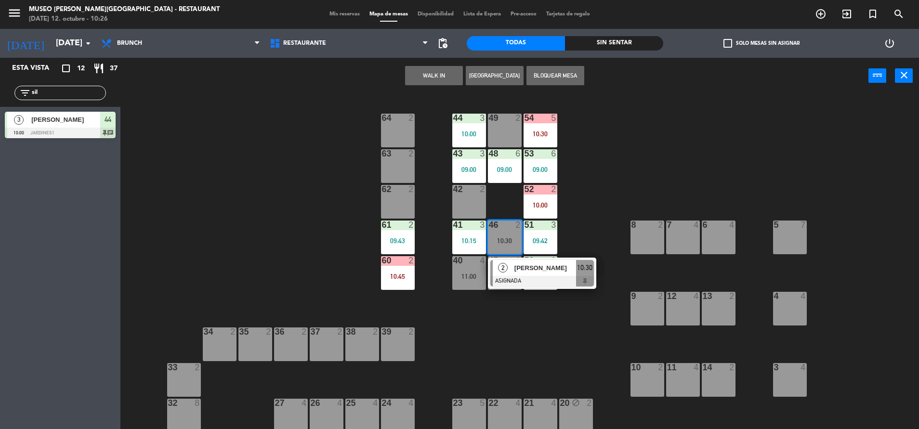
click at [529, 269] on span "[PERSON_NAME]" at bounding box center [545, 268] width 62 height 10
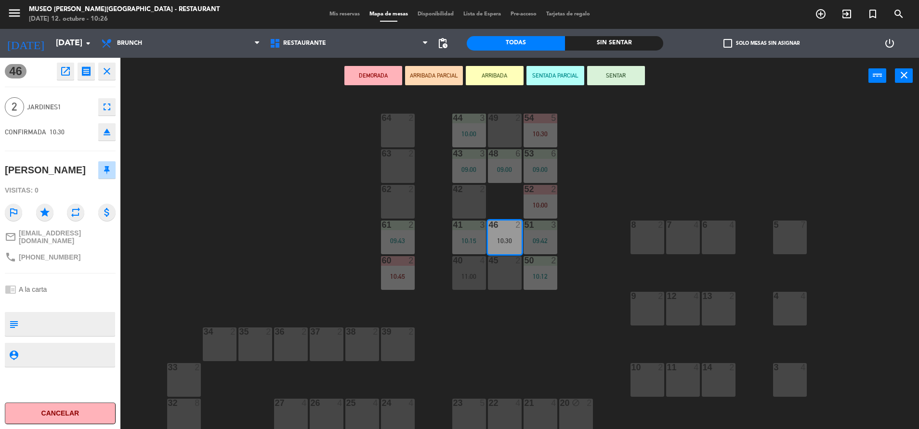
click at [385, 73] on button "DEMORADA" at bounding box center [373, 75] width 58 height 19
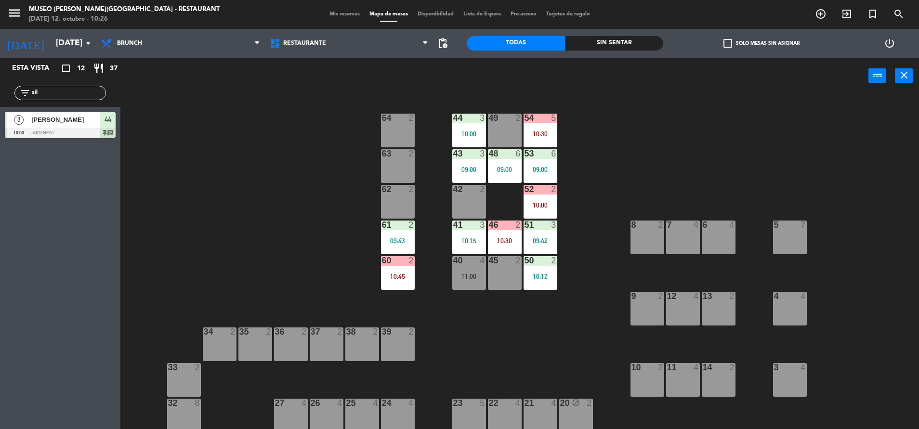
click at [469, 280] on div "11:00" at bounding box center [469, 276] width 34 height 7
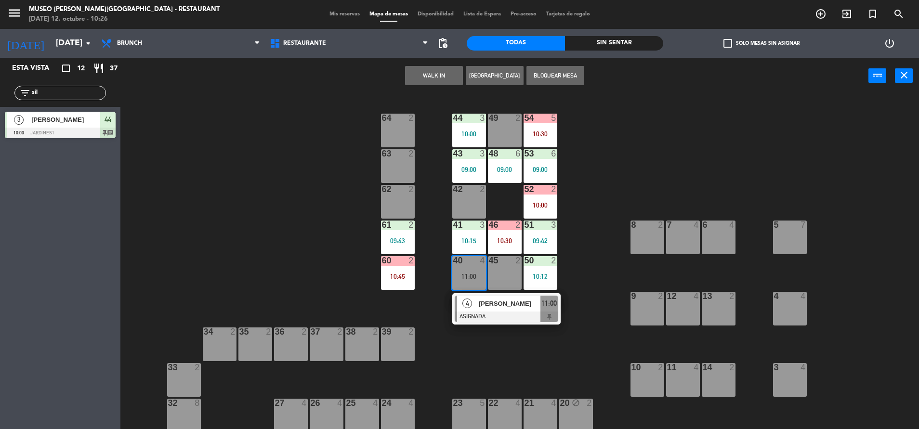
click at [470, 282] on div "40 4 11:00" at bounding box center [469, 273] width 34 height 34
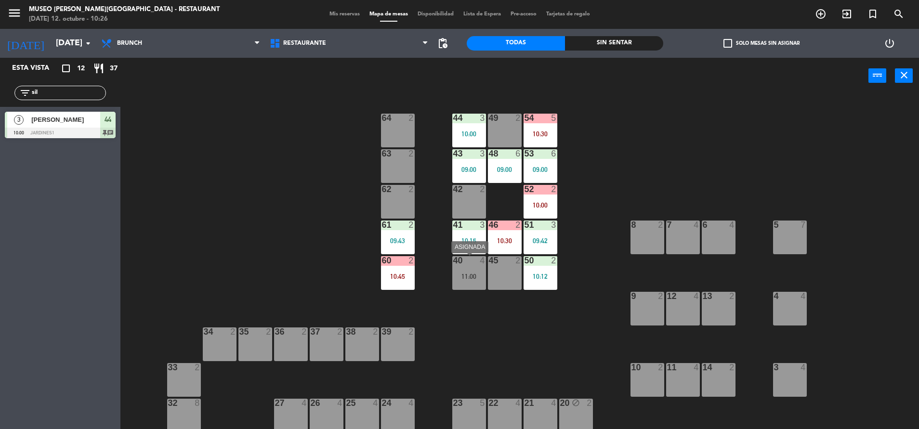
drag, startPoint x: 470, startPoint y: 282, endPoint x: 461, endPoint y: 280, distance: 8.8
click at [461, 280] on div "40 4 11:00" at bounding box center [469, 273] width 34 height 34
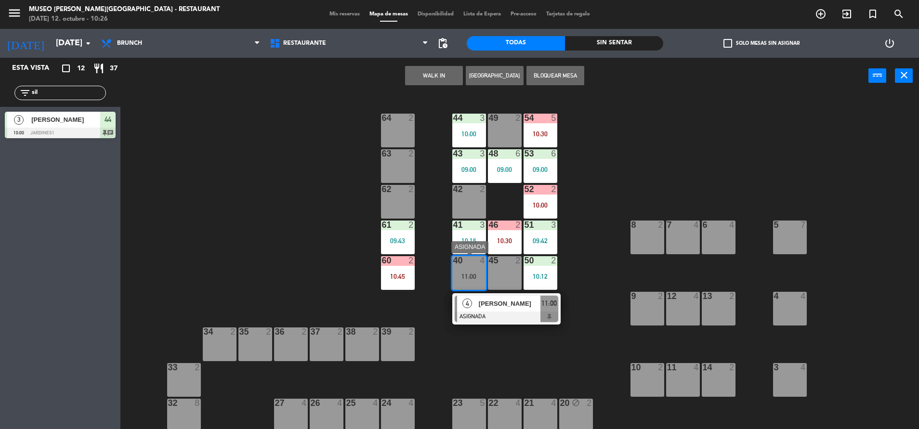
click at [495, 317] on div at bounding box center [507, 317] width 104 height 11
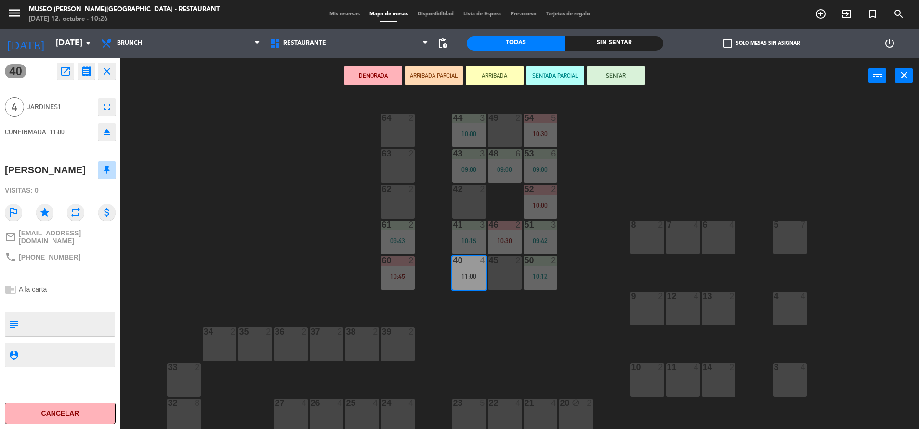
click at [368, 80] on button "DEMORADA" at bounding box center [373, 75] width 58 height 19
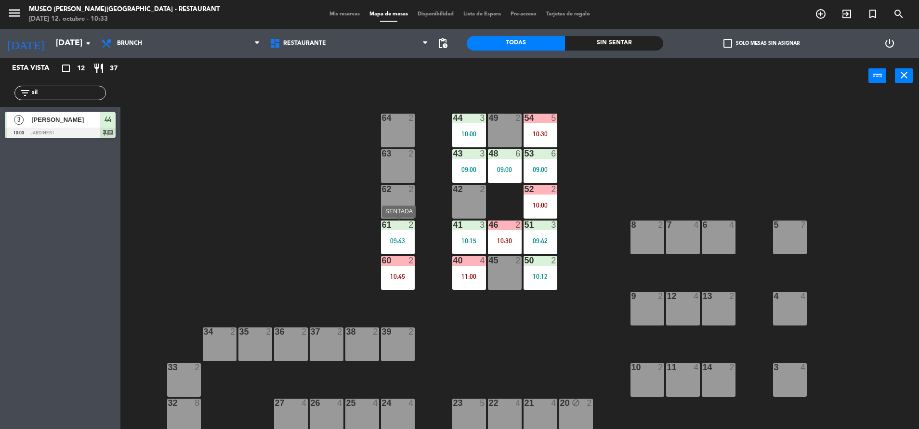
click at [402, 254] on div "61 2 09:43" at bounding box center [398, 238] width 34 height 34
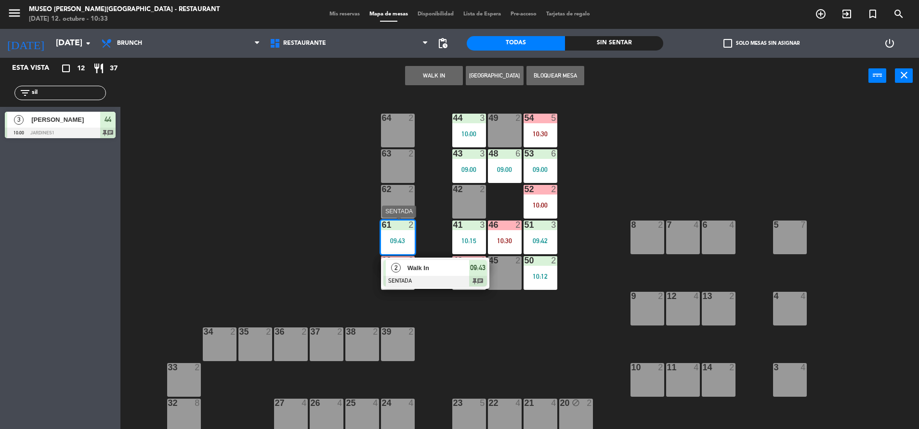
click at [461, 287] on div "2 Walk In SENTADA 09:43 chat" at bounding box center [435, 273] width 108 height 31
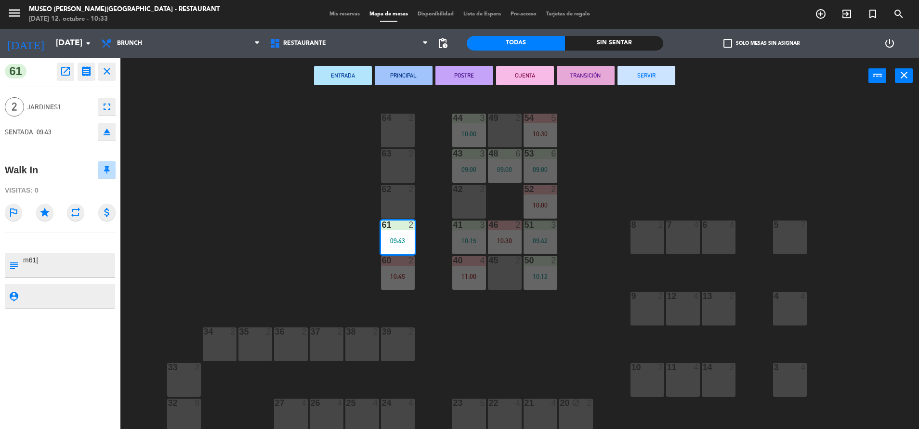
click at [637, 80] on button "SERVIR" at bounding box center [647, 75] width 58 height 19
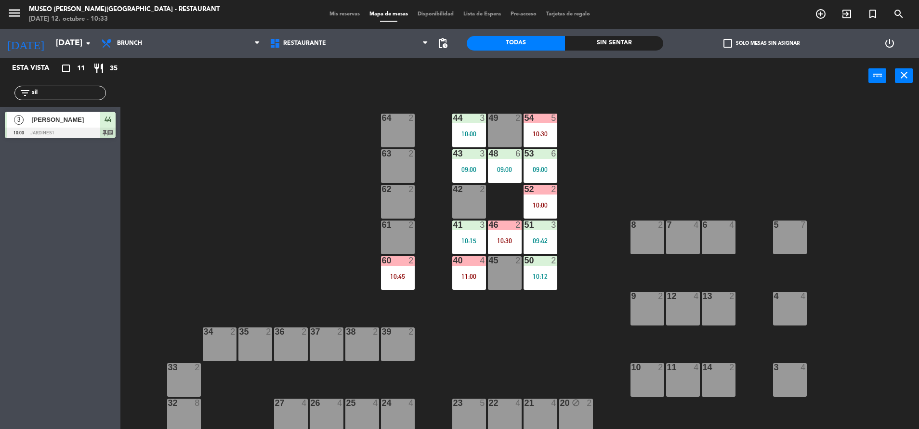
click at [489, 215] on div "44 3 10:00 49 2 54 5 10:30 64 2 48 6 09:00 53 6 09:00 63 2 43 3 09:00 62 2 42 2…" at bounding box center [524, 263] width 789 height 335
click at [489, 226] on div "46" at bounding box center [489, 225] width 0 height 9
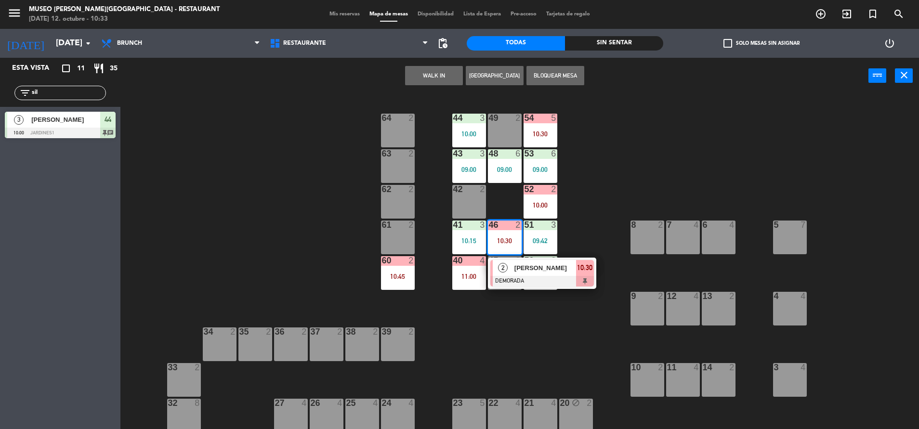
click at [398, 242] on div "61 2" at bounding box center [398, 238] width 34 height 34
click at [392, 80] on button "Mover" at bounding box center [404, 75] width 58 height 19
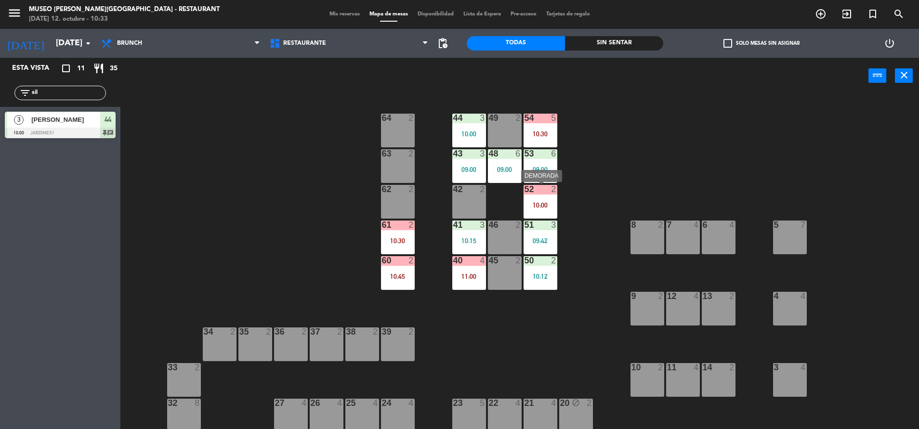
click at [537, 187] on div at bounding box center [540, 189] width 16 height 9
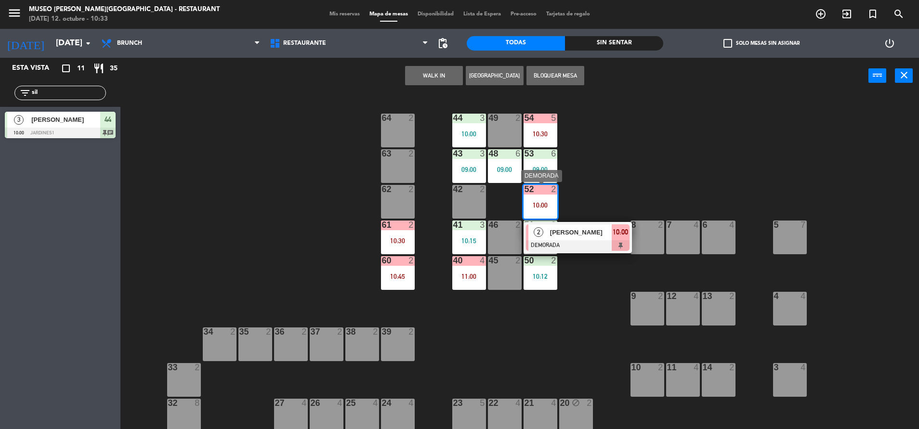
click at [561, 234] on span "Camila Paredes" at bounding box center [581, 232] width 62 height 10
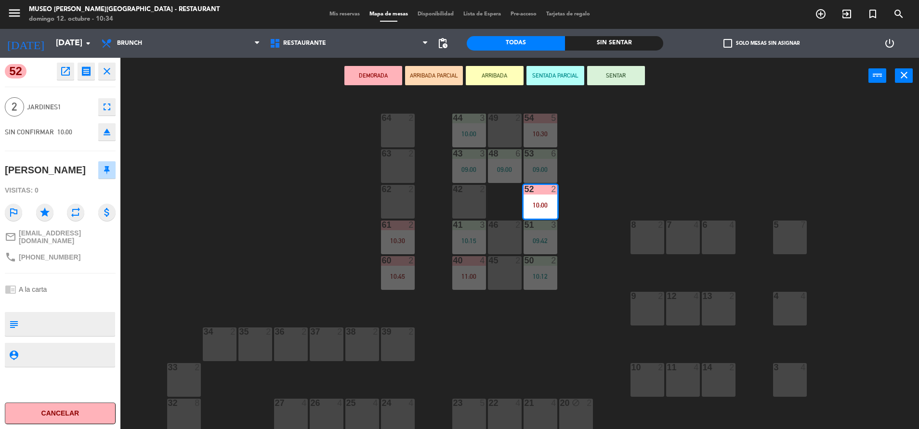
click at [74, 81] on div "52 open_in_new receipt 10:00 AM dom., 12 oct. 2 personas Camila Paredes Mesa 52…" at bounding box center [60, 243] width 120 height 371
click at [57, 73] on button "open_in_new" at bounding box center [65, 71] width 17 height 17
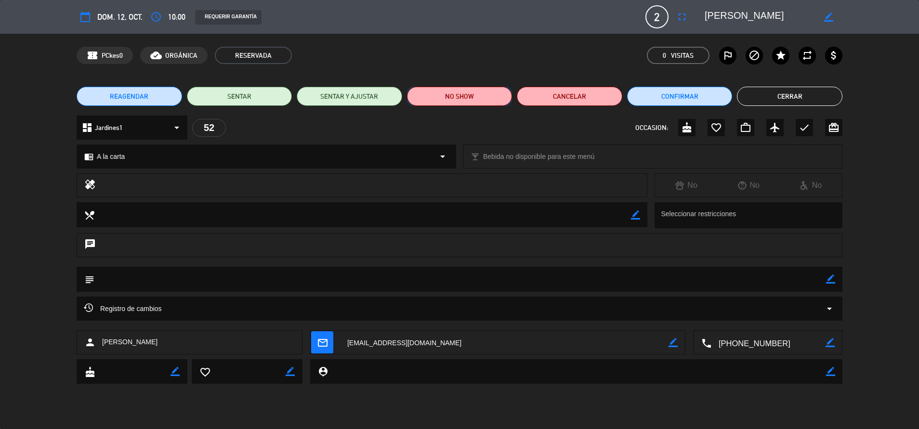
click at [469, 99] on button "NO SHOW" at bounding box center [459, 96] width 105 height 19
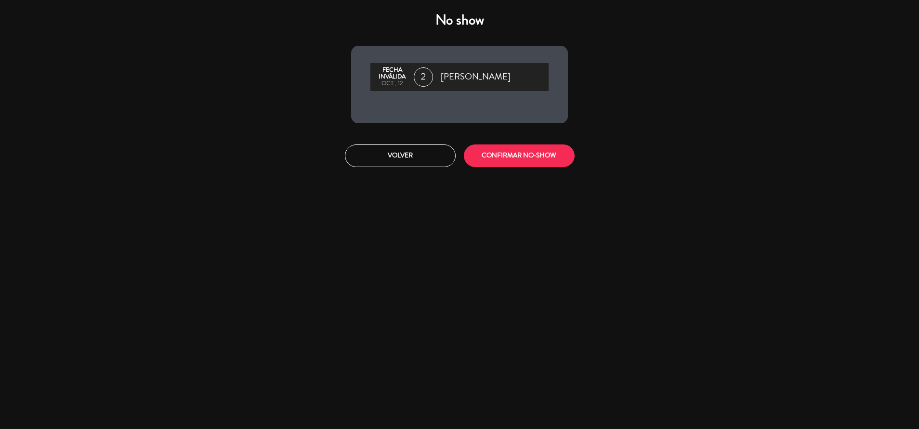
click at [525, 170] on div "Volver CONFIRMAR NO-SHOW" at bounding box center [459, 156] width 231 height 36
click at [502, 157] on button "CONFIRMAR NO-SHOW" at bounding box center [519, 156] width 111 height 23
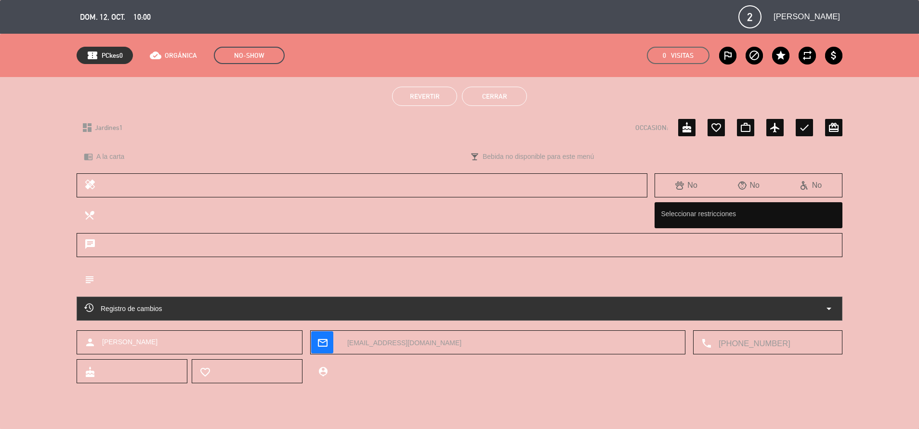
click at [483, 98] on button "Cerrar" at bounding box center [494, 96] width 65 height 19
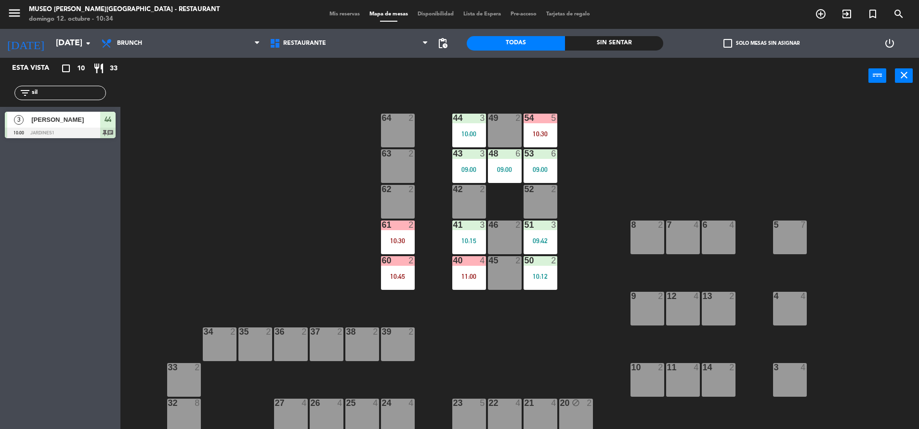
scroll to position [1, 0]
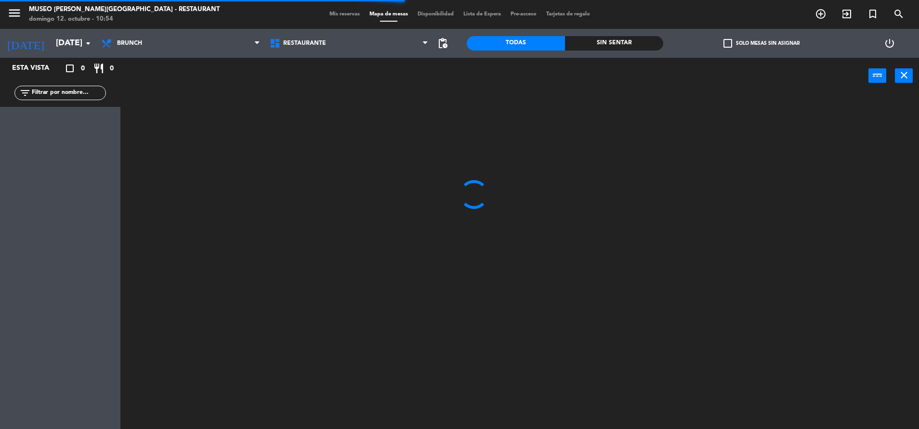
click at [94, 93] on input "text" at bounding box center [68, 93] width 75 height 11
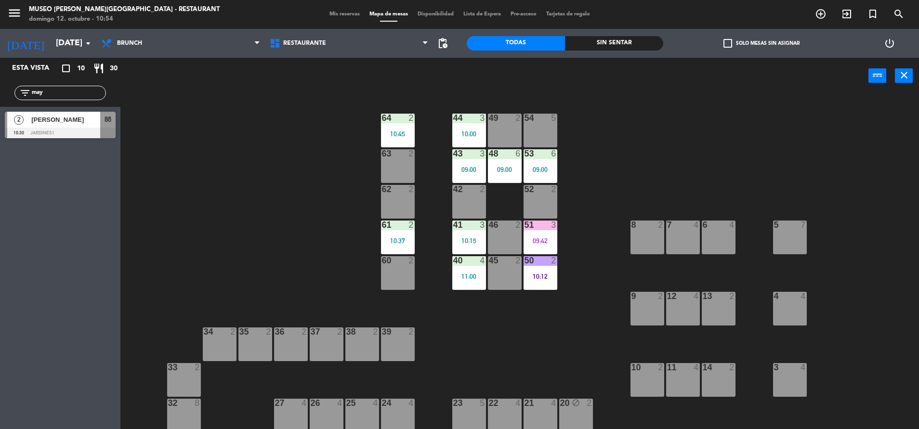
type input "may"
click at [259, 221] on div "44 3 10:00 49 2 54 5 64 2 10:45 48 6 09:00 53 6 09:00 63 2 43 3 09:00 62 2 42 2…" at bounding box center [524, 263] width 789 height 335
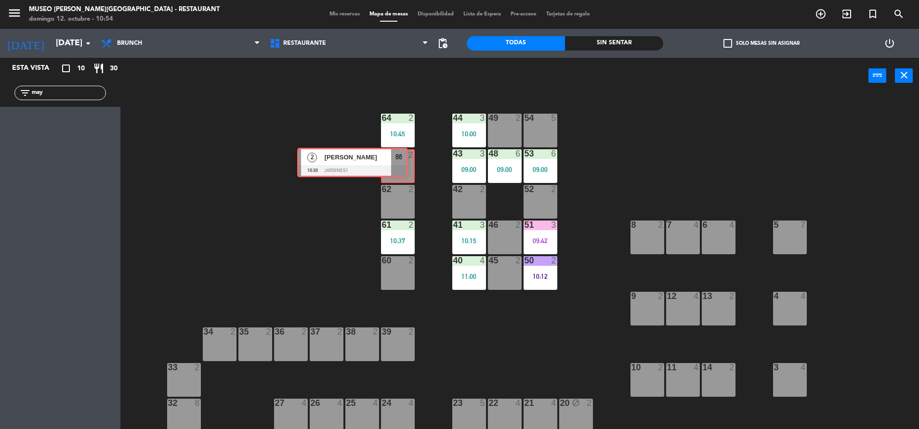
drag, startPoint x: 103, startPoint y: 130, endPoint x: 395, endPoint y: 166, distance: 294.6
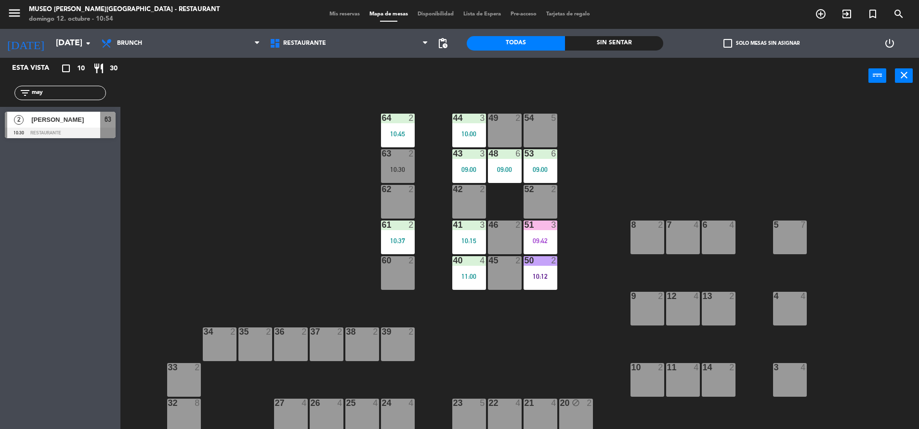
click at [395, 166] on div "10:30" at bounding box center [398, 169] width 34 height 7
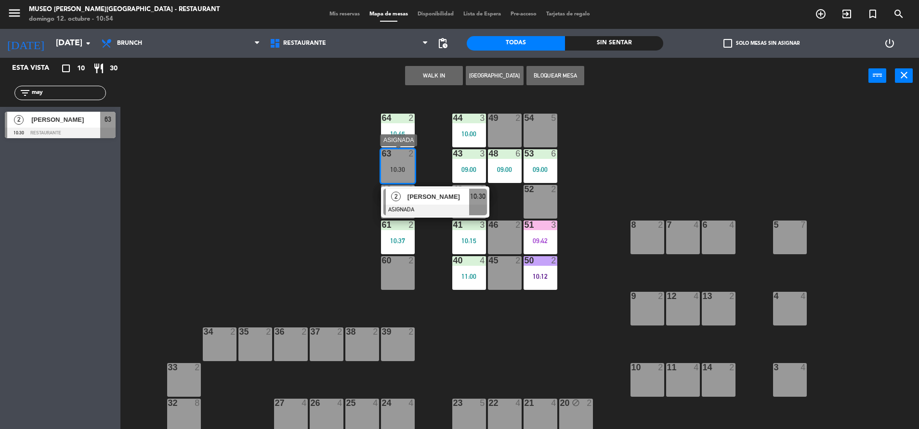
click at [427, 205] on div at bounding box center [435, 210] width 104 height 11
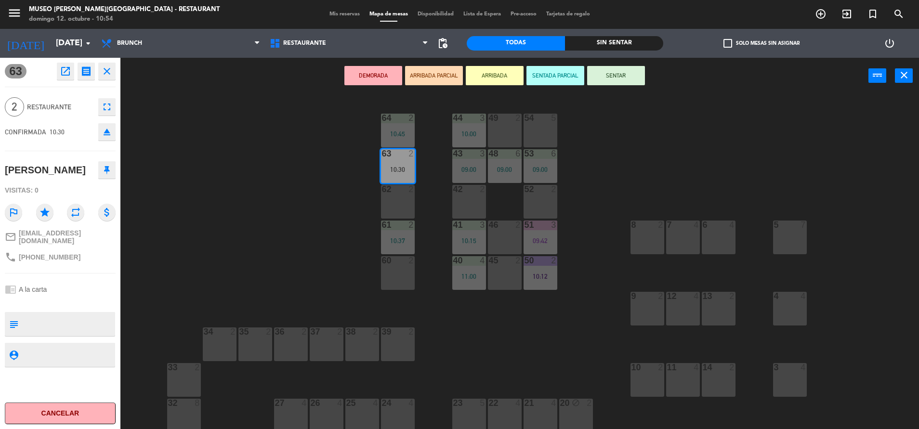
click at [57, 322] on textarea at bounding box center [68, 324] width 92 height 20
type textarea "m63|"
click at [68, 299] on div at bounding box center [60, 302] width 111 height 7
click at [630, 79] on button "SENTAR" at bounding box center [616, 75] width 58 height 19
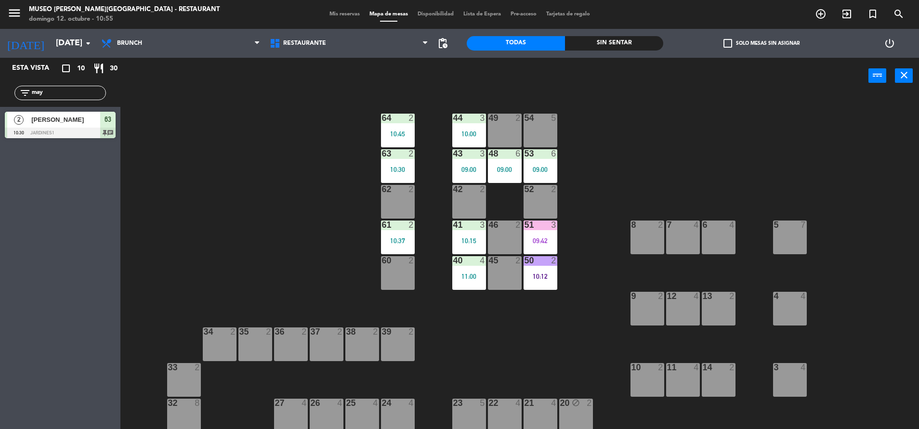
click at [398, 173] on div "63 2 10:30" at bounding box center [398, 166] width 34 height 34
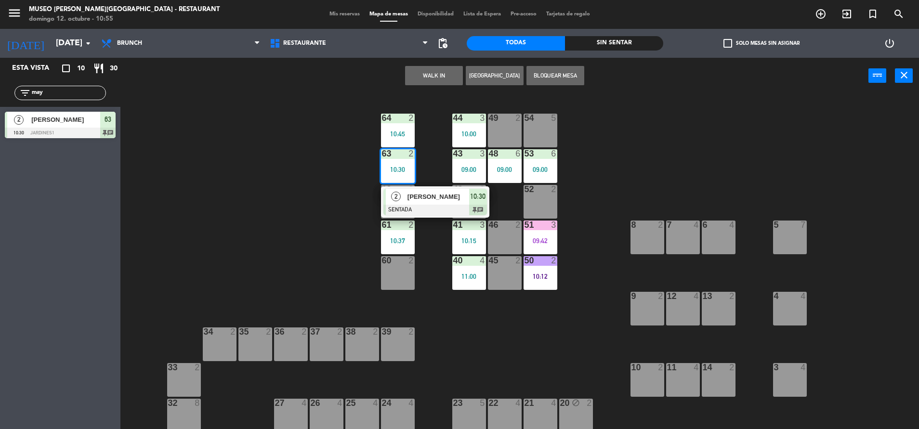
click at [444, 210] on div at bounding box center [435, 210] width 104 height 11
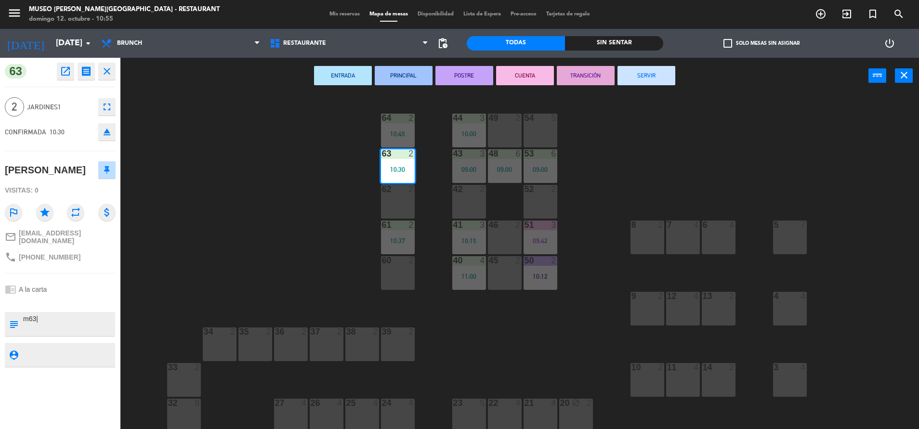
click at [82, 306] on div "63 open_in_new receipt 10:30 AM [DATE] 2 personas [PERSON_NAME] Mesa 63 EXPERIE…" at bounding box center [60, 243] width 120 height 371
click at [254, 218] on div "44 3 10:00 49 2 54 5 64 2 10:45 48 6 09:00 53 6 09:00 63 2 10:30 43 3 09:00 62 …" at bounding box center [524, 263] width 789 height 335
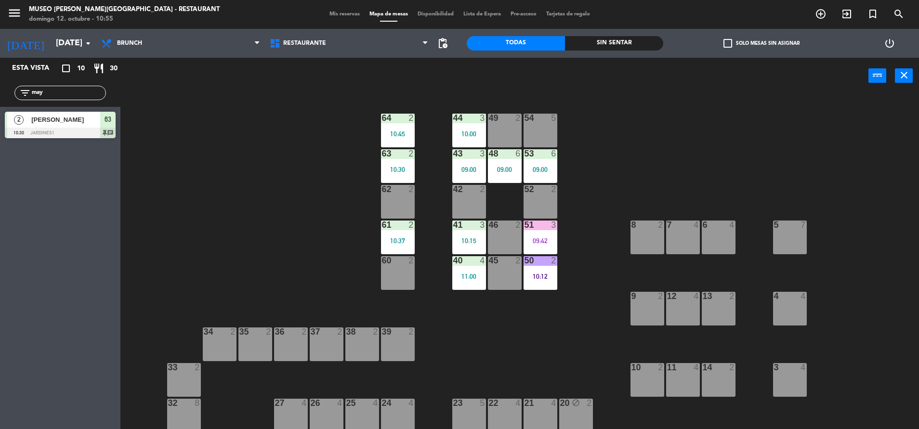
click at [238, 206] on div "44 3 10:00 49 2 54 5 64 2 10:45 48 6 09:00 53 6 09:00 63 2 10:30 43 3 09:00 62 …" at bounding box center [524, 263] width 789 height 335
click at [481, 245] on div "41 3 10:15" at bounding box center [469, 238] width 34 height 34
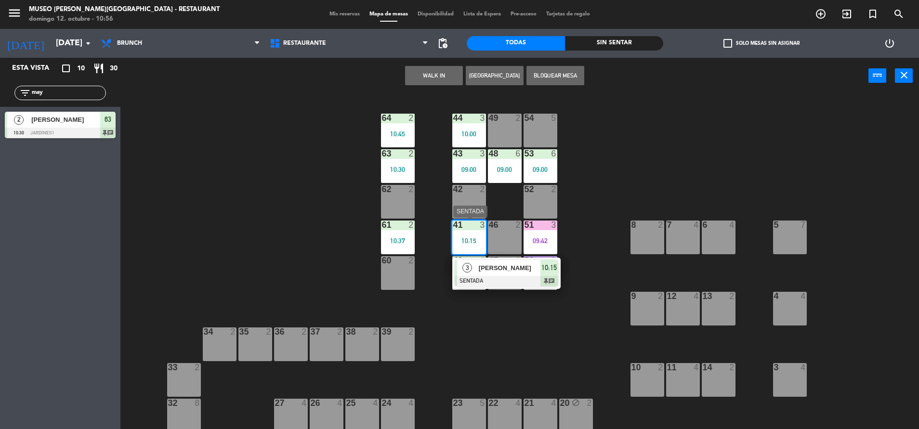
click at [512, 272] on span "[PERSON_NAME]" at bounding box center [510, 268] width 62 height 10
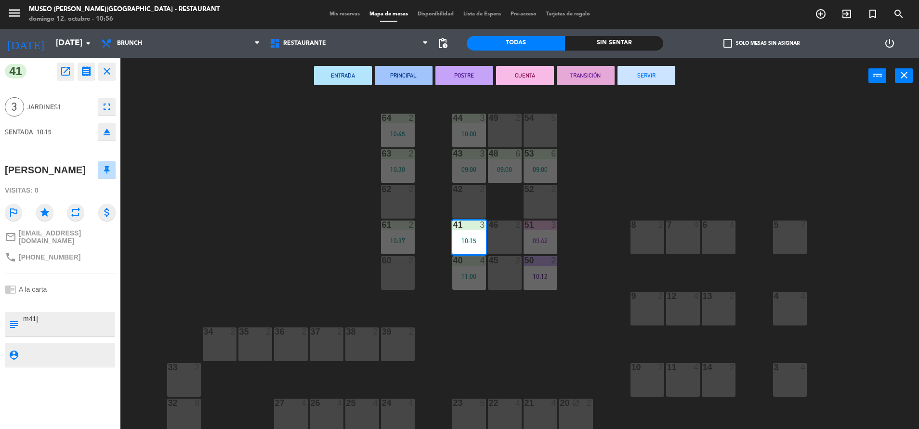
click at [583, 67] on button "TRANSICIÓN" at bounding box center [586, 75] width 58 height 19
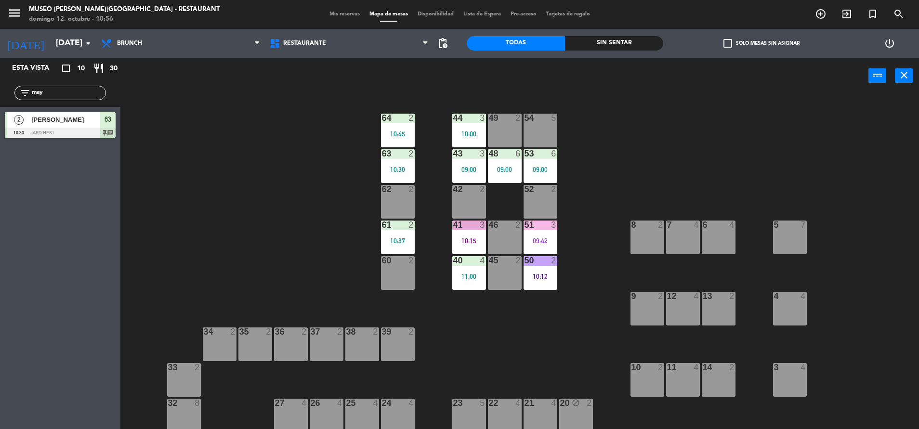
click at [275, 220] on div "44 3 10:00 49 2 54 5 64 2 10:45 48 6 09:00 53 6 09:00 63 2 10:30 43 3 09:00 62 …" at bounding box center [524, 263] width 789 height 335
click at [293, 225] on div "44 3 10:00 49 2 54 5 64 2 10:45 48 6 09:00 53 6 09:00 63 2 10:30 43 3 09:00 62 …" at bounding box center [524, 263] width 789 height 335
click at [294, 255] on div "44 3 10:00 49 2 54 5 64 2 10:45 48 6 09:00 53 6 09:00 63 2 10:30 43 3 09:00 62 …" at bounding box center [524, 263] width 789 height 335
click at [330, 187] on div "44 3 10:00 49 2 54 5 64 2 10:45 48 6 09:00 53 6 09:00 63 2 10:30 43 3 09:00 62 …" at bounding box center [524, 263] width 789 height 335
click at [408, 336] on div "39 2" at bounding box center [398, 333] width 34 height 10
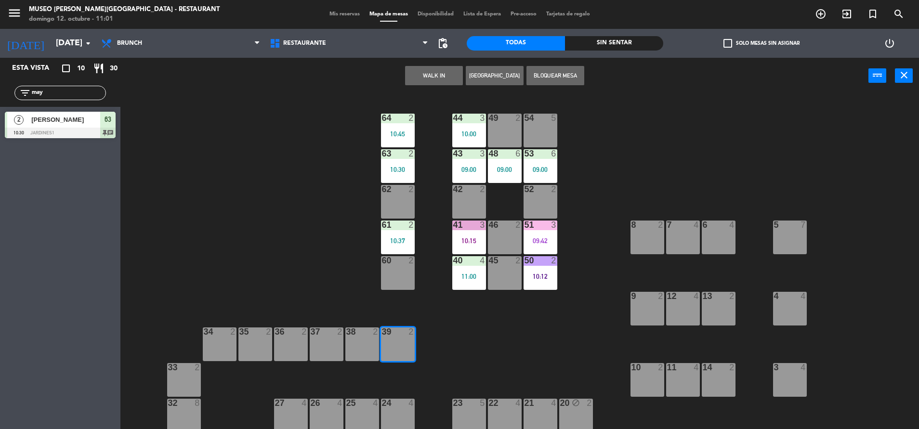
click at [425, 70] on button "WALK IN" at bounding box center [434, 75] width 58 height 19
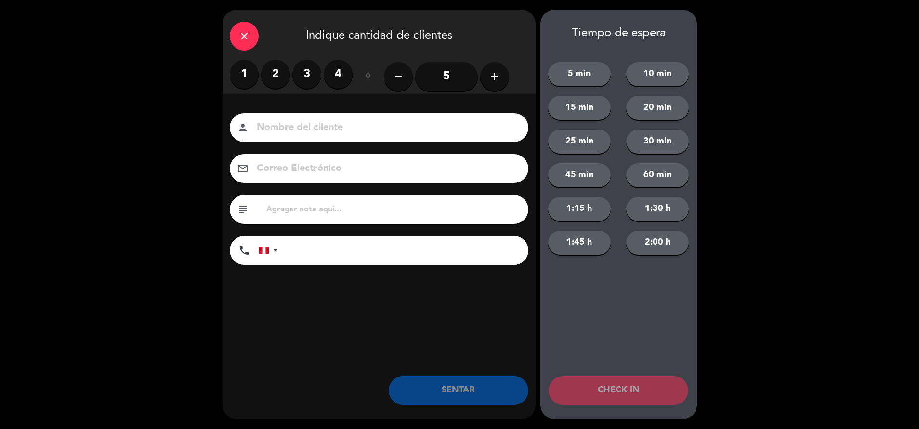
click at [281, 72] on label "2" at bounding box center [275, 74] width 29 height 29
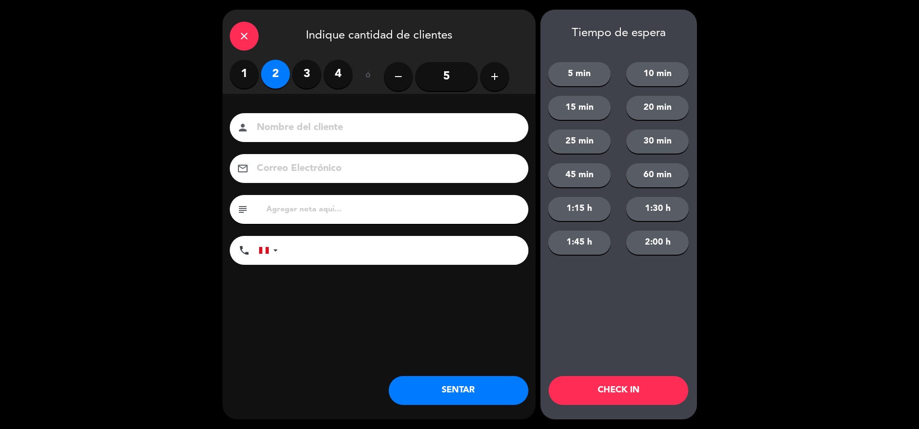
click at [342, 216] on input "text" at bounding box center [393, 209] width 256 height 13
type input "m39|"
click at [441, 381] on button "SENTAR" at bounding box center [459, 390] width 140 height 29
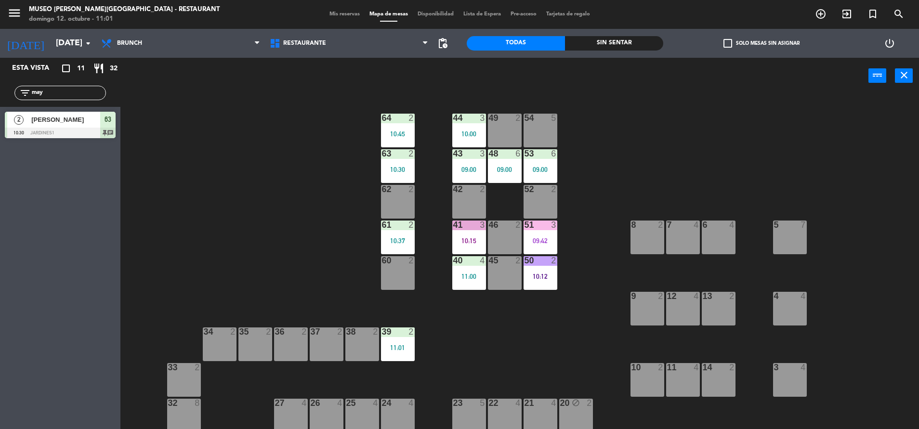
click at [739, 112] on div "44 3 10:00 49 2 54 5 64 2 10:45 48 6 09:00 53 6 09:00 63 2 10:30 43 3 09:00 62 …" at bounding box center [524, 263] width 789 height 335
click at [533, 177] on div "53 6 09:00" at bounding box center [541, 166] width 34 height 34
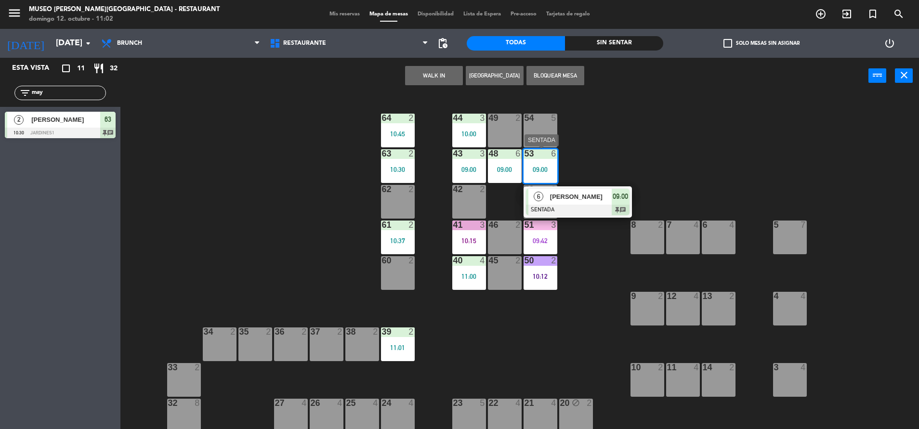
click at [569, 208] on div at bounding box center [578, 210] width 104 height 11
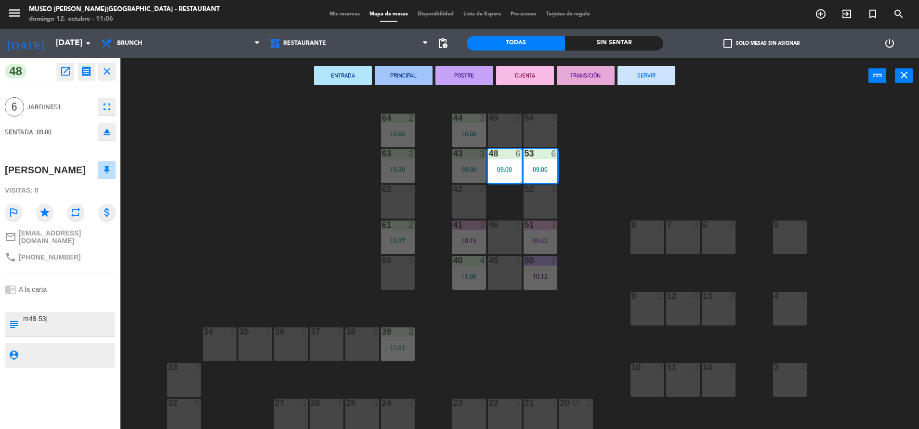
click at [285, 251] on div "44 3 10:00 49 2 54 5 64 2 10:45 48 6 09:00 53 6 09:00 63 2 10:30 43 3 09:00 62 …" at bounding box center [524, 263] width 789 height 335
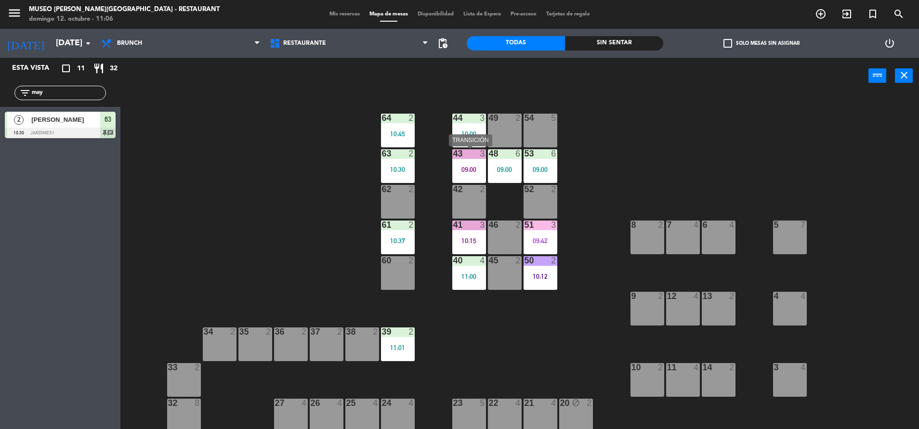
click at [467, 162] on div "43 3 09:00" at bounding box center [469, 166] width 34 height 34
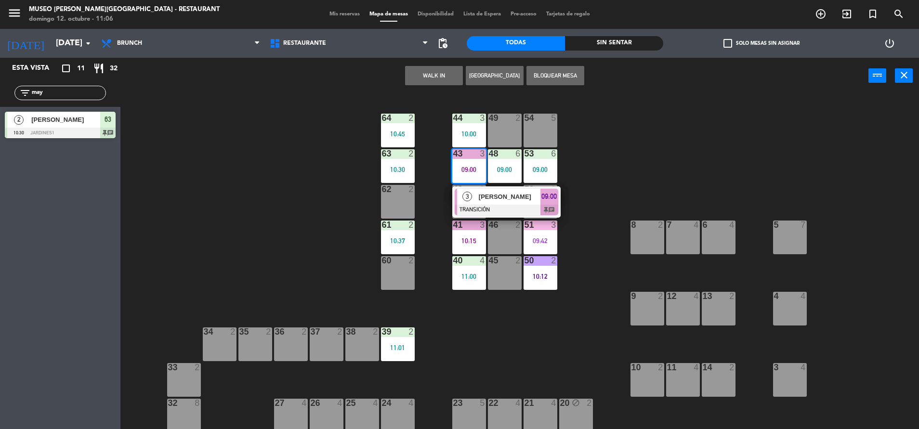
click at [630, 166] on div "44 3 10:00 49 2 54 5 64 2 10:45 48 6 09:00 53 6 09:00 63 2 10:30 43 3 09:00 3 […" at bounding box center [524, 263] width 789 height 335
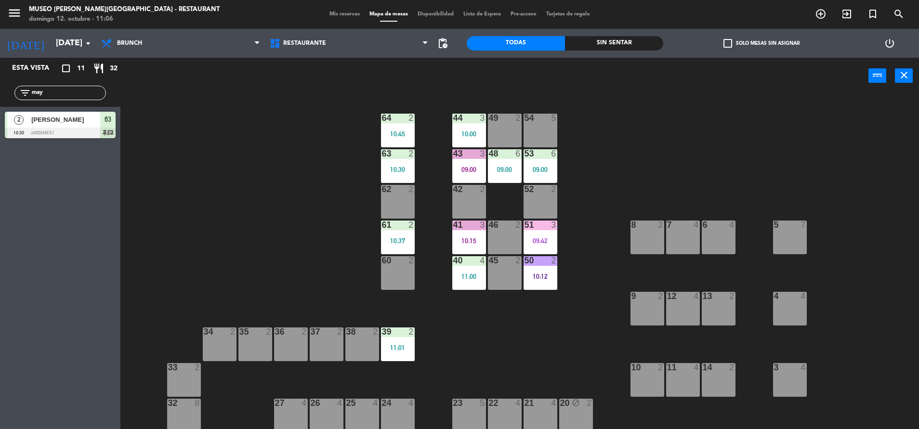
click at [475, 232] on div "41 3 10:15" at bounding box center [469, 238] width 34 height 34
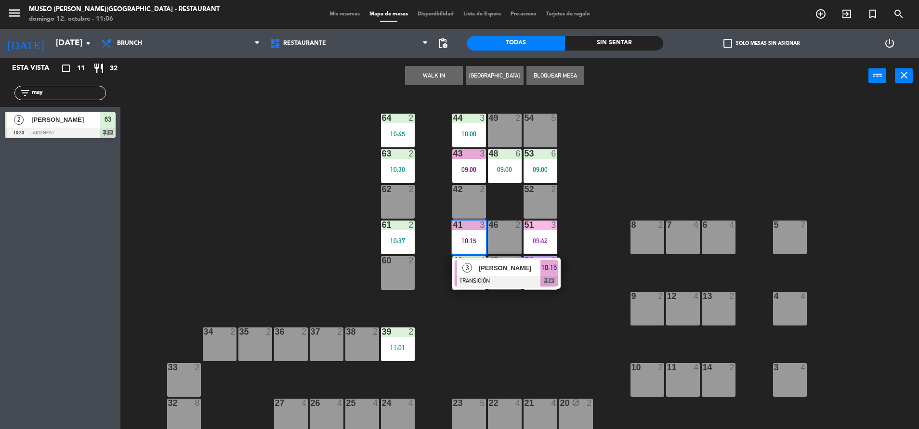
click at [511, 263] on span "[PERSON_NAME]" at bounding box center [510, 268] width 62 height 10
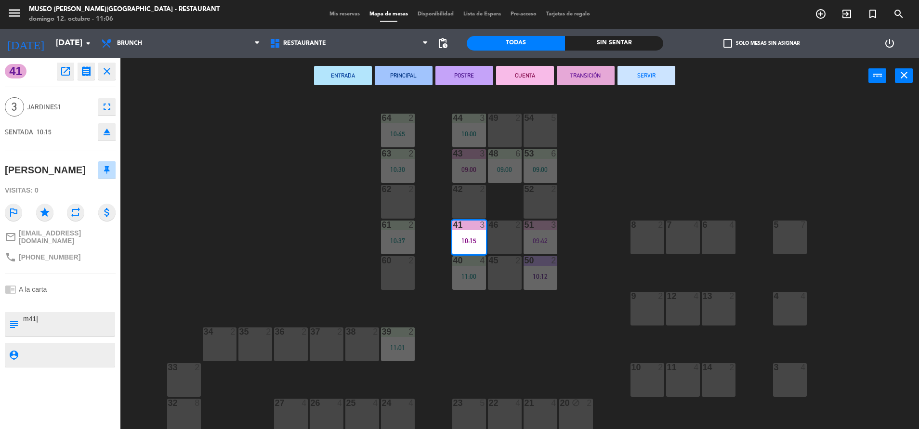
click at [631, 65] on div "ENTRADA PRINCIPAL POSTRE CUENTA TRANSICIÓN SERVIR power_input close" at bounding box center [494, 76] width 748 height 37
click at [634, 67] on button "SERVIR" at bounding box center [647, 75] width 58 height 19
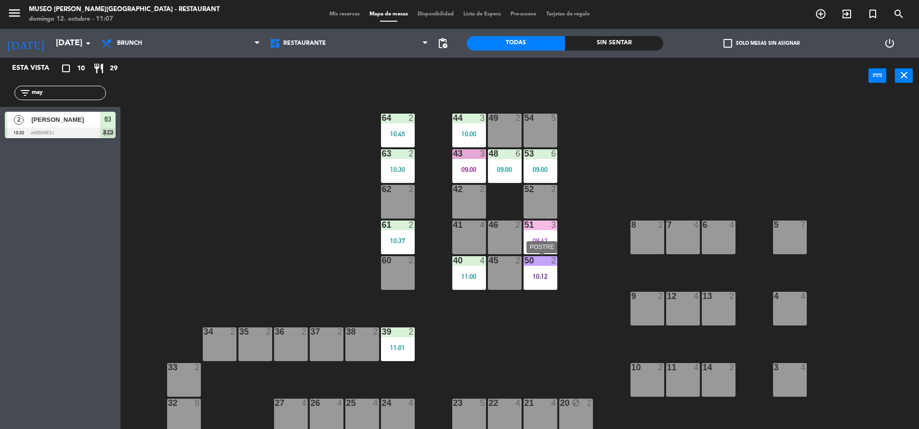
click at [537, 234] on div "51 3 09:42" at bounding box center [541, 238] width 34 height 34
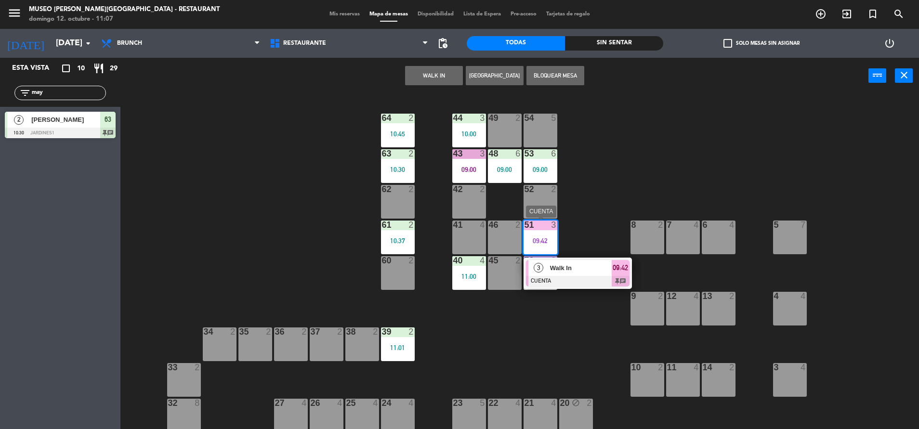
click at [578, 270] on span "Walk In" at bounding box center [581, 268] width 62 height 10
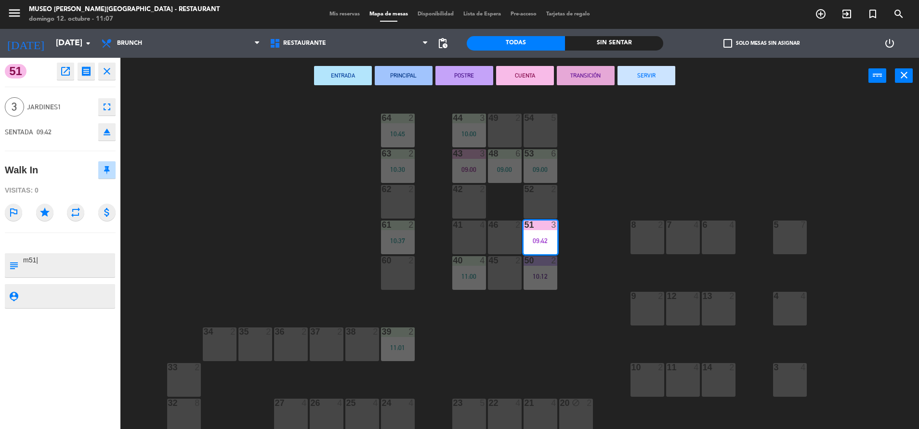
click at [649, 77] on button "SERVIR" at bounding box center [647, 75] width 58 height 19
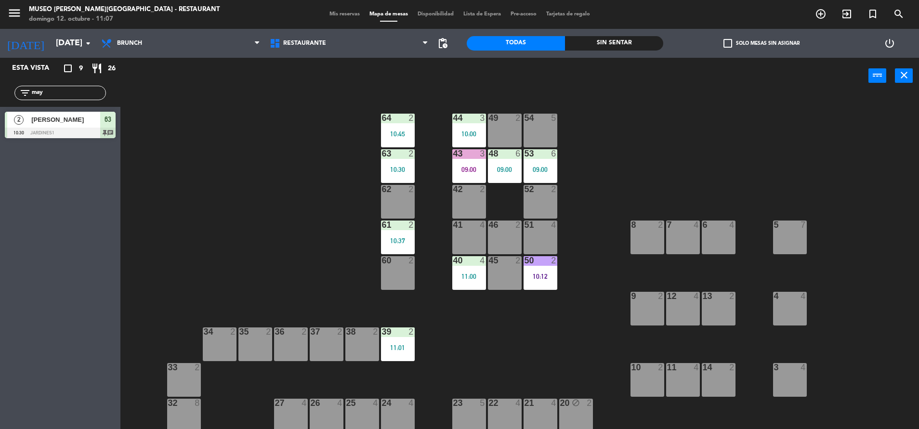
click at [351, 350] on div "38 2" at bounding box center [362, 345] width 34 height 34
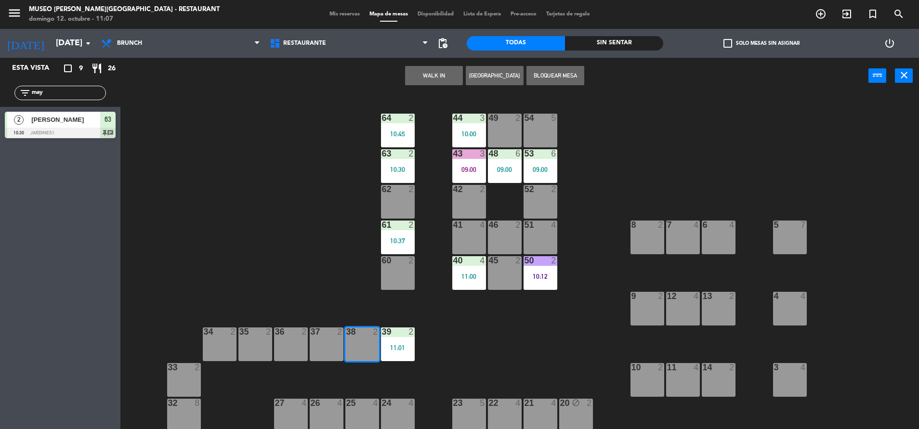
click at [433, 75] on button "WALK IN" at bounding box center [434, 75] width 58 height 19
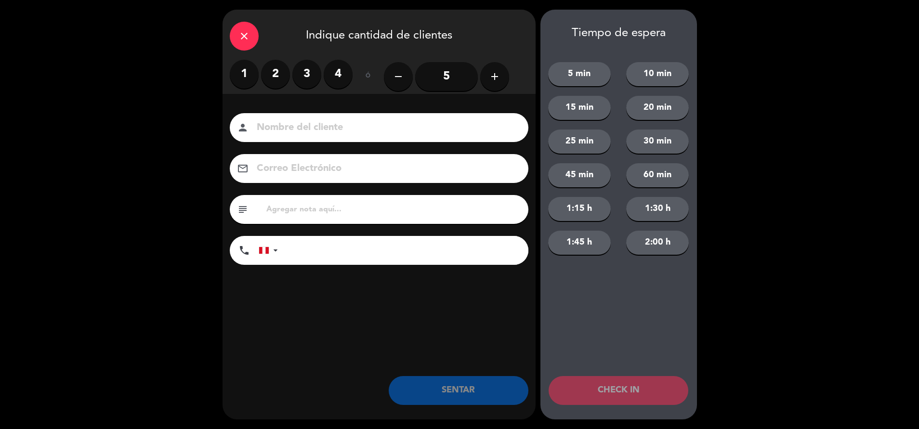
click at [252, 78] on label "1" at bounding box center [244, 74] width 29 height 29
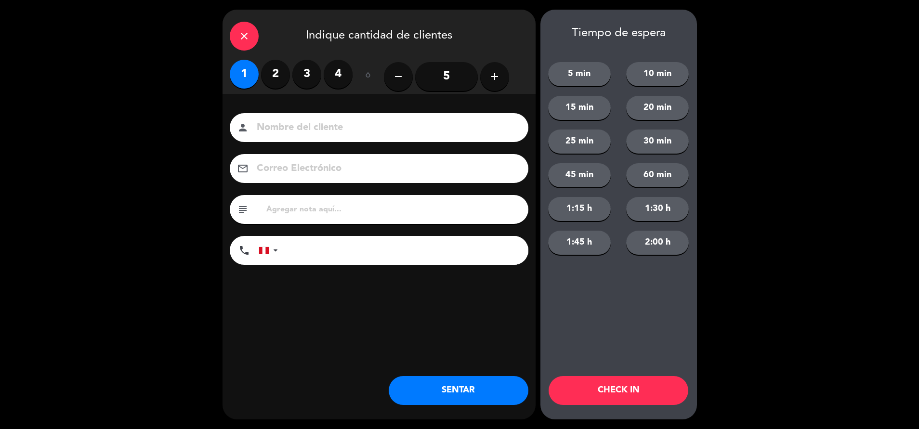
click at [312, 213] on input "text" at bounding box center [393, 209] width 256 height 13
type input "m38|"
click at [457, 397] on button "SENTAR" at bounding box center [459, 390] width 140 height 29
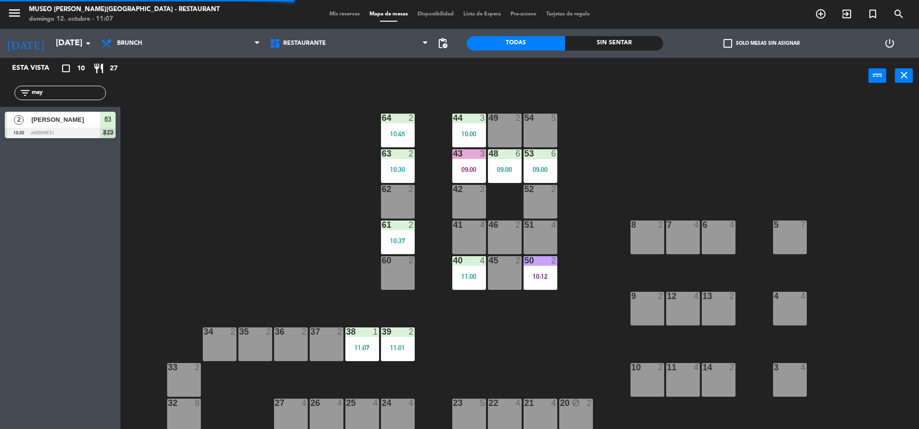
click at [282, 260] on div "44 3 10:00 49 2 54 5 64 2 10:45 48 6 09:00 53 6 09:00 63 2 10:30 43 3 09:00 62 …" at bounding box center [524, 263] width 789 height 335
click at [542, 342] on div "44 3 10:00 49 2 54 5 64 2 10:45 48 6 09:00 53 6 09:00 63 2 10:30 43 3 09:00 62 …" at bounding box center [524, 263] width 789 height 335
click at [462, 163] on div "43 3 09:00" at bounding box center [469, 166] width 34 height 34
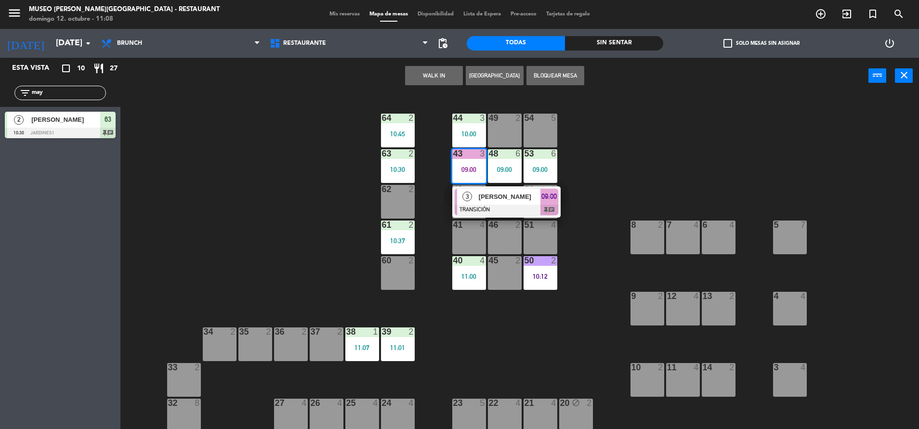
click at [529, 379] on div "44 3 10:00 49 2 54 5 64 2 10:45 48 6 09:00 53 6 09:00 63 2 10:30 43 3 09:00 3 […" at bounding box center [524, 263] width 789 height 335
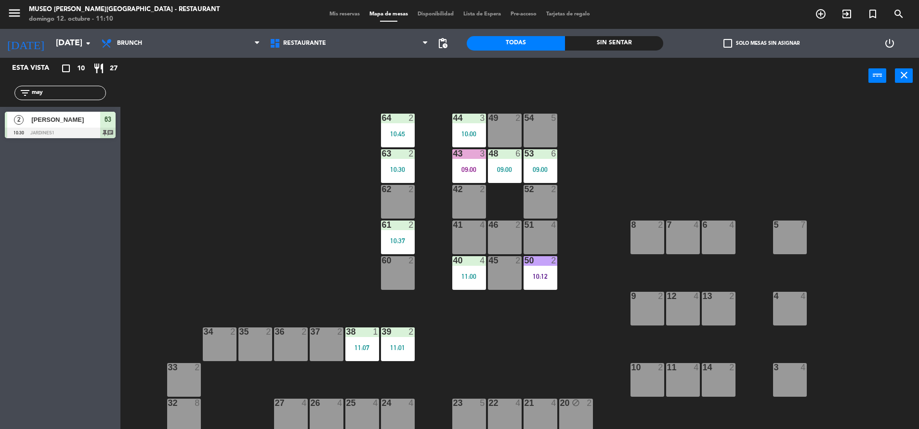
click at [557, 191] on div "2" at bounding box center [554, 189] width 6 height 9
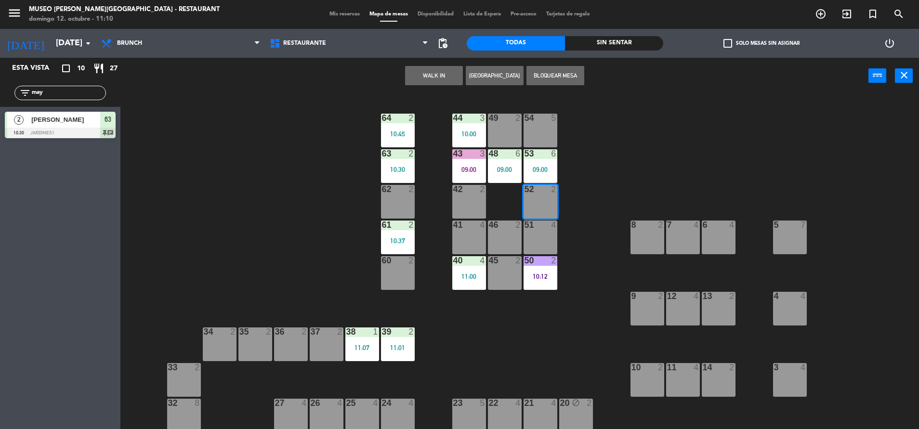
click at [566, 205] on div "44 3 10:00 49 2 54 5 64 2 10:45 48 6 09:00 53 6 09:00 63 2 10:30 43 3 09:00 62 …" at bounding box center [524, 263] width 789 height 335
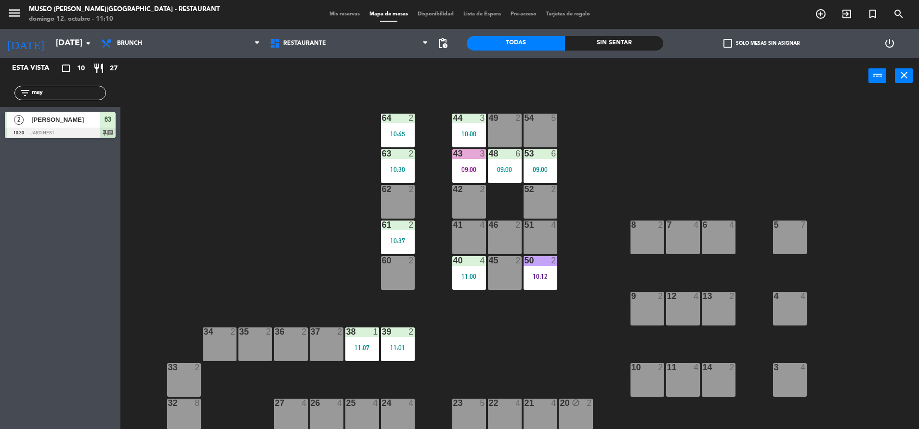
click at [537, 179] on div "53 6 09:00" at bounding box center [541, 166] width 34 height 34
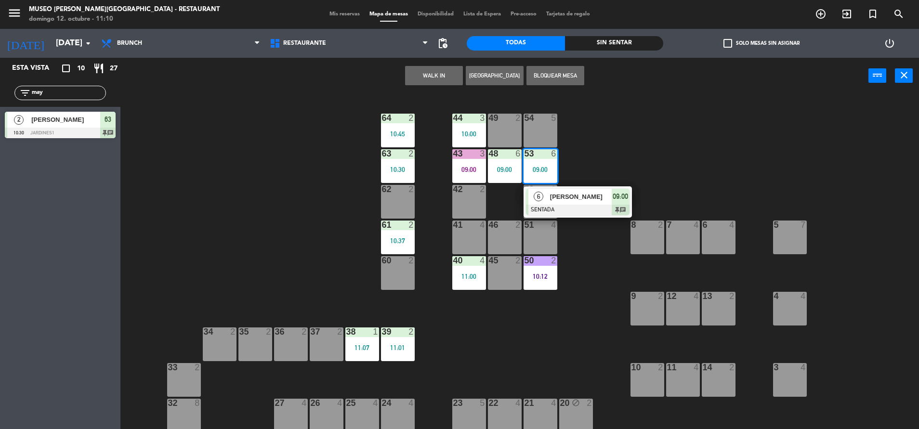
click at [551, 196] on span "[PERSON_NAME]" at bounding box center [581, 197] width 62 height 10
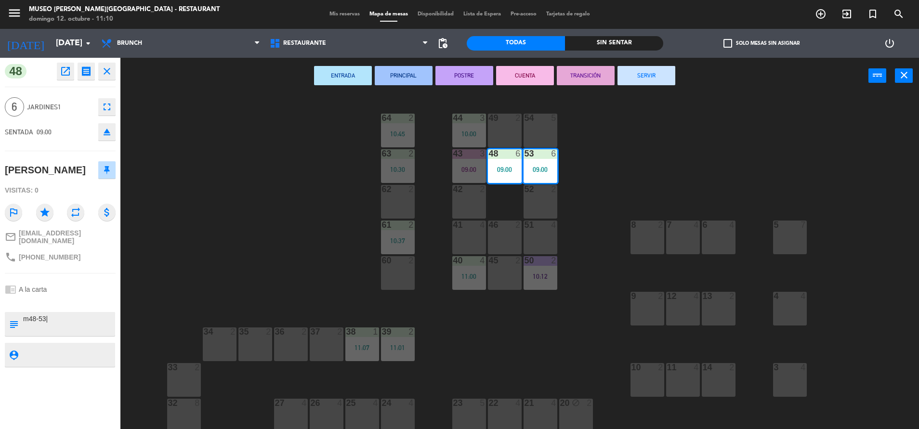
click at [516, 71] on button "CUENTA" at bounding box center [525, 75] width 58 height 19
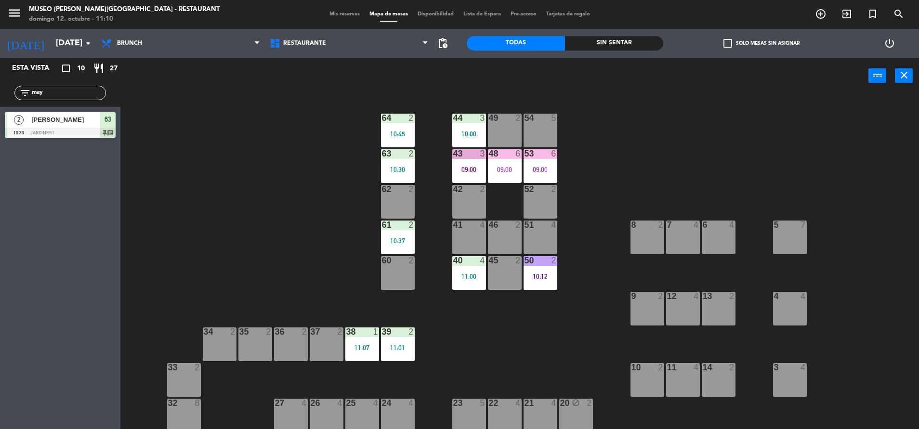
click at [555, 293] on div "44 3 10:00 49 2 54 5 64 2 10:45 48 6 09:00 53 6 09:00 63 2 10:30 43 3 09:00 62 …" at bounding box center [524, 263] width 789 height 335
click at [549, 285] on div "50 2 10:12" at bounding box center [541, 273] width 34 height 34
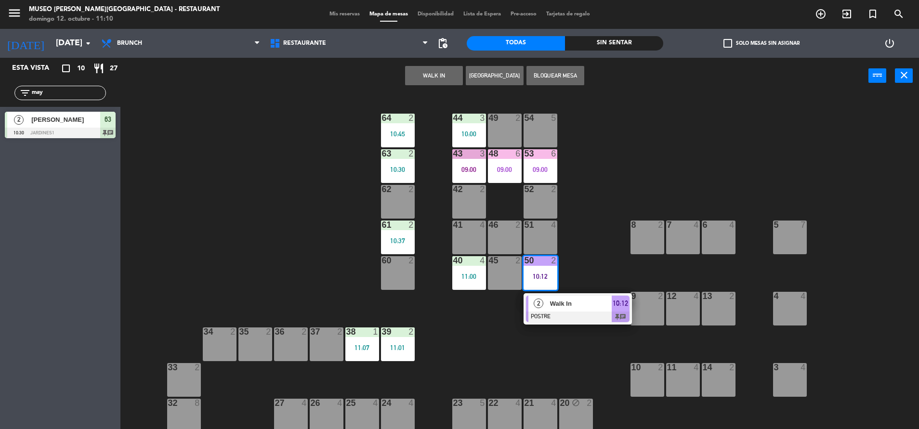
click at [580, 308] on span "Walk In" at bounding box center [581, 304] width 62 height 10
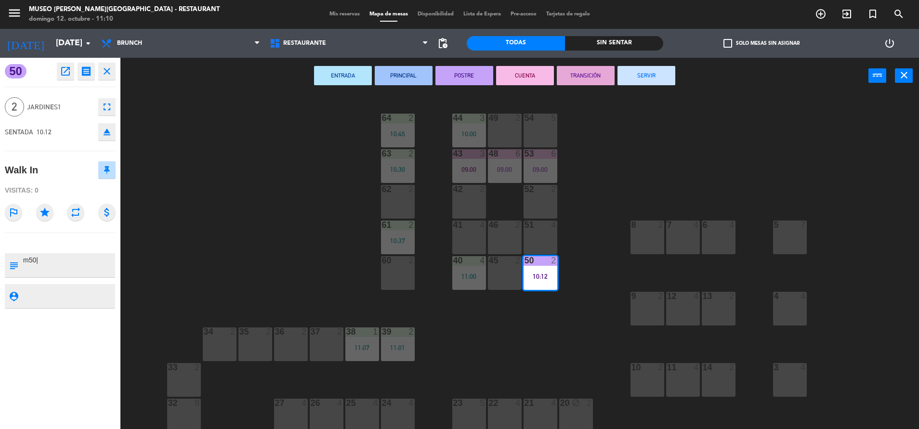
click at [587, 68] on button "TRANSICIÓN" at bounding box center [586, 75] width 58 height 19
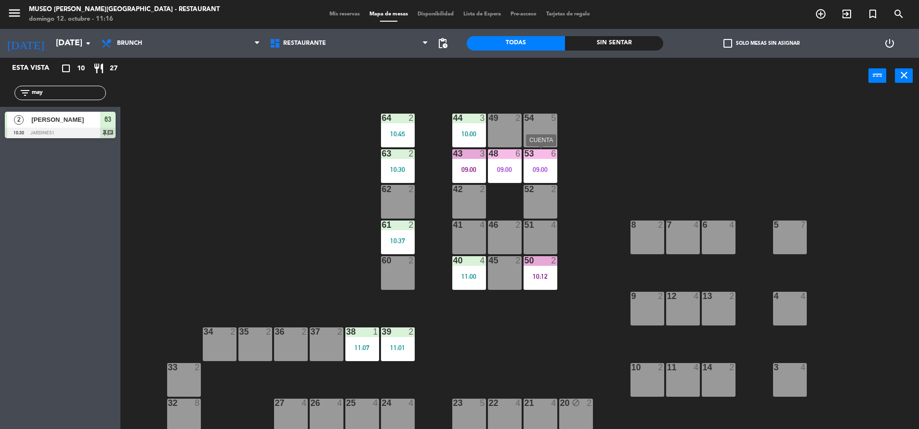
click at [556, 171] on div "09:00" at bounding box center [541, 169] width 34 height 7
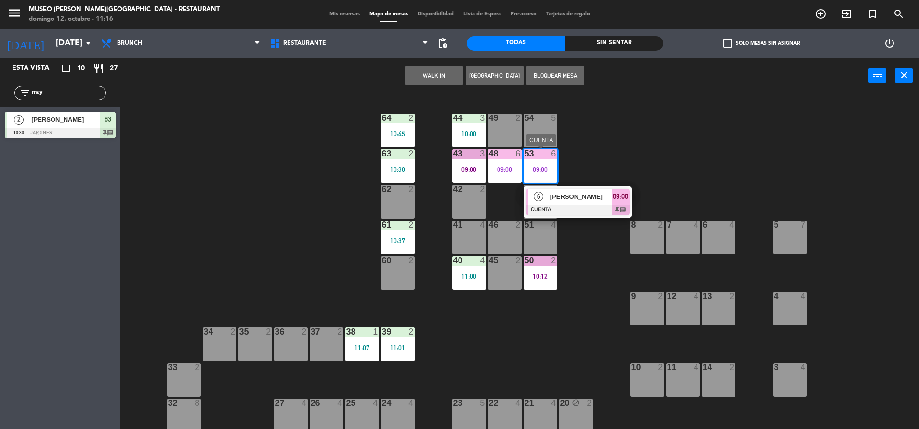
click at [577, 194] on span "[PERSON_NAME]" at bounding box center [581, 197] width 62 height 10
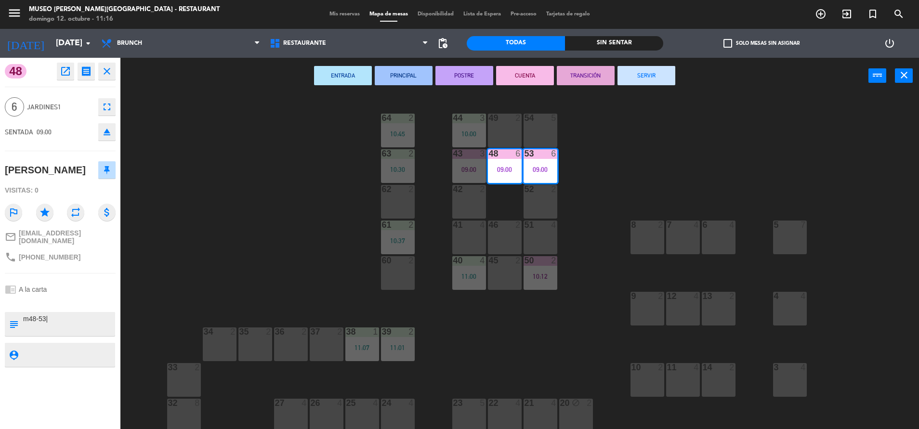
click at [643, 73] on button "SERVIR" at bounding box center [647, 75] width 58 height 19
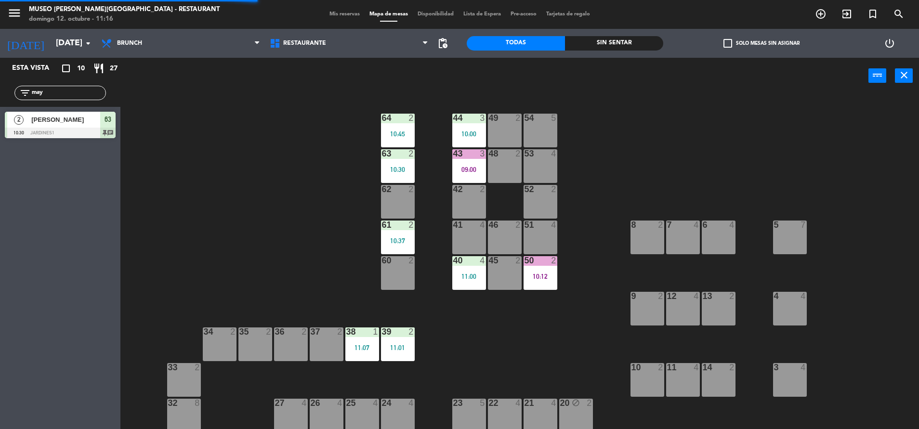
click at [481, 169] on div "09:00" at bounding box center [469, 169] width 34 height 7
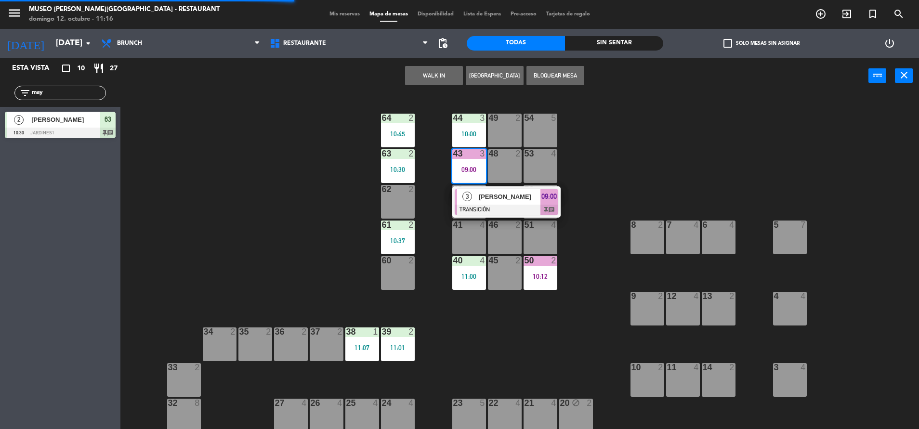
click at [504, 189] on div "[PERSON_NAME]" at bounding box center [509, 197] width 63 height 16
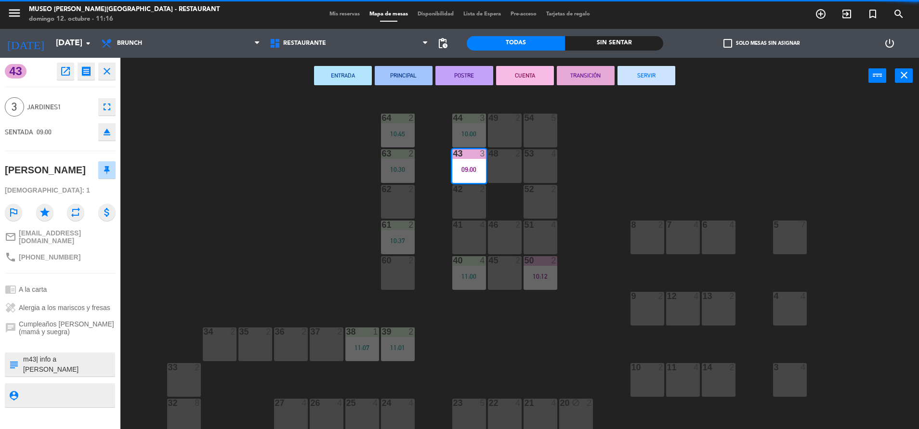
click at [638, 68] on button "SERVIR" at bounding box center [647, 75] width 58 height 19
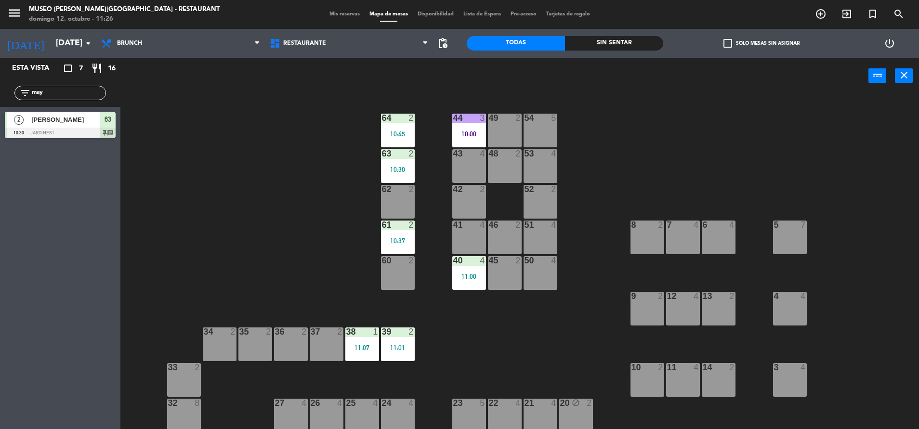
drag, startPoint x: 603, startPoint y: 39, endPoint x: 602, endPoint y: 28, distance: 10.2
click at [602, 28] on ng-component "menu [GEOGRAPHIC_DATA][PERSON_NAME] - Restaurant [DATE] 12. octubre - 11:26 Mis…" at bounding box center [459, 216] width 919 height 432
drag, startPoint x: 602, startPoint y: 28, endPoint x: 604, endPoint y: 38, distance: 9.8
click at [604, 38] on div "Sin sentar" at bounding box center [614, 43] width 98 height 14
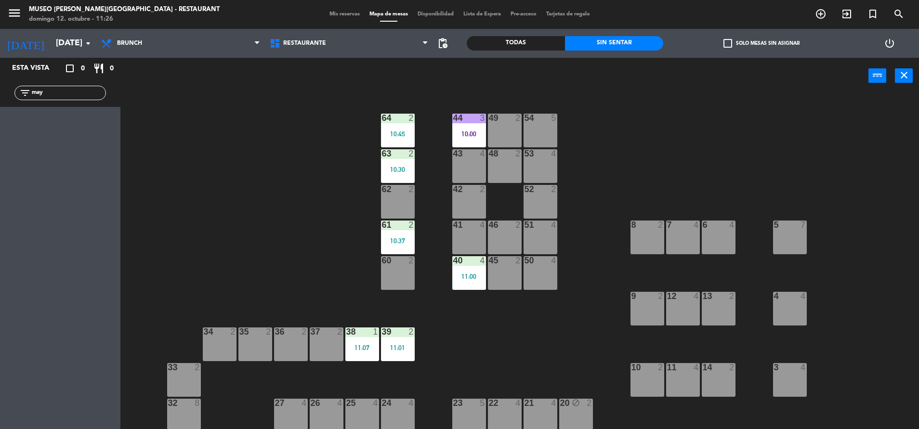
click at [49, 90] on input "may" at bounding box center [68, 93] width 75 height 11
click at [507, 136] on div "49 2" at bounding box center [505, 131] width 34 height 34
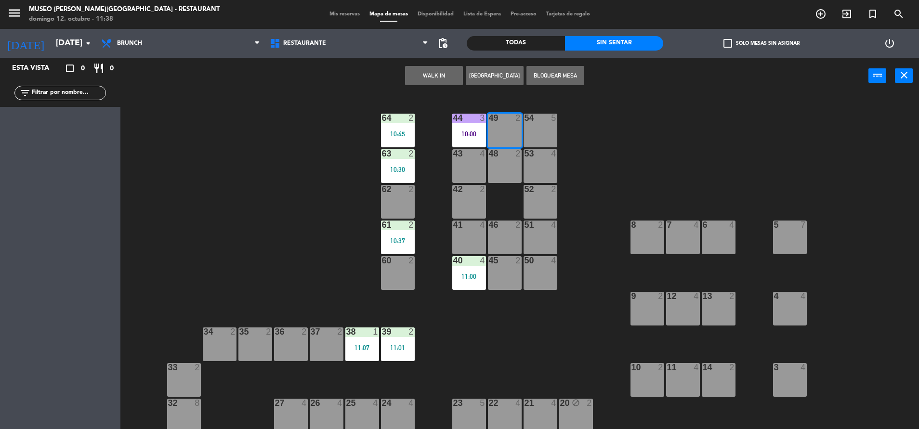
click at [446, 79] on button "WALK IN" at bounding box center [434, 75] width 58 height 19
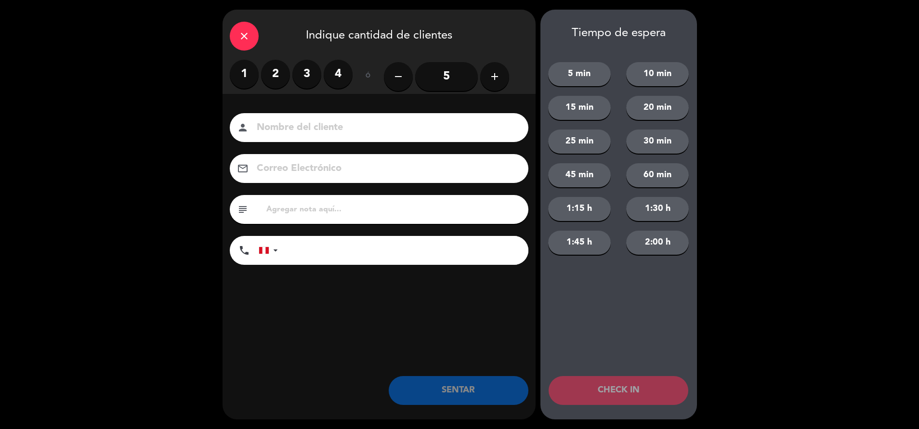
click at [273, 74] on label "2" at bounding box center [275, 74] width 29 height 29
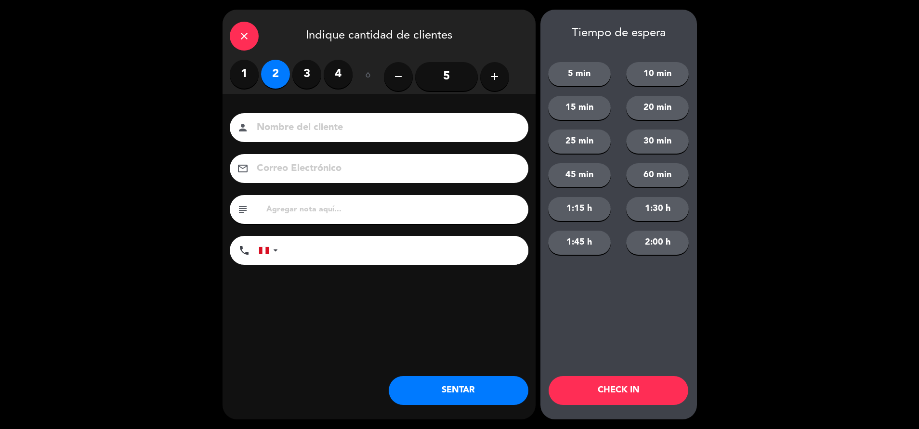
click at [326, 130] on input at bounding box center [386, 127] width 260 height 17
click at [371, 212] on input "text" at bounding box center [393, 209] width 256 height 13
type input "m49"
click at [475, 388] on button "SENTAR" at bounding box center [459, 390] width 140 height 29
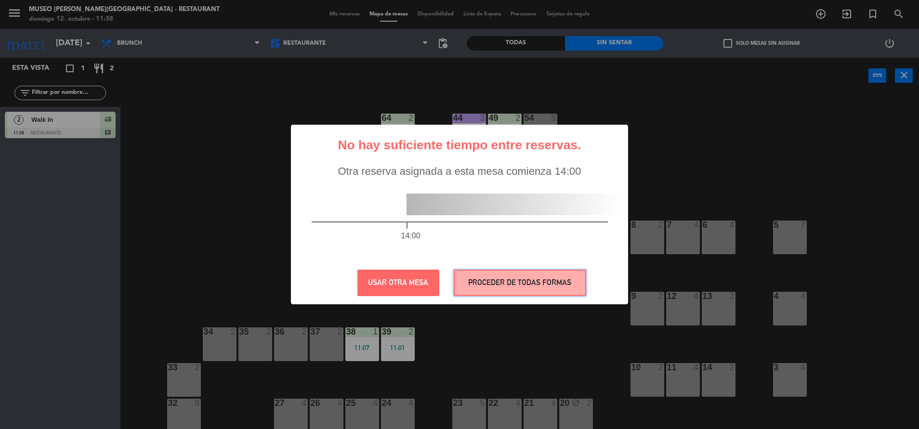
click at [493, 287] on button "PROCEDER DE TODAS FORMAS" at bounding box center [520, 283] width 132 height 26
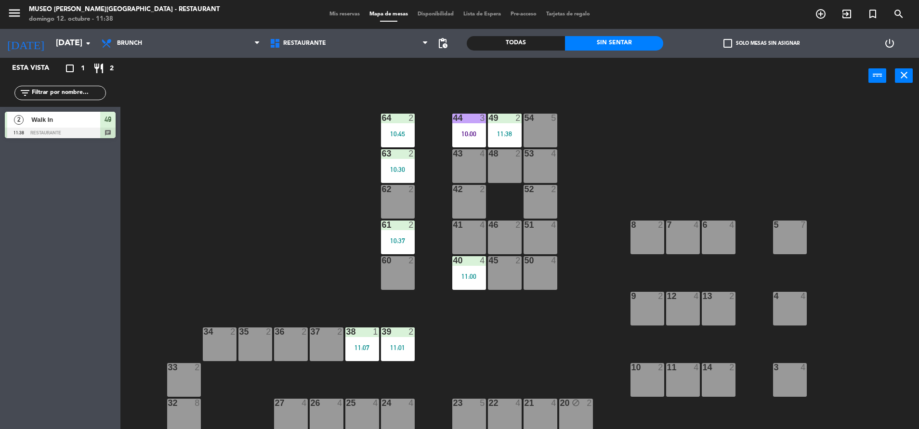
click at [477, 274] on div "11:00" at bounding box center [469, 276] width 34 height 7
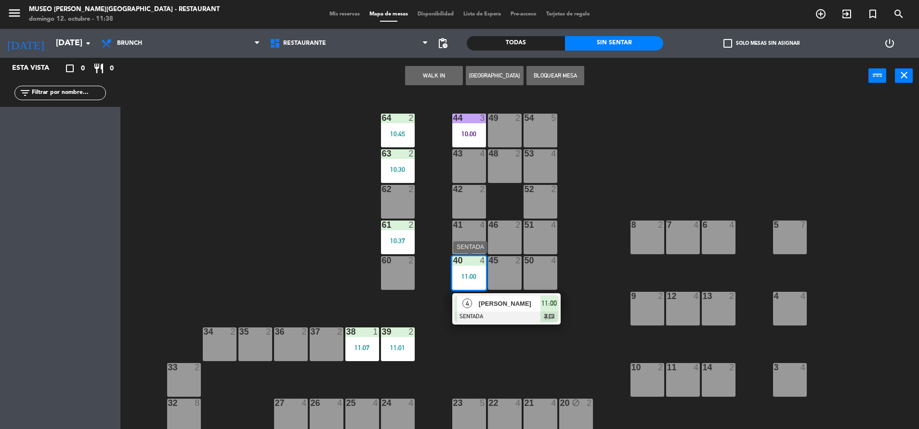
click at [495, 295] on div "4 [PERSON_NAME] SENTADA 11:00 chat" at bounding box center [506, 308] width 108 height 31
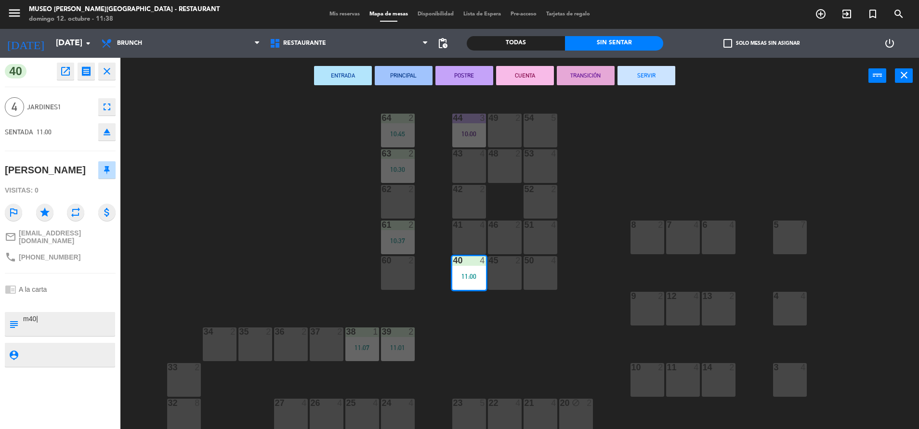
click at [582, 75] on button "TRANSICIÓN" at bounding box center [586, 75] width 58 height 19
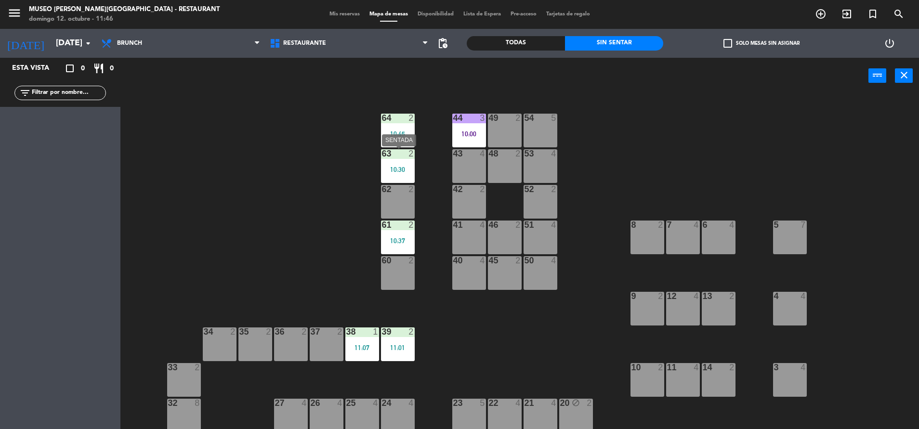
click at [394, 166] on div "10:30" at bounding box center [398, 169] width 34 height 7
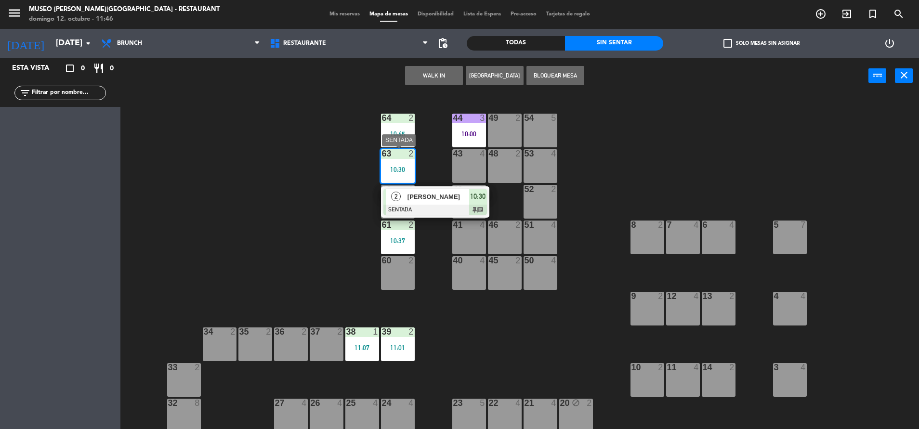
click at [430, 195] on span "[PERSON_NAME]" at bounding box center [438, 197] width 62 height 10
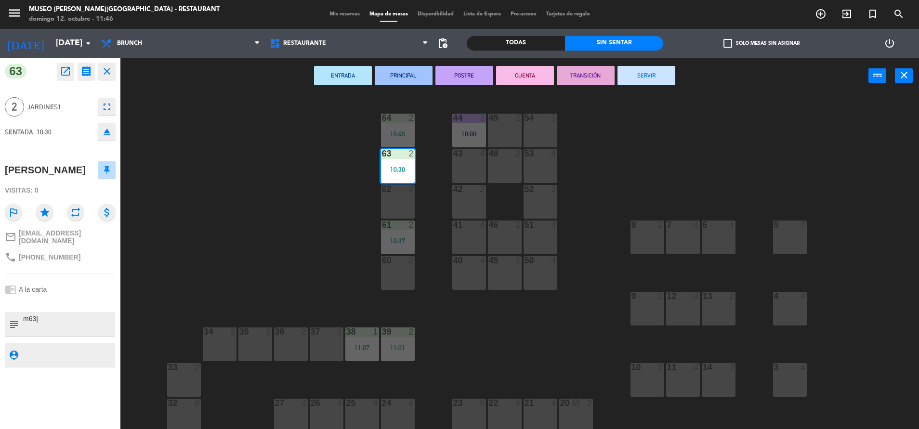
click at [578, 70] on button "TRANSICIÓN" at bounding box center [586, 75] width 58 height 19
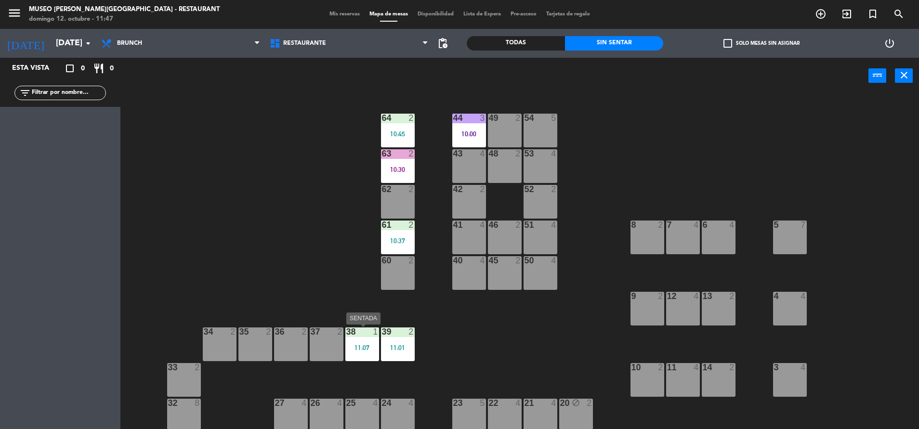
click at [355, 346] on div "11:07" at bounding box center [362, 347] width 34 height 7
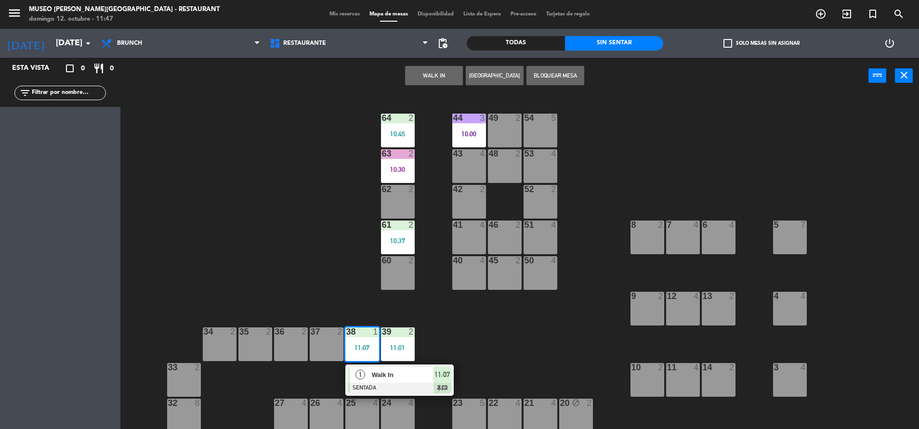
click at [466, 375] on div "44 3 10:00 49 2 54 5 64 2 10:45 48 2 53 4 63 2 10:30 43 4 62 2 42 2 52 2 41 4 4…" at bounding box center [524, 263] width 789 height 335
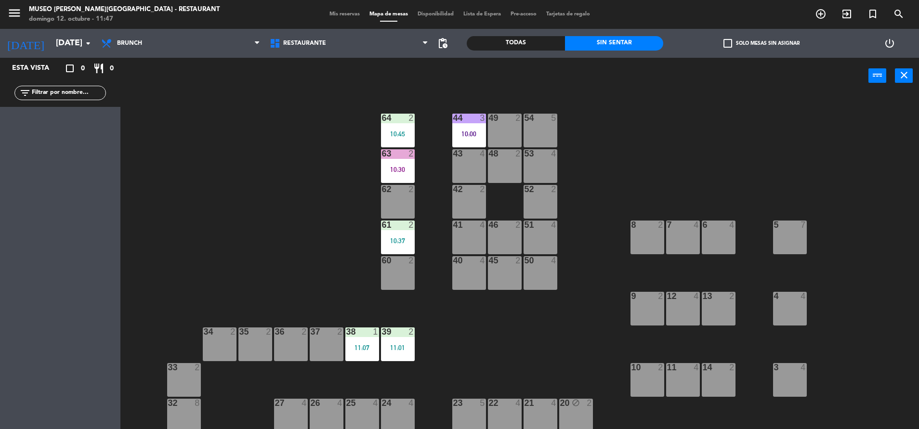
click at [398, 339] on div "39 2 11:01" at bounding box center [398, 345] width 34 height 34
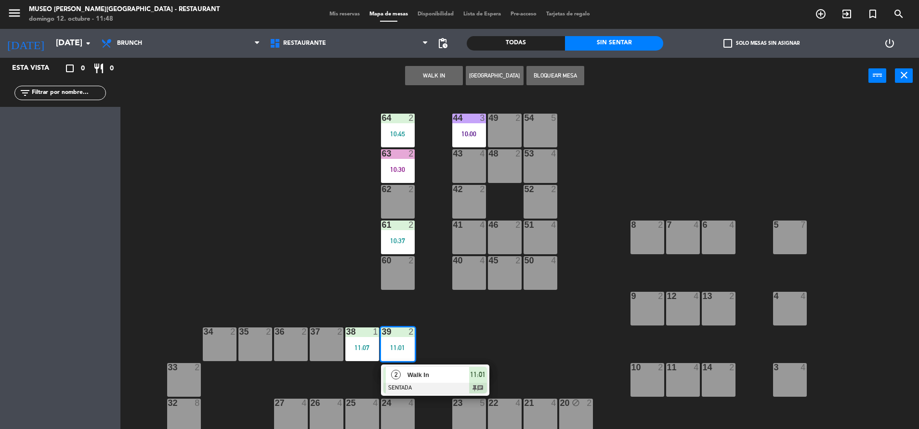
click at [512, 352] on div "44 3 10:00 49 2 54 5 64 2 10:45 48 2 53 4 63 2 10:30 43 4 62 2 42 2 52 2 41 4 4…" at bounding box center [524, 263] width 789 height 335
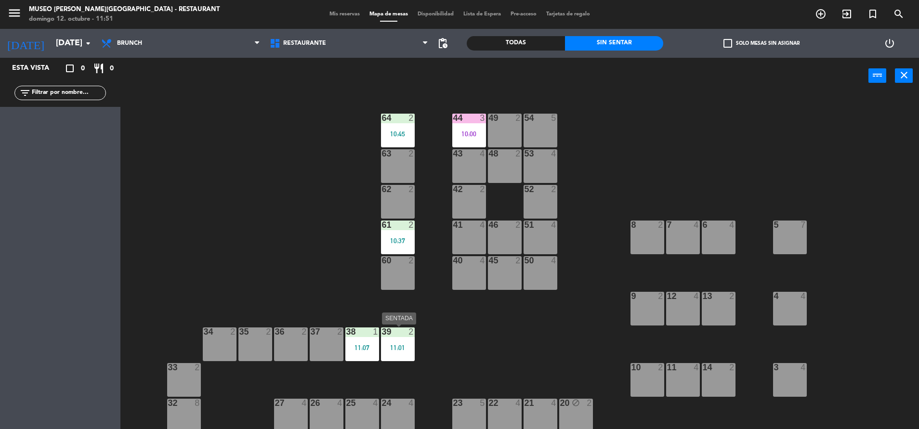
click at [390, 350] on div "11:01" at bounding box center [398, 347] width 34 height 7
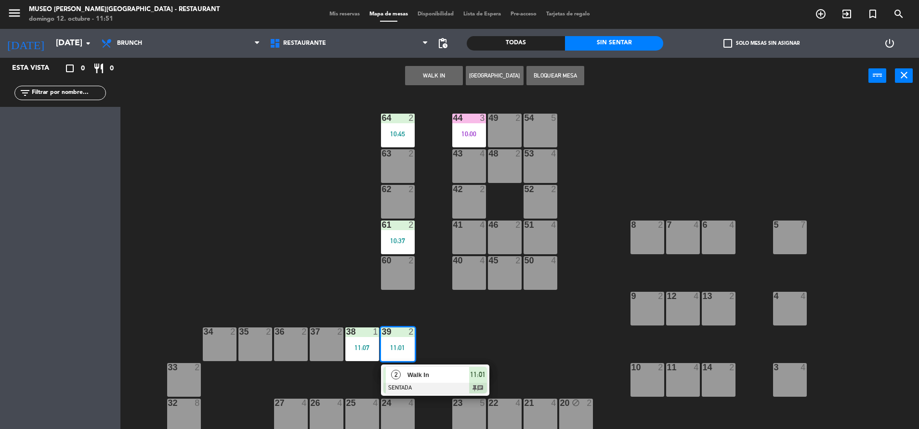
click at [423, 383] on div at bounding box center [435, 388] width 104 height 11
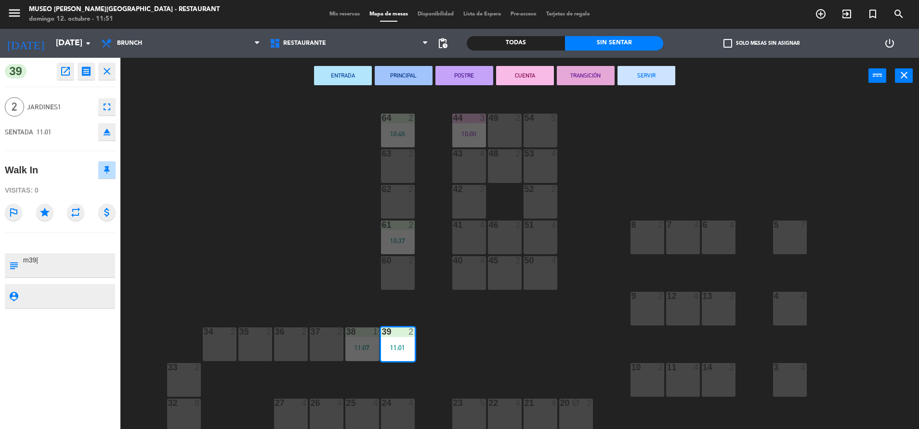
click at [645, 82] on button "SERVIR" at bounding box center [647, 75] width 58 height 19
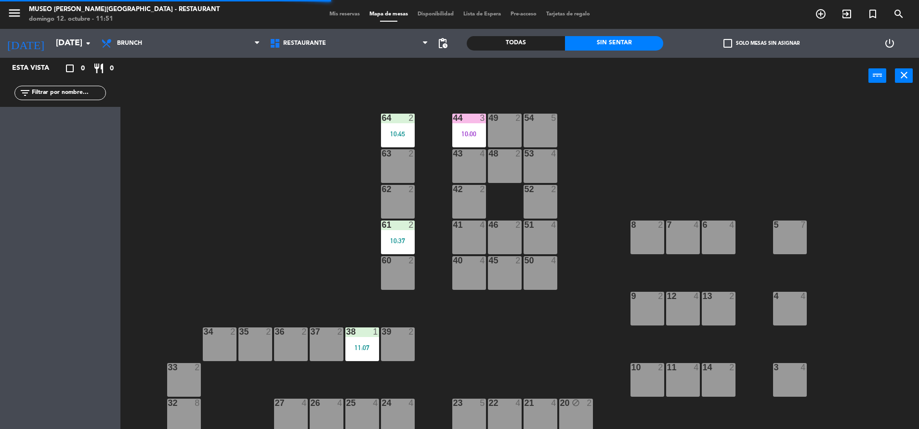
click at [355, 357] on div "38 1 11:07" at bounding box center [362, 345] width 34 height 34
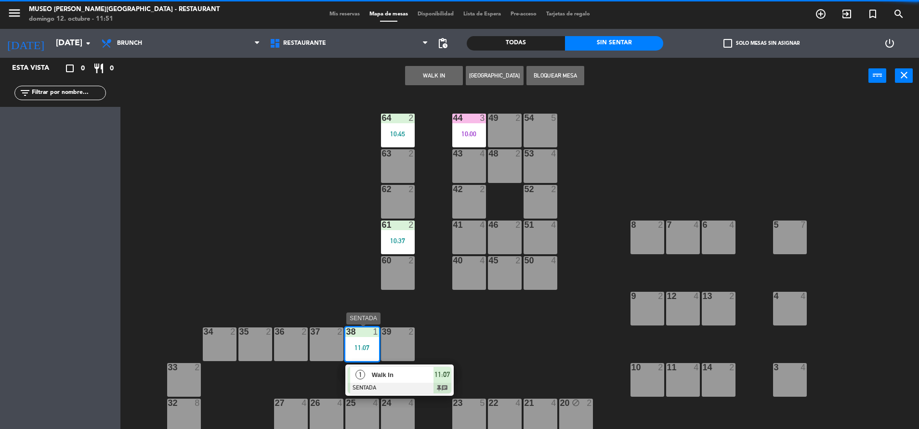
click at [382, 386] on div at bounding box center [400, 388] width 104 height 11
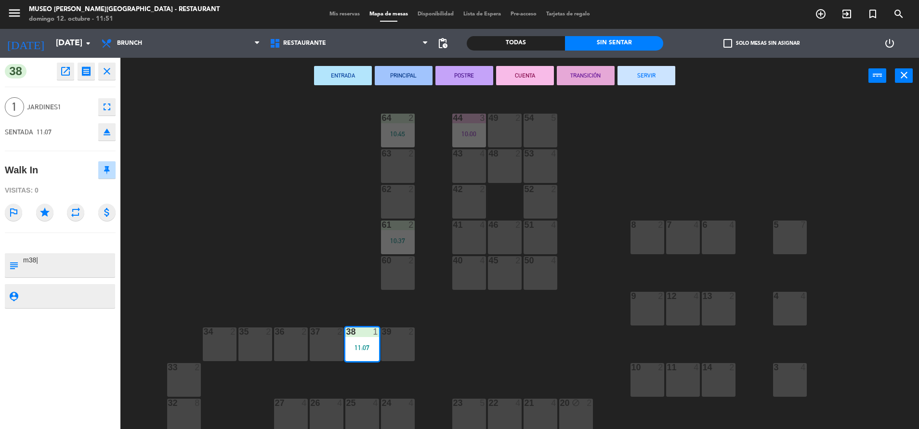
click at [636, 70] on button "SERVIR" at bounding box center [647, 75] width 58 height 19
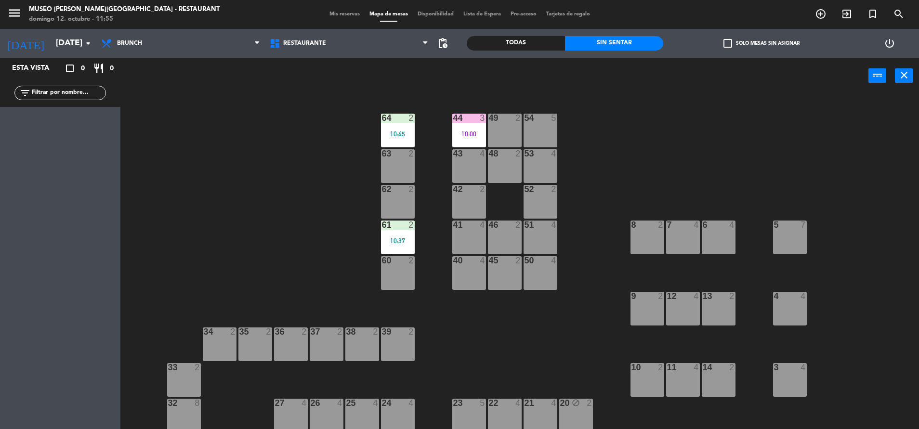
click at [394, 277] on div "60 2" at bounding box center [398, 273] width 34 height 34
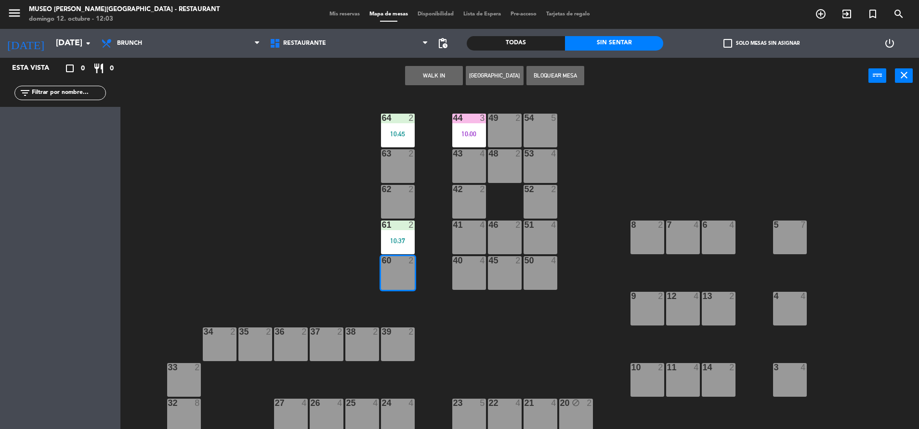
click at [298, 164] on div "44 3 10:00 49 2 54 5 64 2 10:45 48 2 53 4 63 2 43 4 62 2 42 2 52 2 41 4 46 2 51…" at bounding box center [524, 263] width 789 height 335
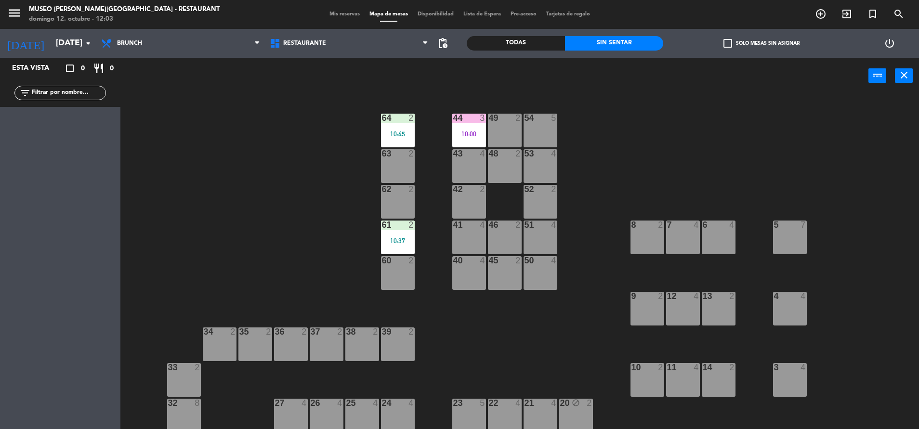
click at [333, 26] on div "menu [GEOGRAPHIC_DATA][PERSON_NAME] - Restaurant [DATE] 12. octubre - 12:03 Mis…" at bounding box center [459, 14] width 919 height 29
click at [345, 45] on span "Restaurante" at bounding box center [349, 43] width 169 height 21
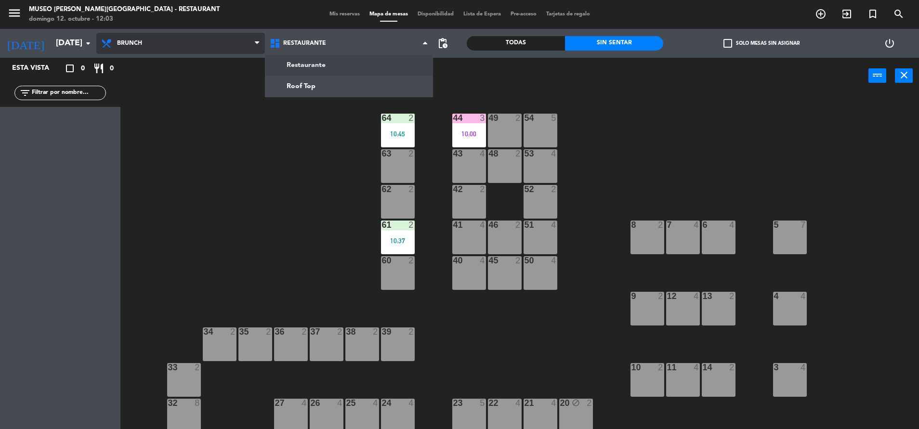
click at [193, 47] on span "Brunch" at bounding box center [180, 43] width 169 height 21
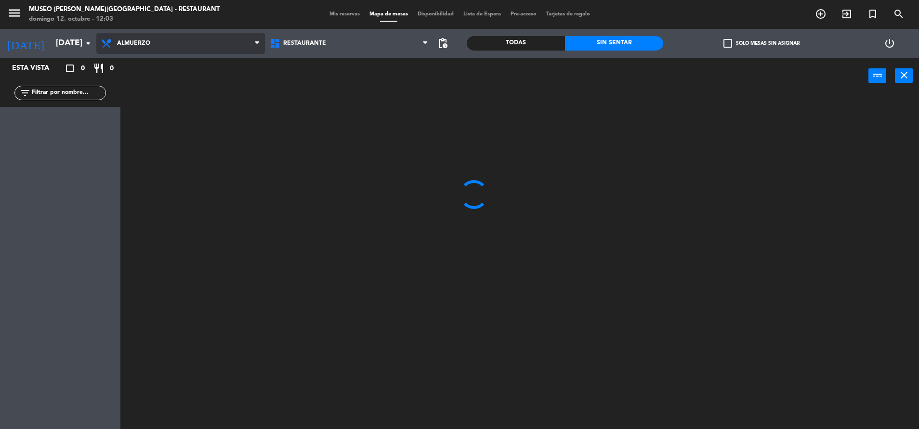
click at [211, 89] on ng-component "menu [GEOGRAPHIC_DATA][PERSON_NAME] - Restaurant [DATE] 12. octubre - 12:03 Mis…" at bounding box center [459, 216] width 919 height 432
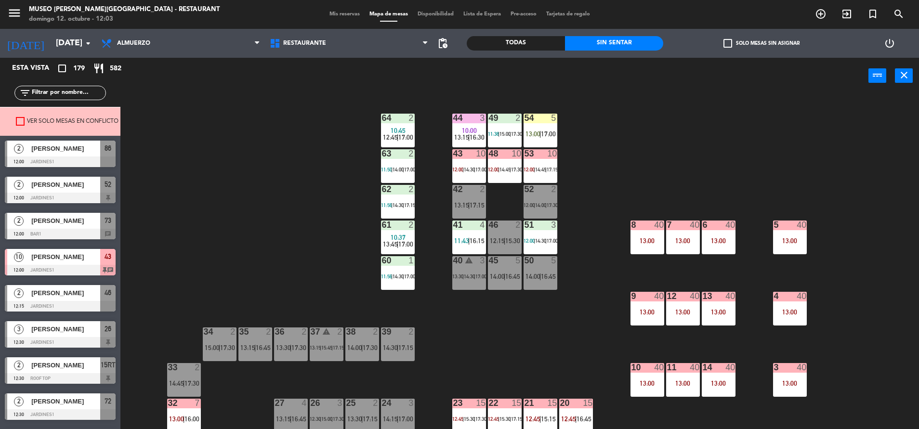
click at [525, 49] on div "Todas" at bounding box center [516, 43] width 98 height 14
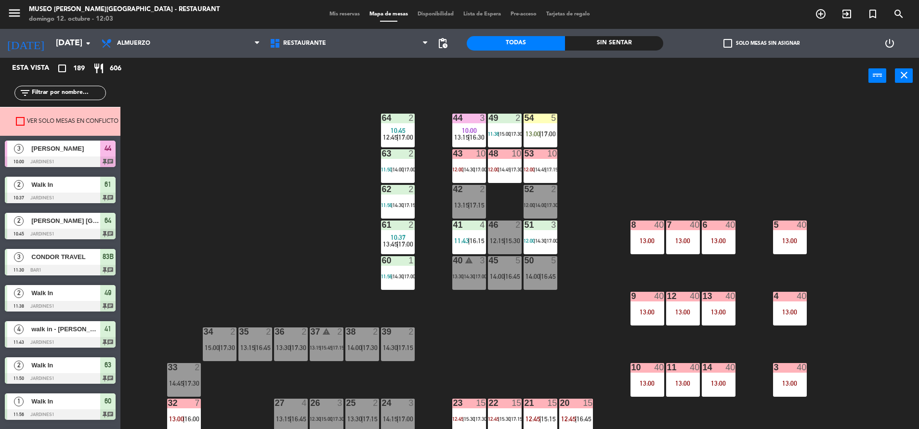
click at [449, 129] on div "44 3 10:00 13:15 | 16:30 49 2 11:38 | 15:00 | 17:30 54 5 13:00 | 17:00 64 2 10:…" at bounding box center [524, 263] width 789 height 335
click at [466, 138] on span "13:15" at bounding box center [461, 137] width 15 height 8
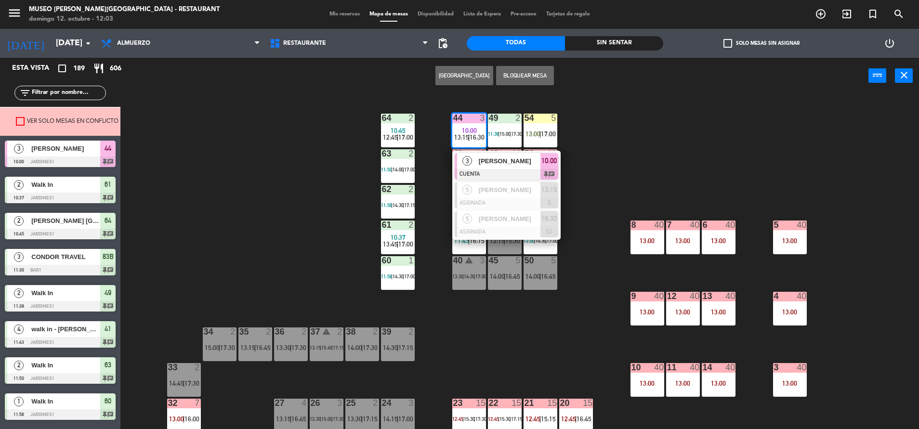
click at [482, 158] on span "[PERSON_NAME]" at bounding box center [510, 161] width 62 height 10
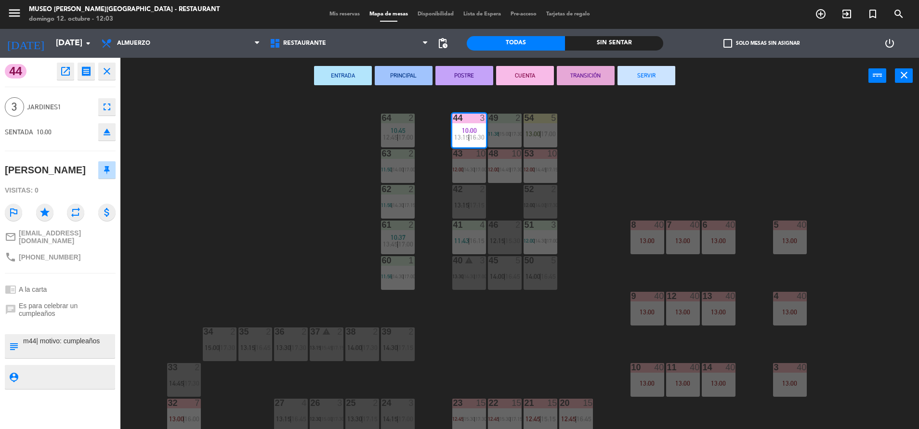
click at [643, 72] on button "SERVIR" at bounding box center [647, 75] width 58 height 19
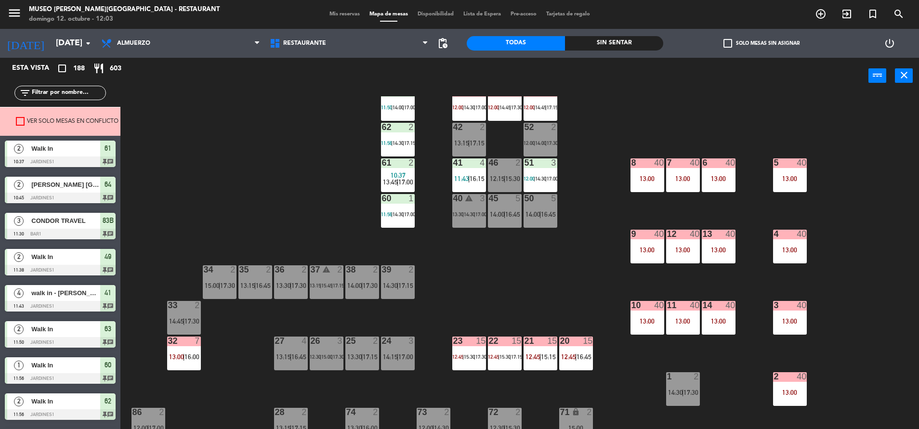
scroll to position [70, 0]
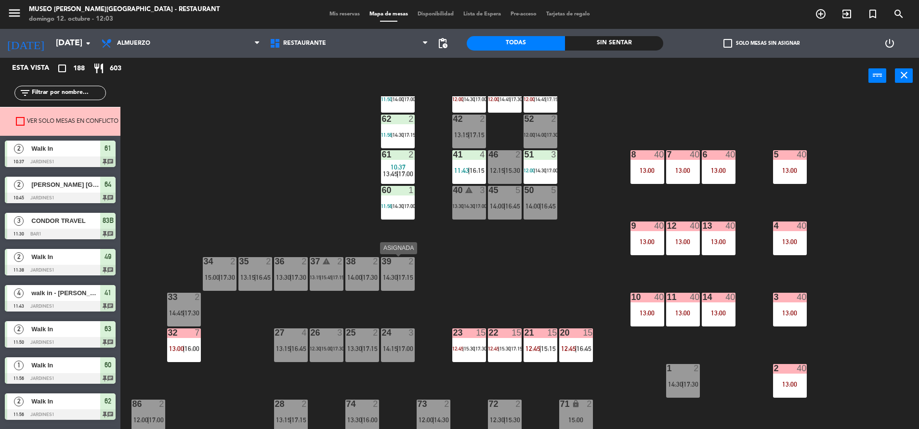
click at [407, 276] on span "17:15" at bounding box center [405, 278] width 15 height 8
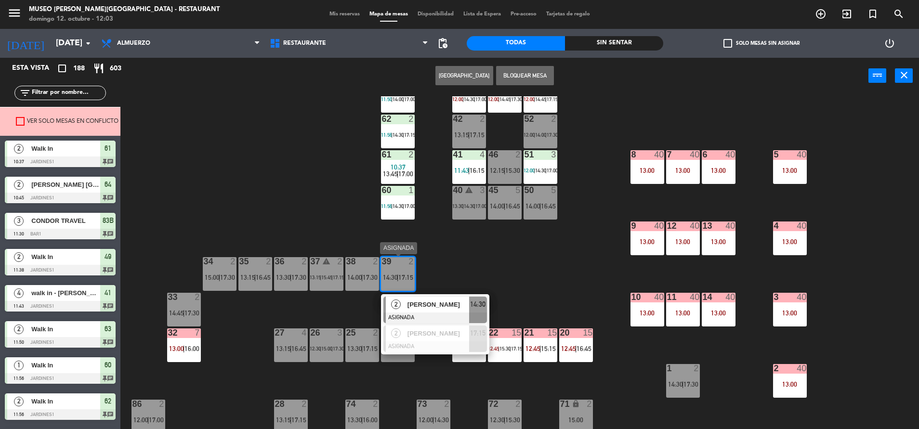
click at [434, 302] on span "[PERSON_NAME]" at bounding box center [438, 305] width 62 height 10
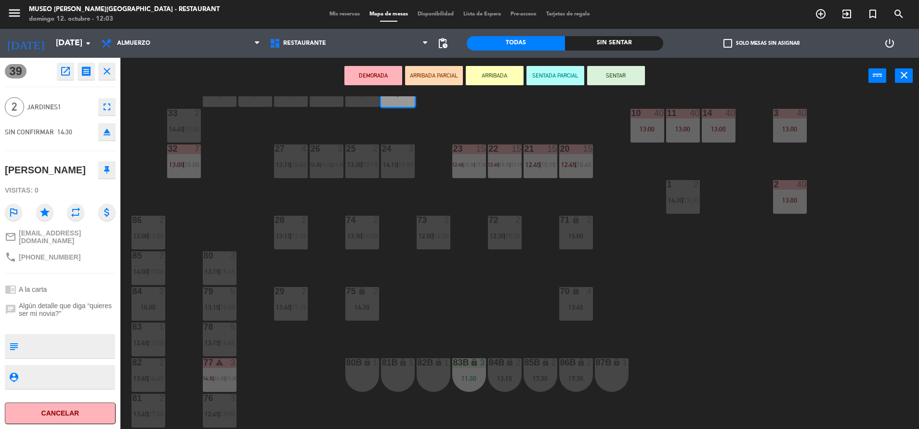
scroll to position [255, 0]
click at [445, 379] on div "82B lock 1" at bounding box center [434, 374] width 34 height 34
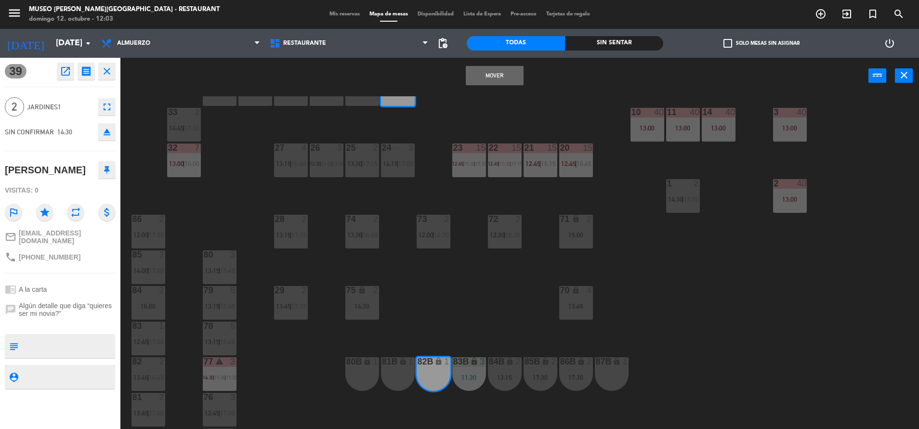
click at [475, 83] on button "Mover" at bounding box center [495, 75] width 58 height 19
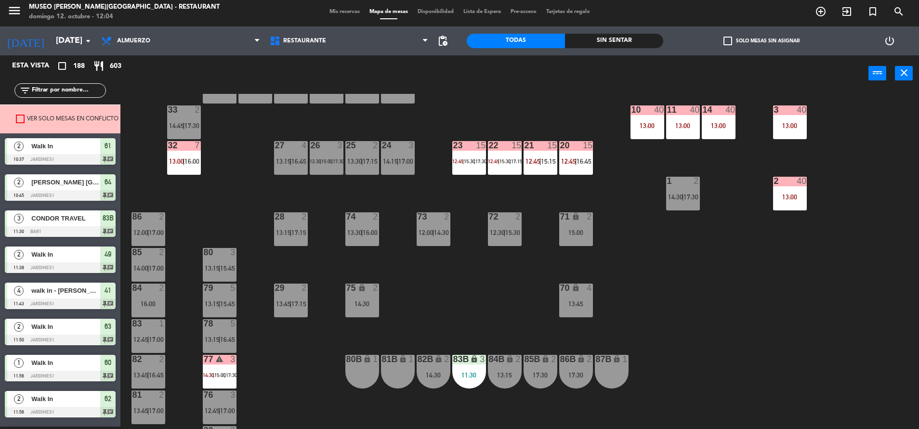
scroll to position [0, 0]
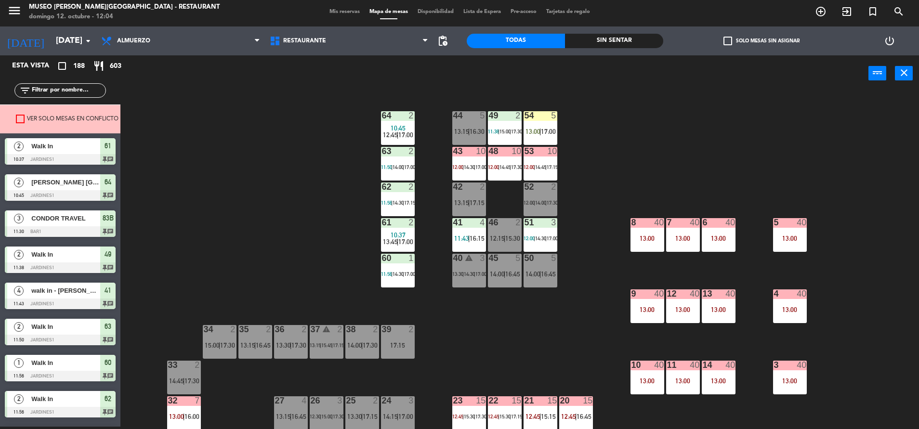
click at [78, 92] on input "text" at bounding box center [68, 90] width 75 height 11
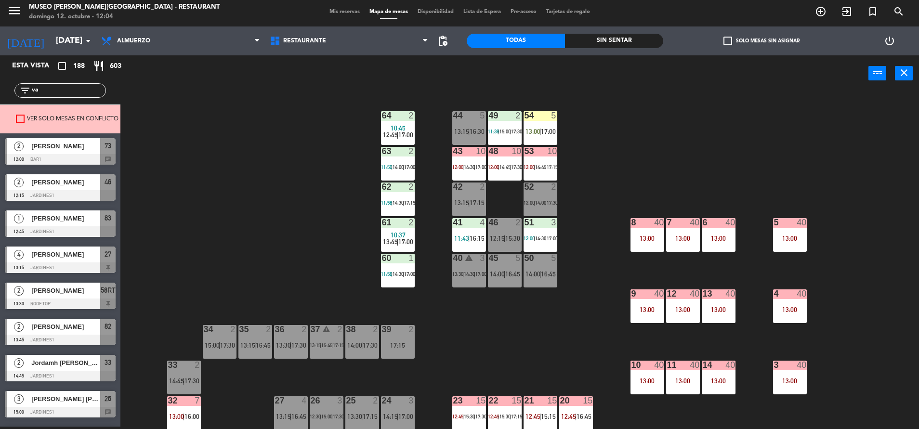
type input "v"
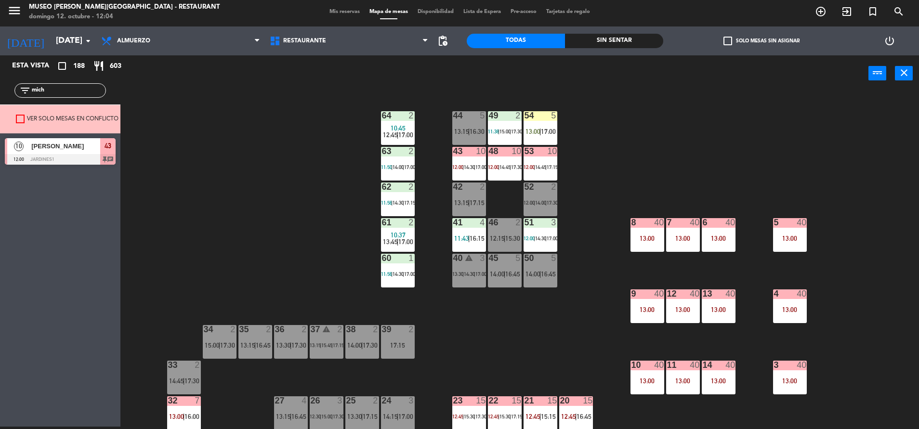
type input "mich"
click at [65, 158] on div at bounding box center [60, 159] width 111 height 11
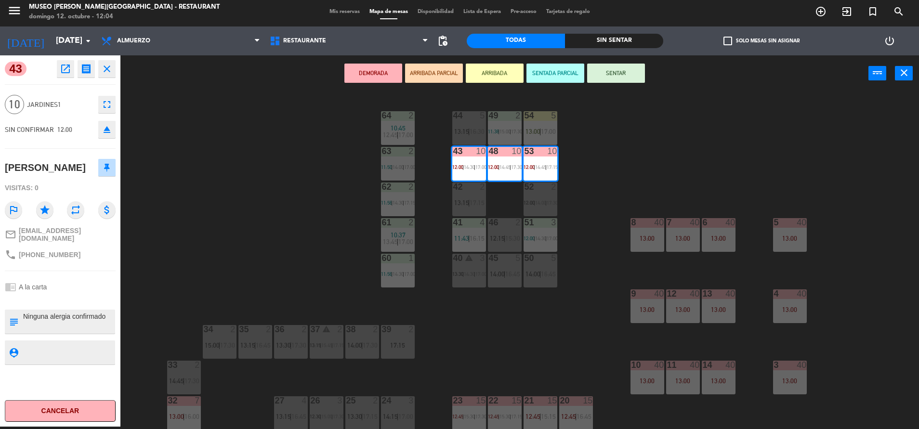
click at [25, 327] on textarea at bounding box center [68, 322] width 92 height 20
type textarea "2 de 10 llegaron 12:04 [PERSON_NAME] confirmado"
click at [107, 287] on div "43 open_in_new receipt 12:00 PM [DATE] personas [PERSON_NAME] Mesa 43+48+53 EXP…" at bounding box center [60, 240] width 120 height 371
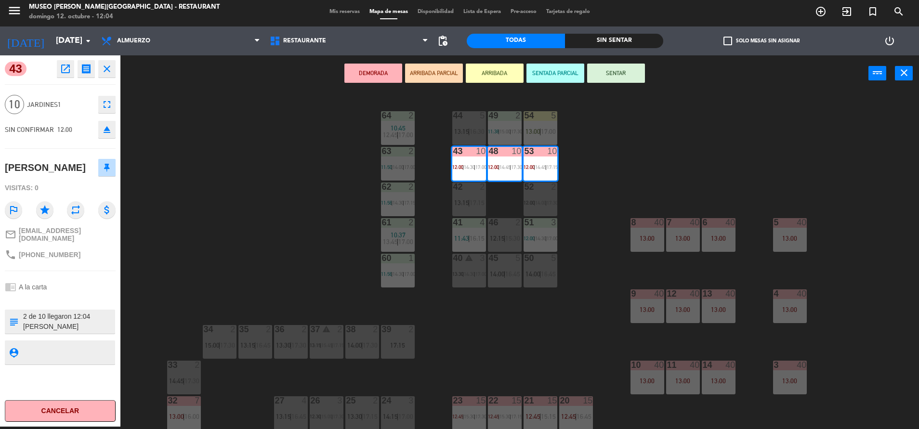
click at [107, 287] on div "43 open_in_new receipt 12:00 PM [DATE] personas [PERSON_NAME] Mesa 43+48+53 EXP…" at bounding box center [60, 240] width 120 height 371
click at [438, 72] on button "ARRIBADA PARCIAL" at bounding box center [434, 73] width 58 height 19
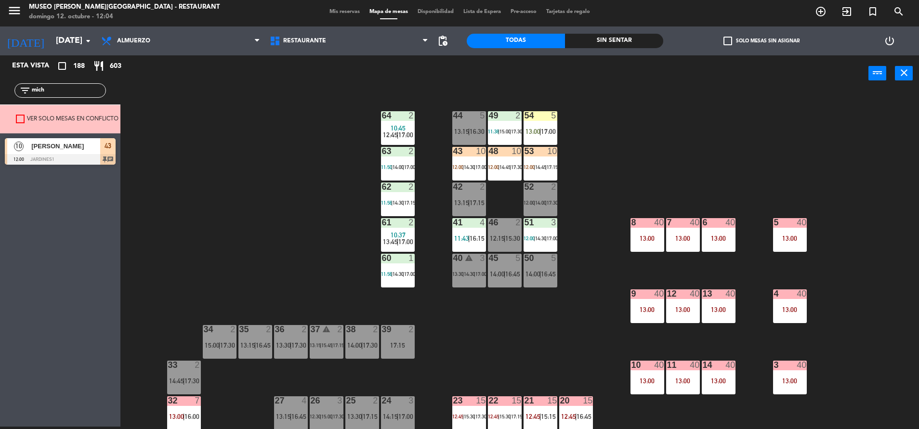
click at [60, 93] on input "mich" at bounding box center [68, 90] width 75 height 11
click at [402, 125] on span "10:45" at bounding box center [398, 128] width 15 height 8
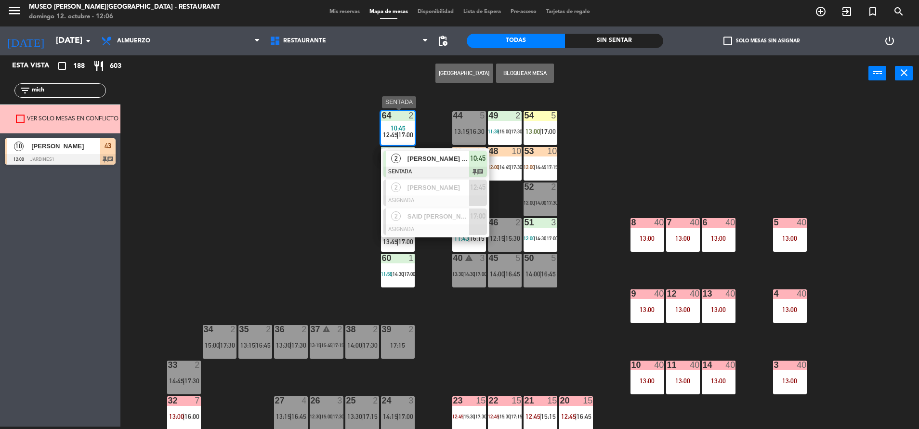
click at [436, 157] on span "[PERSON_NAME] [GEOGRAPHIC_DATA]" at bounding box center [438, 159] width 62 height 10
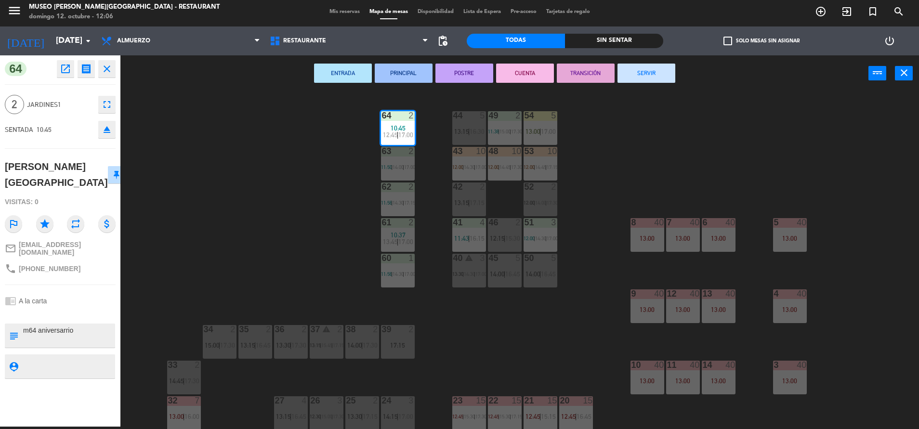
click at [612, 71] on button "TRANSICIÓN" at bounding box center [586, 73] width 58 height 19
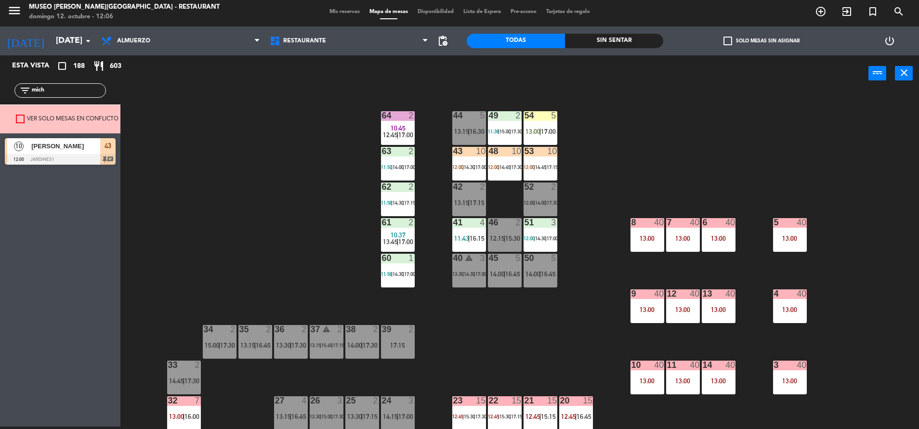
click at [393, 224] on div at bounding box center [398, 222] width 16 height 9
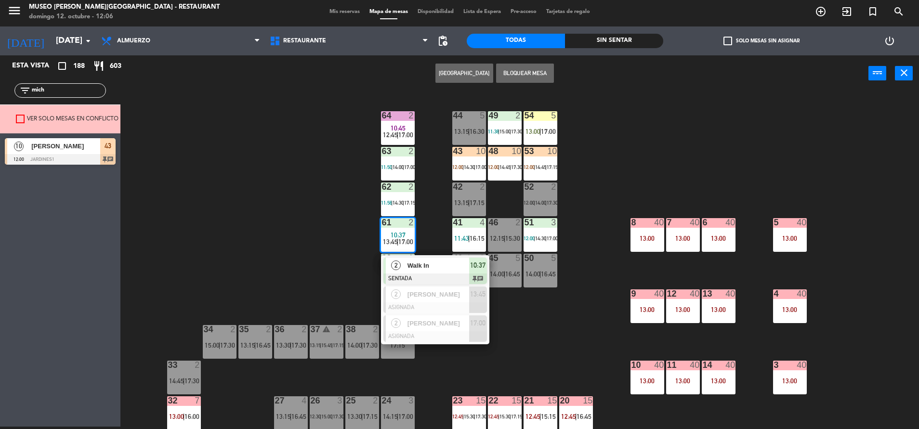
click at [428, 256] on div "2 Walk In SENTADA 10:37 chat" at bounding box center [435, 270] width 108 height 31
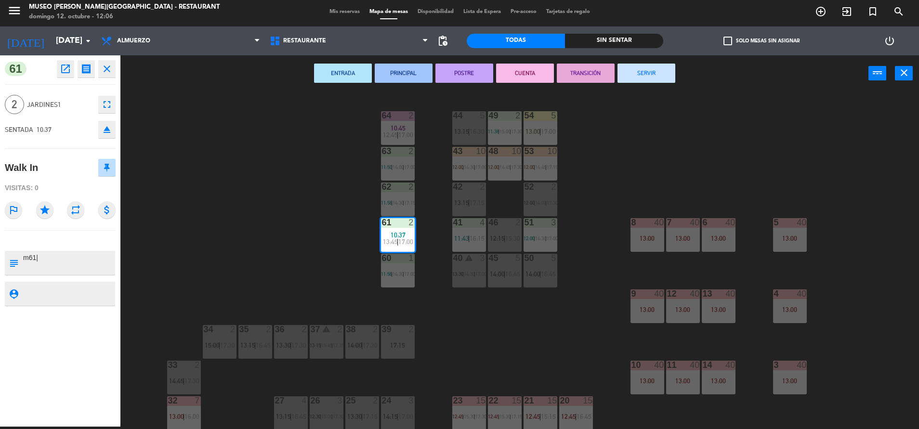
click at [598, 74] on button "TRANSICIÓN" at bounding box center [586, 73] width 58 height 19
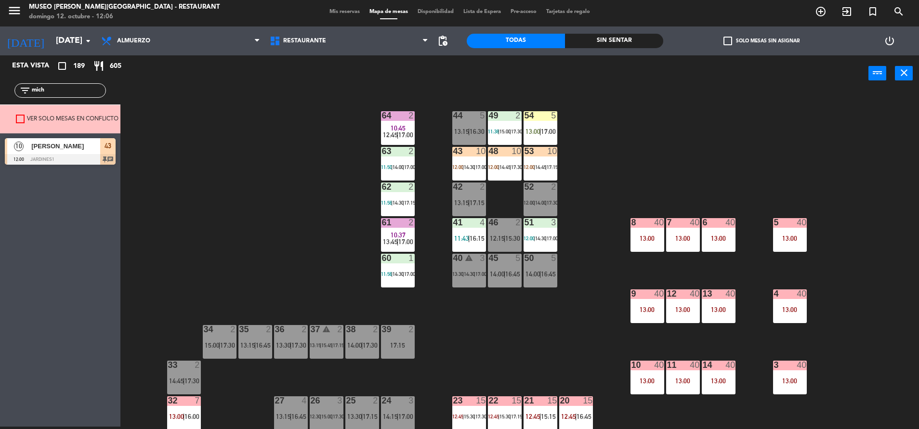
click at [96, 89] on input "mich" at bounding box center [68, 90] width 75 height 11
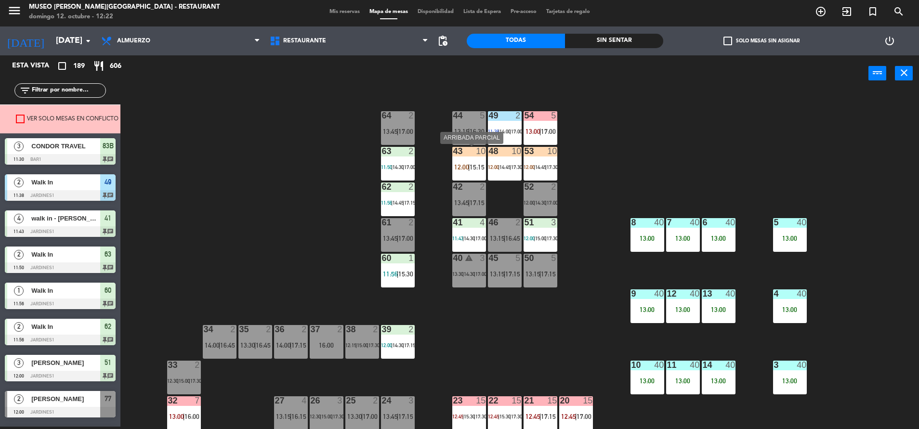
click at [480, 164] on span "15:15" at bounding box center [477, 167] width 15 height 8
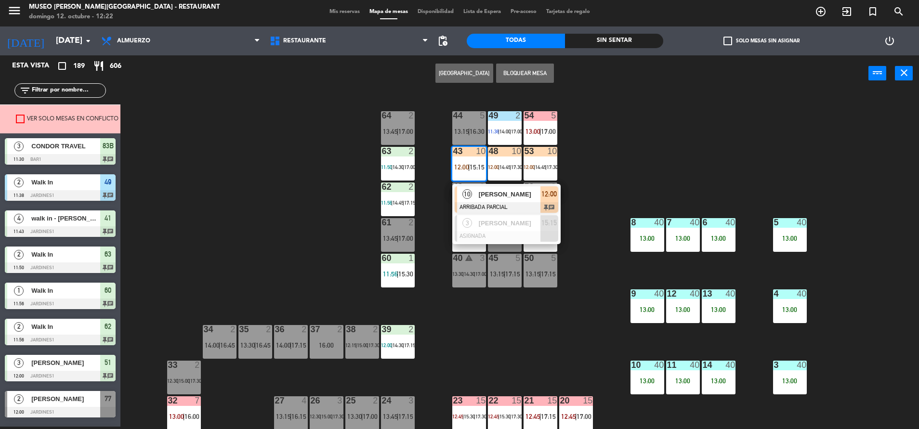
click at [587, 209] on div "44 5 13:15 | 16:30 49 2 11:38 | 14:00 | 17:00 54 5 13:00 | 17:00 64 2 13:45 | 1…" at bounding box center [524, 261] width 789 height 335
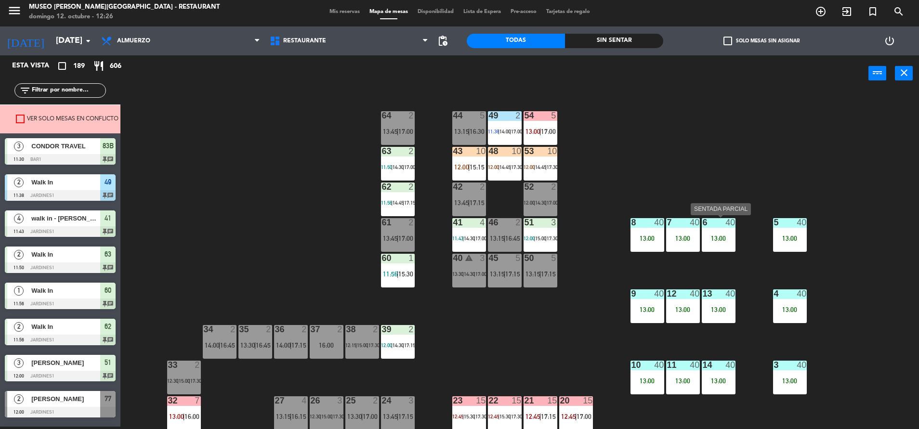
click at [706, 246] on div "6 40 13:00" at bounding box center [719, 235] width 34 height 34
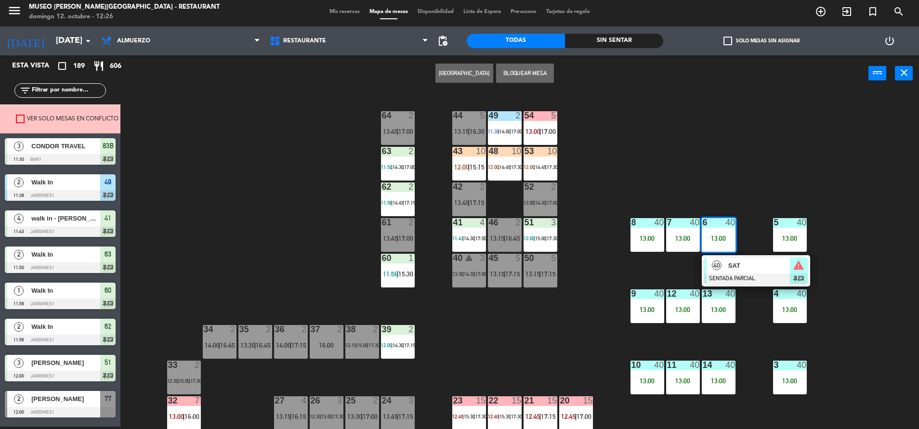
click at [725, 265] on div "40" at bounding box center [717, 266] width 21 height 16
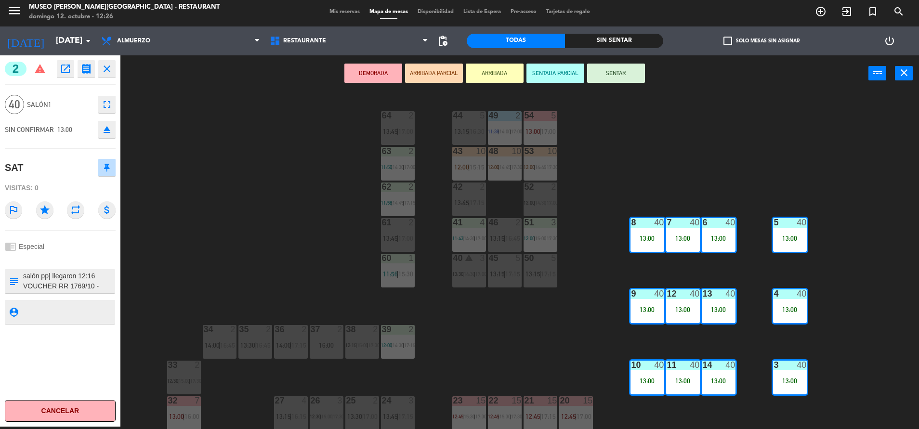
click at [610, 73] on button "SENTAR" at bounding box center [616, 73] width 58 height 19
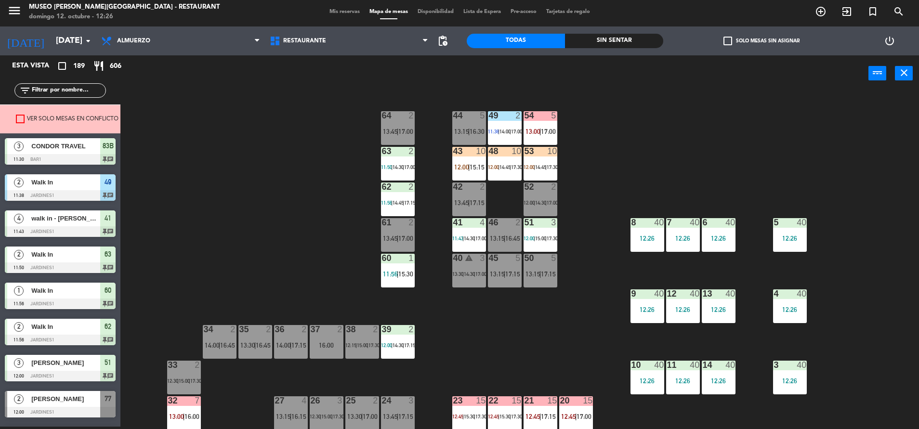
scroll to position [2, 0]
click at [674, 242] on div "12:26" at bounding box center [683, 238] width 34 height 7
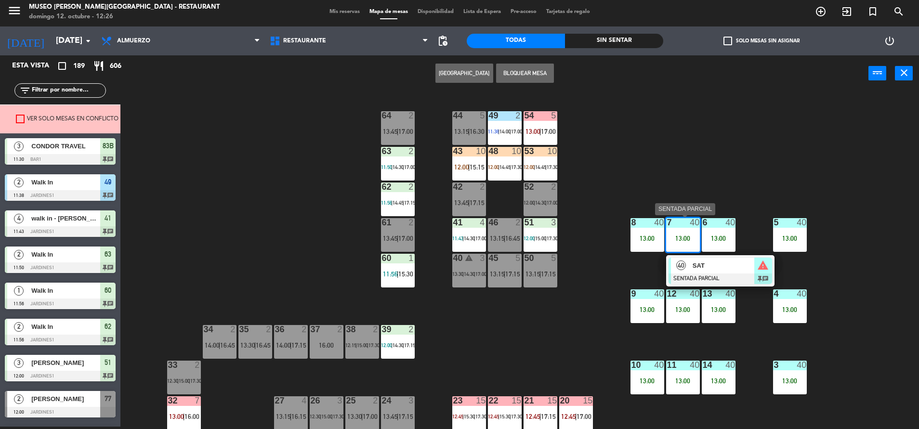
click at [698, 262] on span "SAT" at bounding box center [724, 266] width 62 height 10
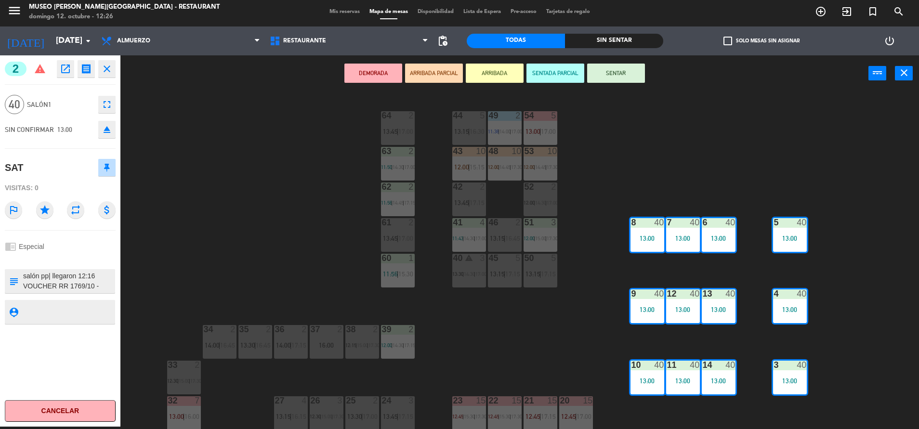
click at [614, 71] on button "SENTAR" at bounding box center [616, 73] width 58 height 19
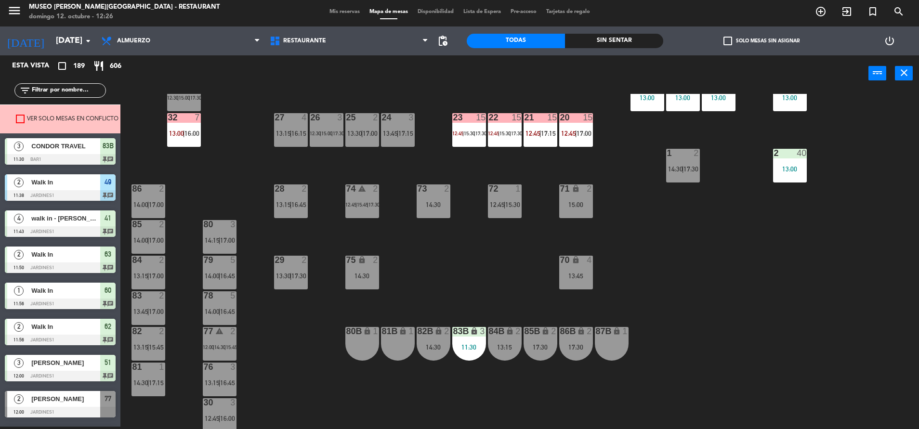
scroll to position [284, 0]
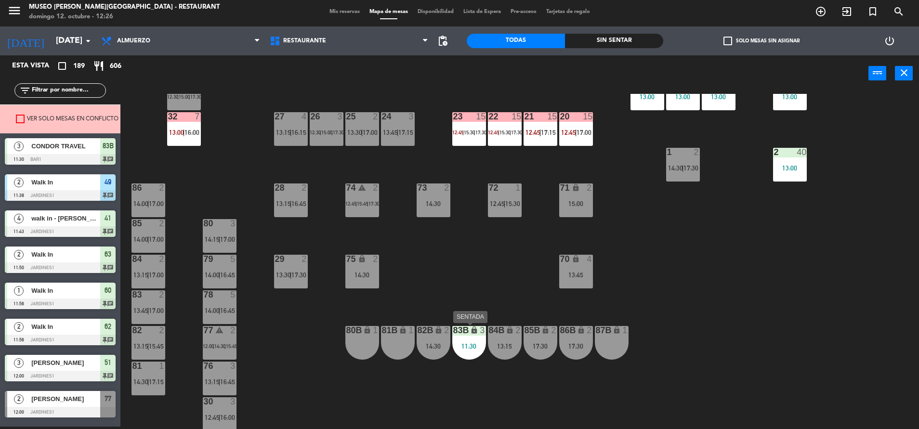
click at [478, 342] on div "83B lock 3 11:30" at bounding box center [469, 343] width 34 height 34
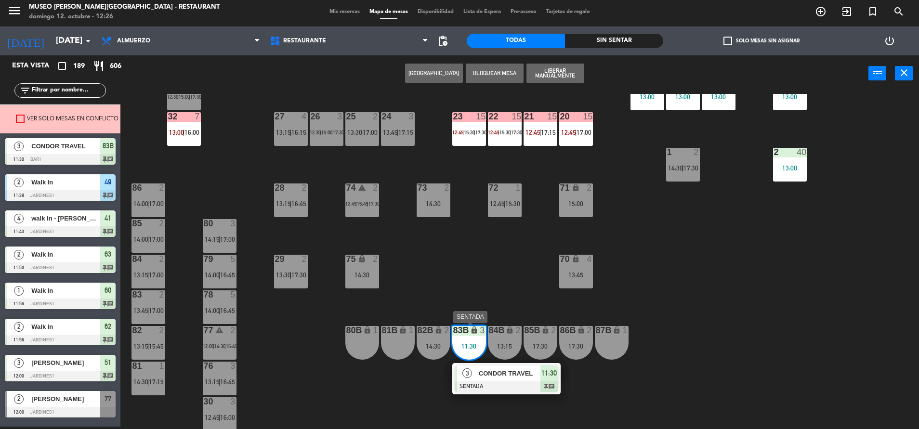
click at [497, 374] on span "CONDOR TRAVEL" at bounding box center [510, 373] width 62 height 10
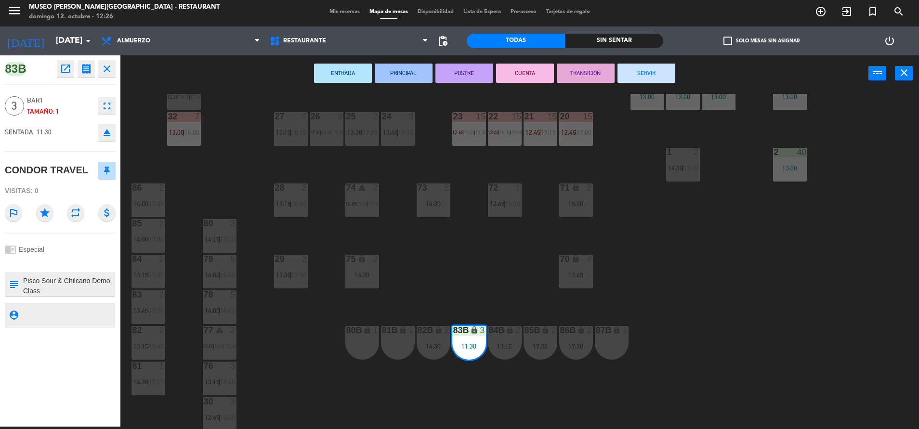
scroll to position [69, 0]
click at [390, 294] on div "44 5 13:15 | 16:30 49 2 11:38 | 14:00 | 17:00 54 5 13:00 | 17:00 64 2 13:45 | 1…" at bounding box center [524, 261] width 789 height 335
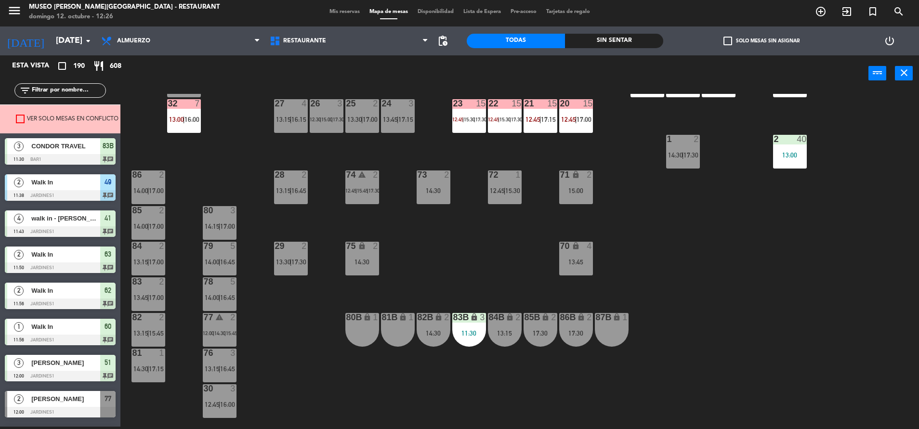
scroll to position [357, 0]
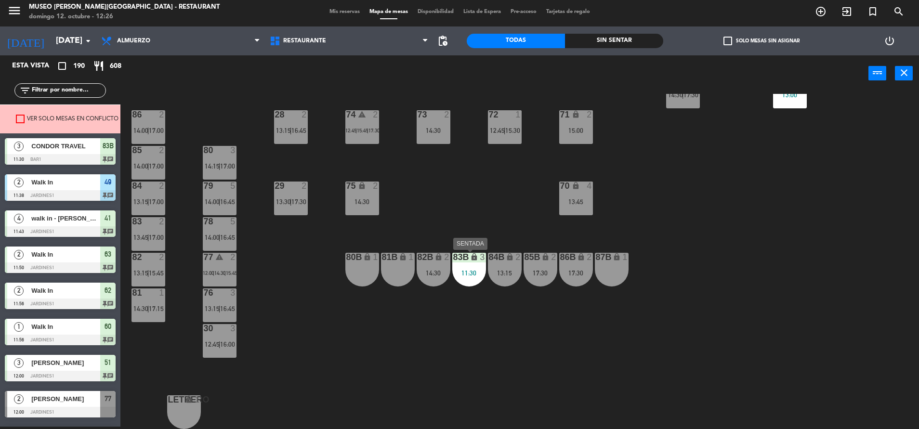
click at [457, 277] on div "83B lock 3 11:30" at bounding box center [469, 270] width 34 height 34
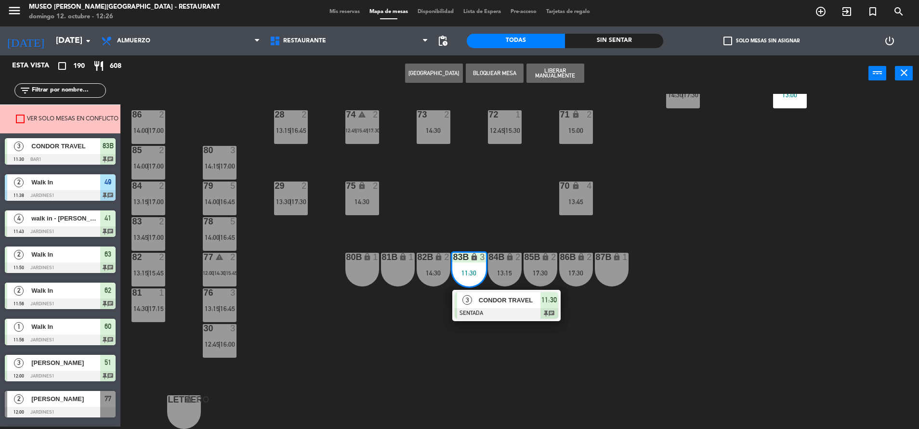
click at [485, 303] on span "CONDOR TRAVEL" at bounding box center [510, 300] width 62 height 10
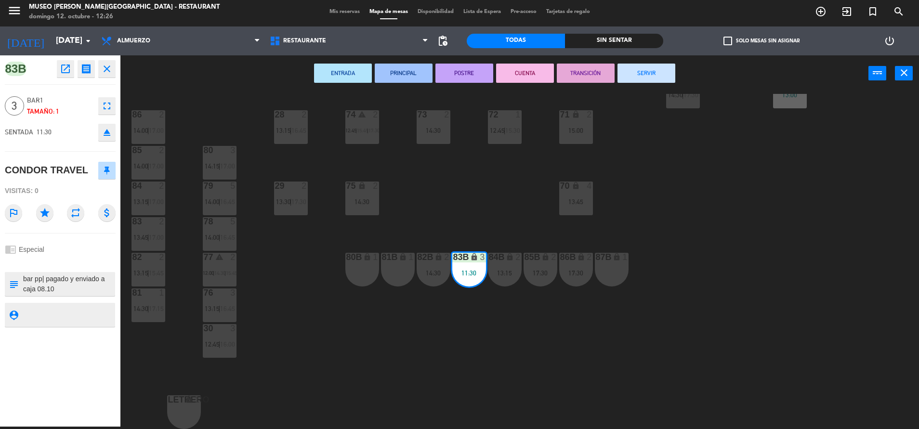
click at [490, 221] on div "44 5 13:15 | 16:30 49 2 11:38 | 14:00 | 17:00 54 5 13:00 | 17:00 64 2 13:45 | 1…" at bounding box center [524, 261] width 789 height 335
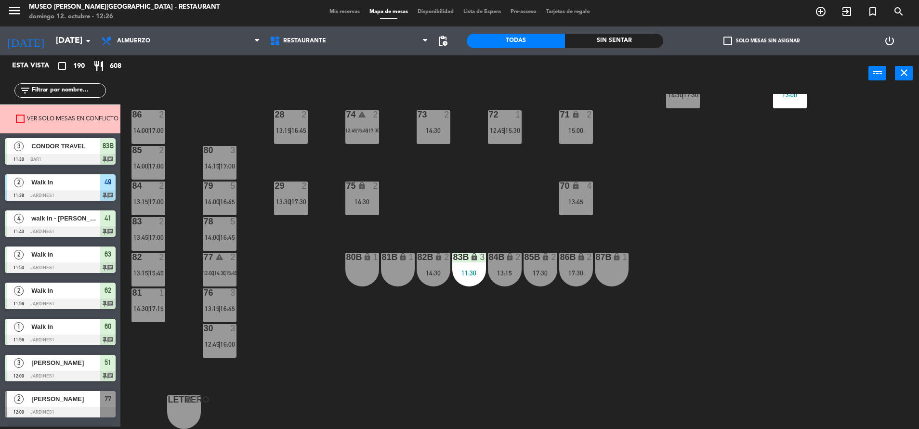
click at [478, 270] on div "11:30" at bounding box center [469, 273] width 34 height 7
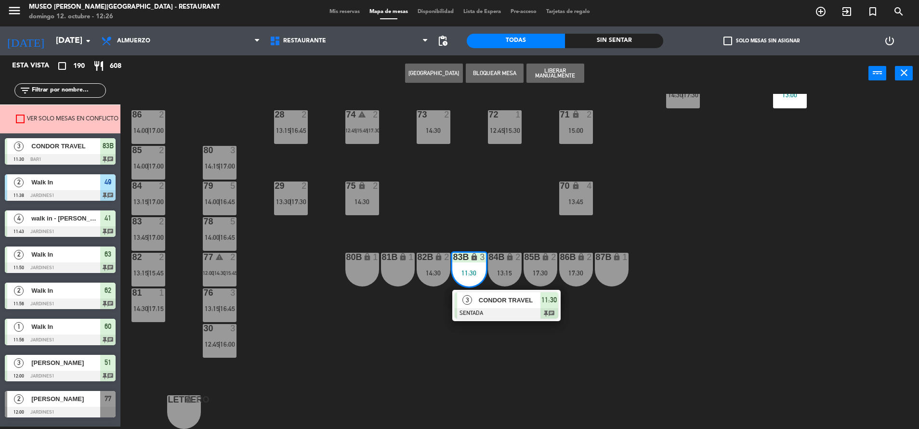
click at [512, 310] on div at bounding box center [507, 313] width 104 height 11
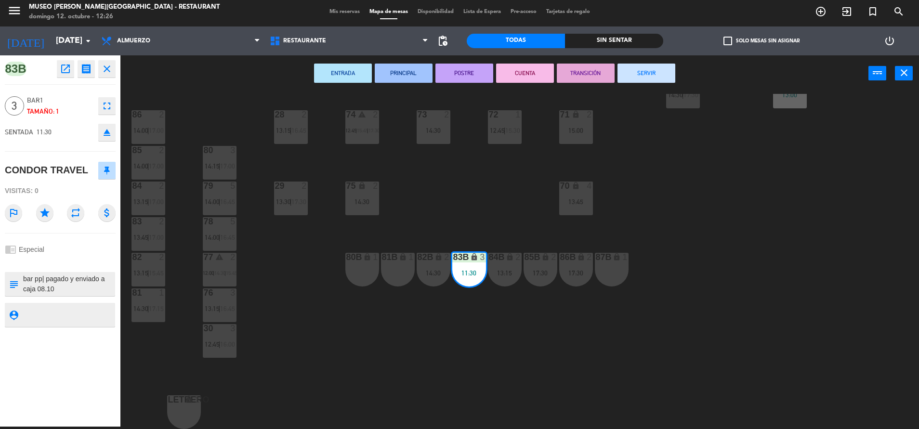
click at [513, 223] on div "44 5 13:15 | 16:30 49 2 11:38 | 14:00 | 17:00 54 5 13:00 | 17:00 64 2 13:45 | 1…" at bounding box center [524, 261] width 789 height 335
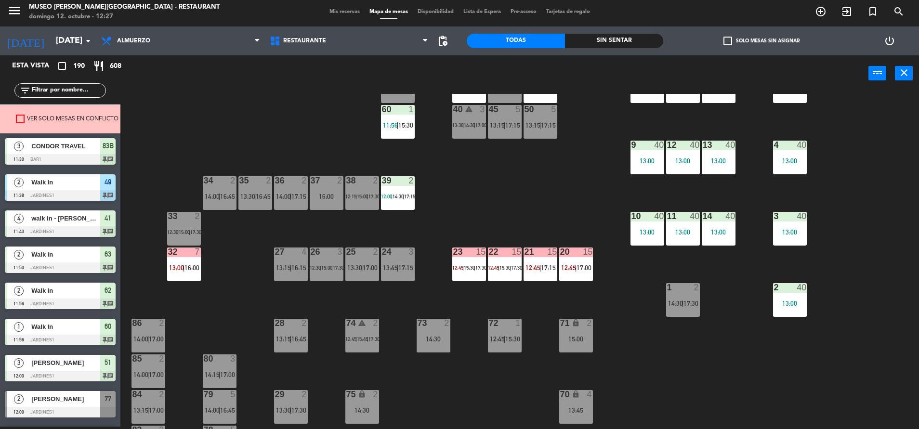
scroll to position [0, 0]
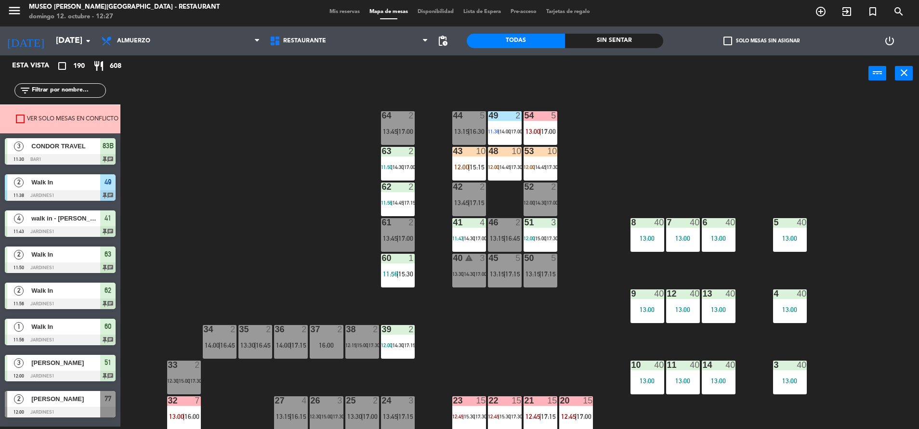
click at [547, 199] on div "14:30 |" at bounding box center [541, 202] width 12 height 7
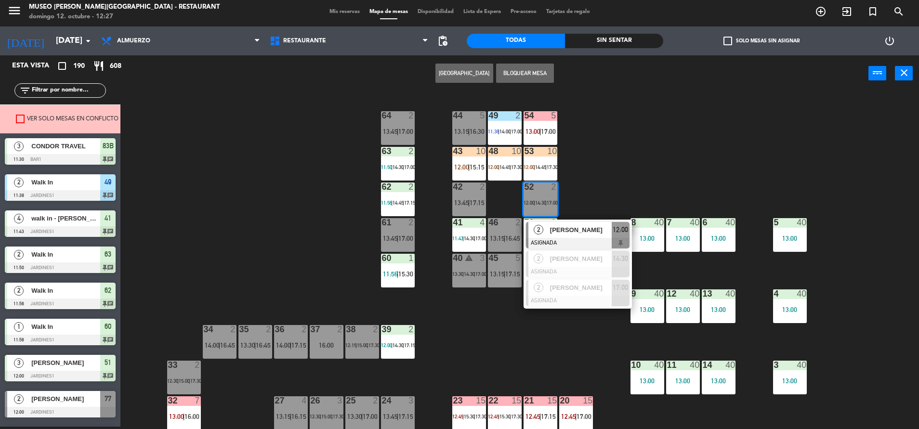
click at [607, 206] on div "44 5 13:15 | 16:30 49 2 11:38 | 14:00 | 17:00 54 5 13:00 | 17:00 64 2 13:45 | 1…" at bounding box center [524, 261] width 789 height 335
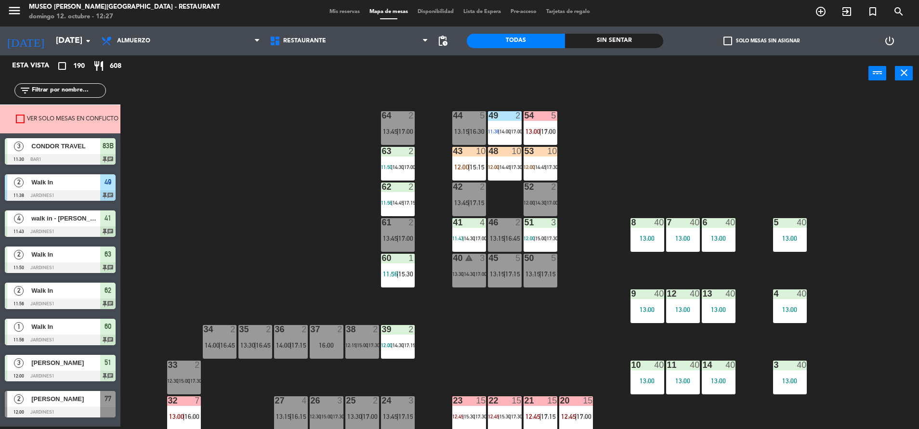
click at [318, 347] on div "16:00" at bounding box center [327, 345] width 34 height 7
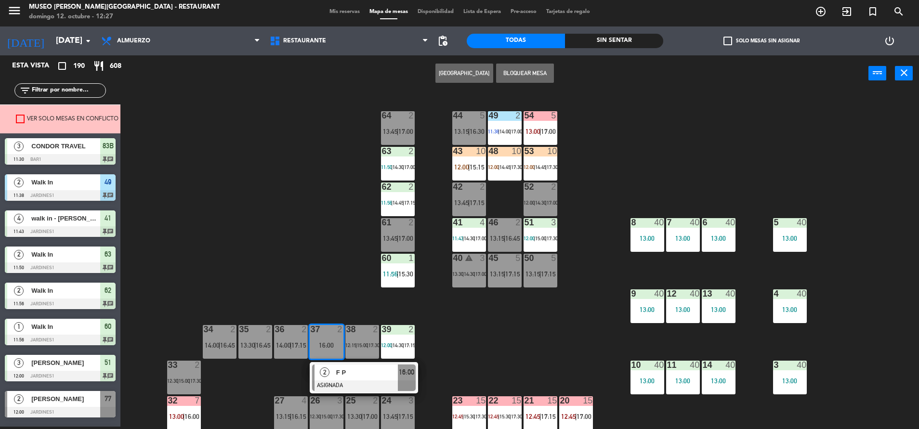
click at [619, 126] on div "44 5 13:15 | 16:30 49 2 11:38 | 14:00 | 17:00 54 5 13:00 | 17:00 64 2 13:45 | 1…" at bounding box center [524, 261] width 789 height 335
